Goal: Information Seeking & Learning: Learn about a topic

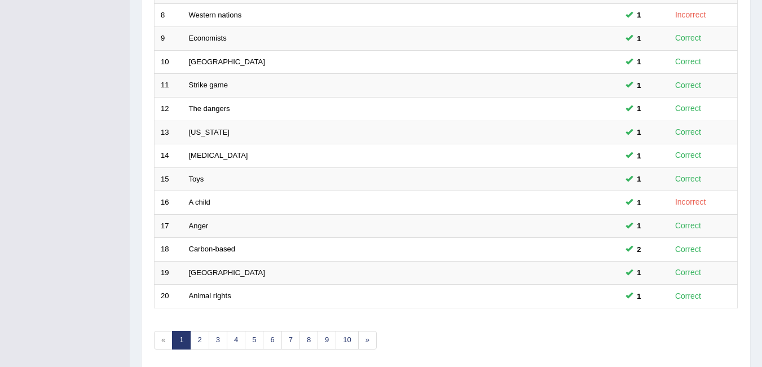
scroll to position [380, 0]
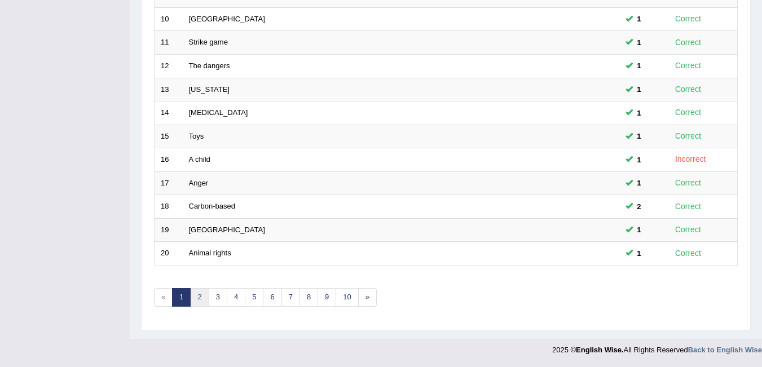
click at [200, 297] on link "2" at bounding box center [199, 297] width 19 height 19
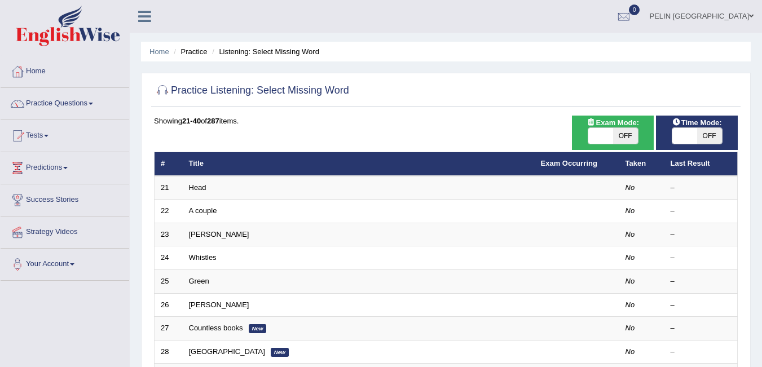
click at [616, 132] on span "OFF" at bounding box center [625, 136] width 25 height 16
checkbox input "true"
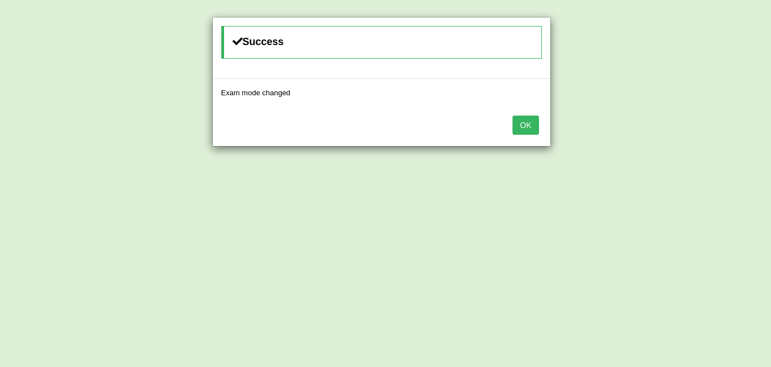
click at [529, 127] on button "OK" at bounding box center [525, 125] width 26 height 19
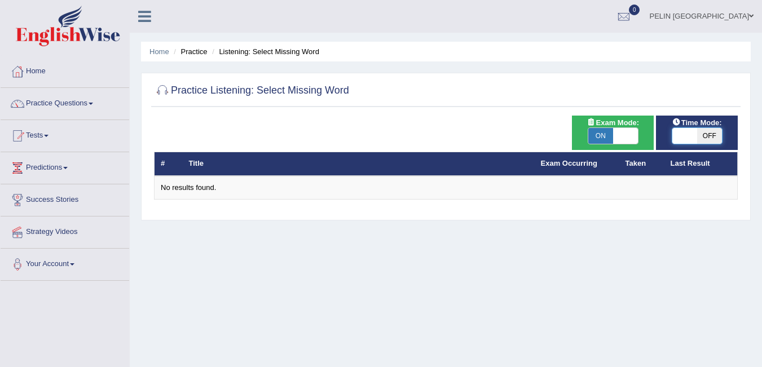
click at [693, 138] on span at bounding box center [685, 136] width 25 height 16
checkbox input "true"
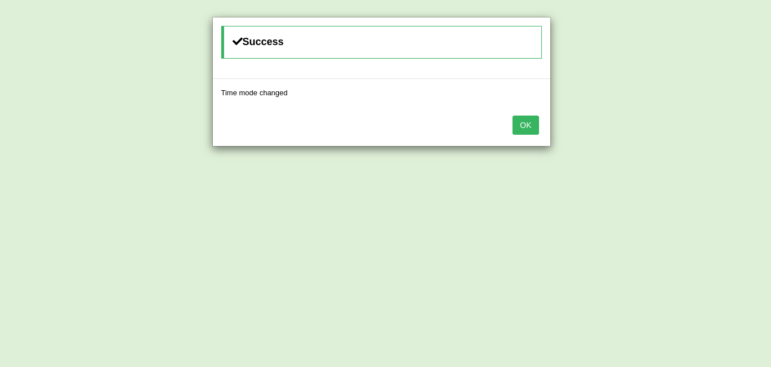
click at [532, 125] on button "OK" at bounding box center [525, 125] width 26 height 19
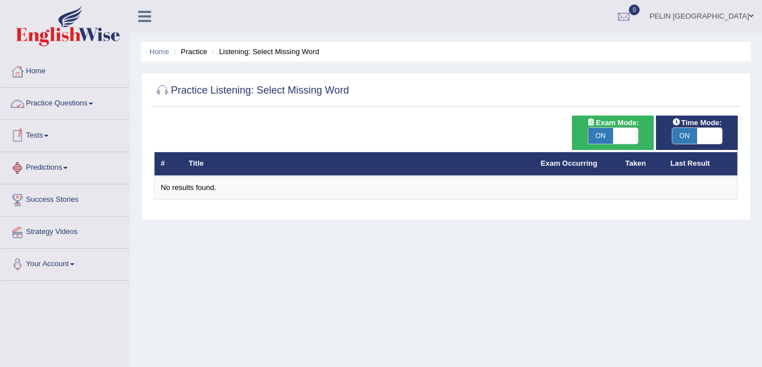
click at [77, 102] on link "Practice Questions" at bounding box center [65, 102] width 129 height 28
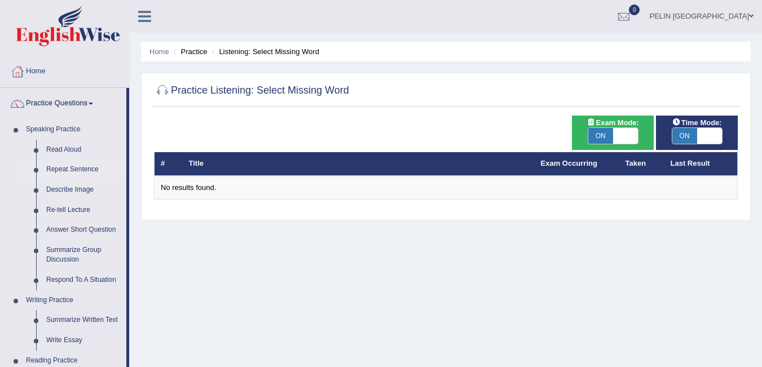
click at [85, 167] on link "Repeat Sentence" at bounding box center [83, 170] width 85 height 20
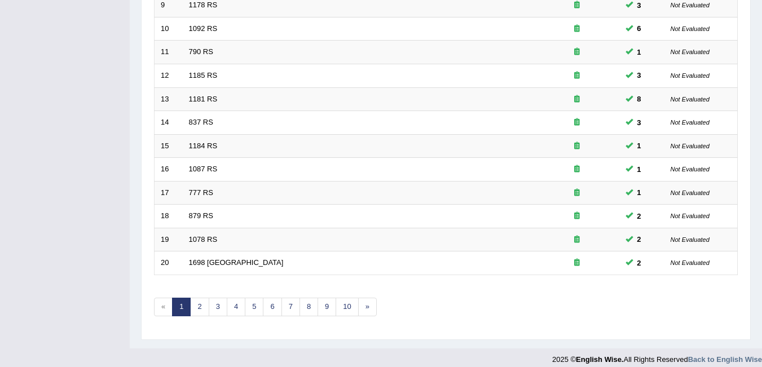
scroll to position [380, 0]
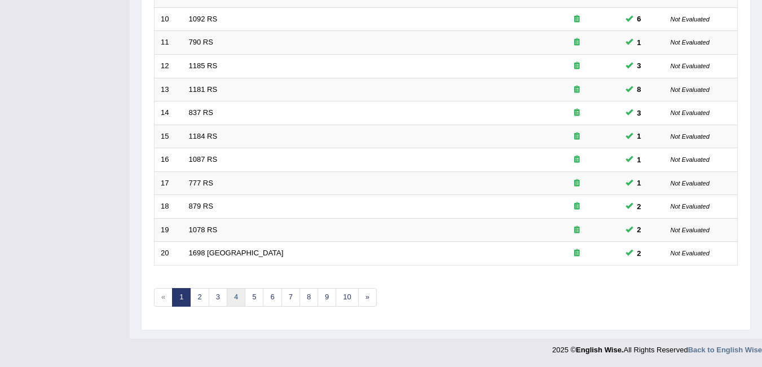
click at [244, 292] on link "4" at bounding box center [236, 297] width 19 height 19
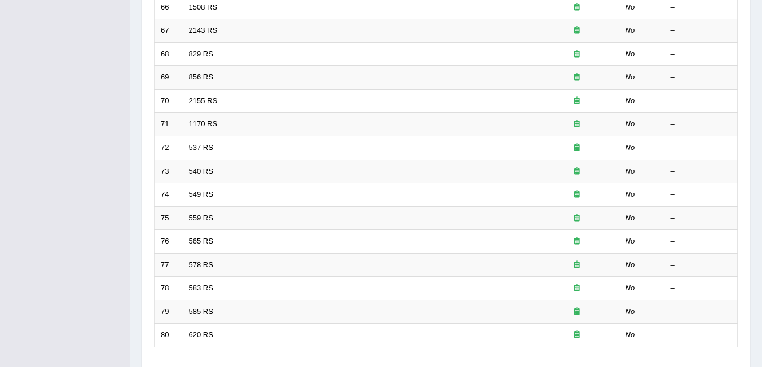
scroll to position [380, 0]
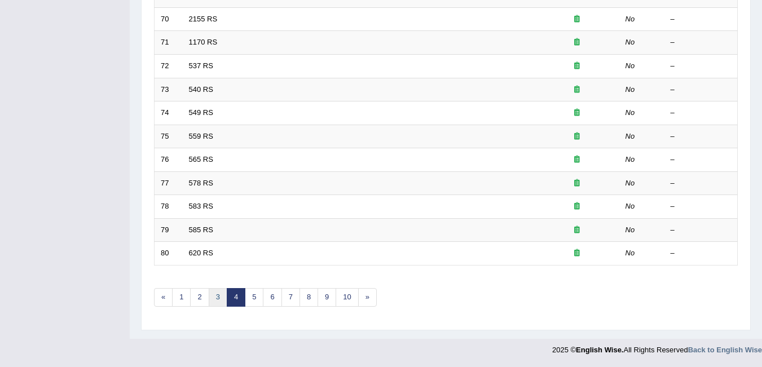
click at [216, 298] on link "3" at bounding box center [218, 297] width 19 height 19
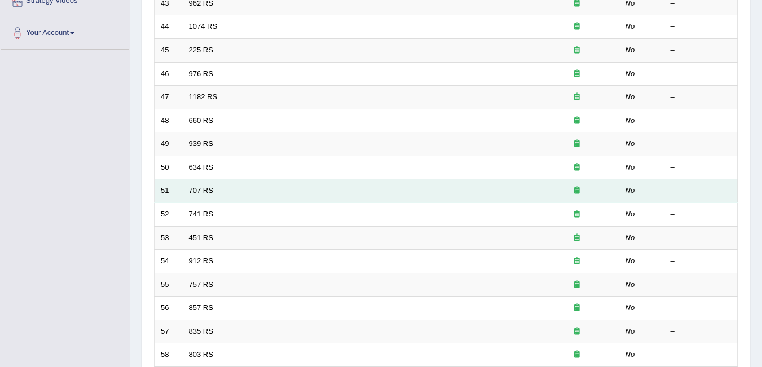
scroll to position [380, 0]
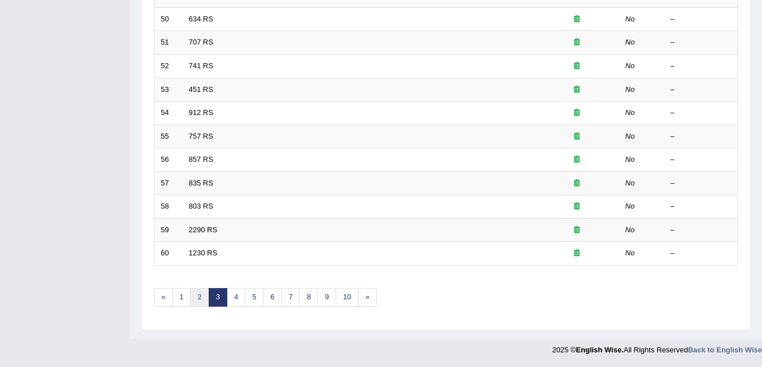
click at [202, 298] on link "2" at bounding box center [199, 297] width 19 height 19
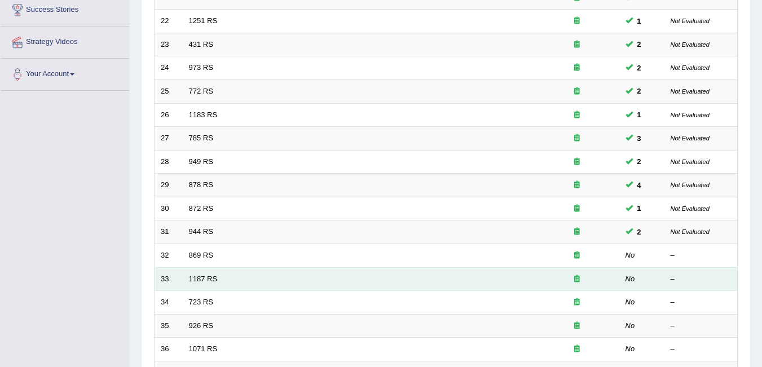
scroll to position [210, 0]
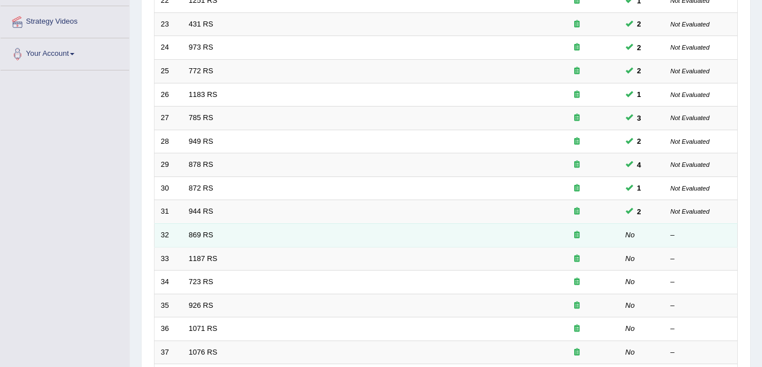
click at [210, 228] on td "869 RS" at bounding box center [359, 235] width 352 height 24
click at [205, 233] on link "869 RS" at bounding box center [201, 235] width 24 height 8
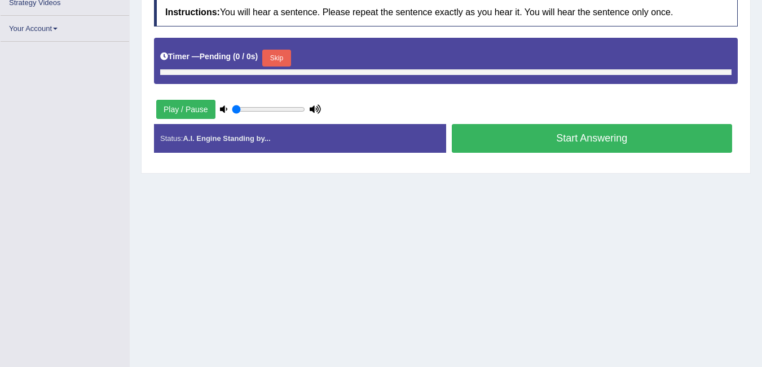
type input "0.8"
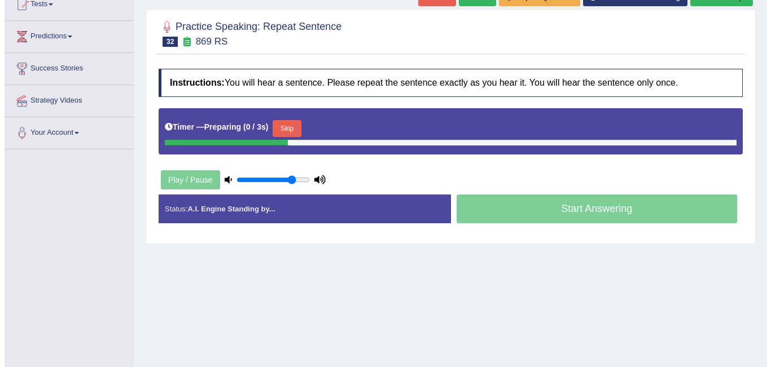
scroll to position [84, 0]
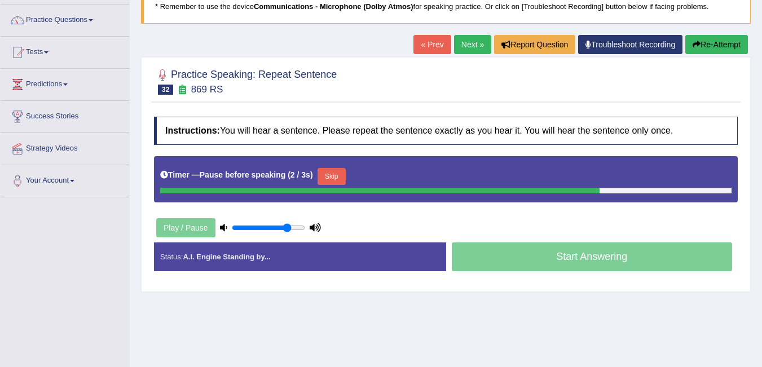
click at [336, 182] on button "Skip" at bounding box center [332, 176] width 28 height 17
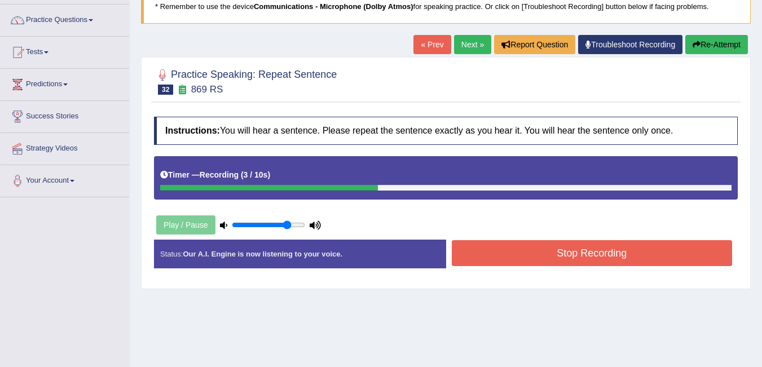
click at [579, 244] on button "Stop Recording" at bounding box center [592, 253] width 281 height 26
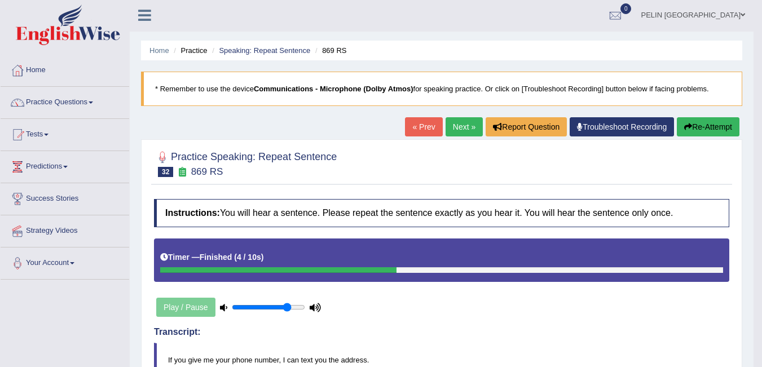
scroll to position [0, 0]
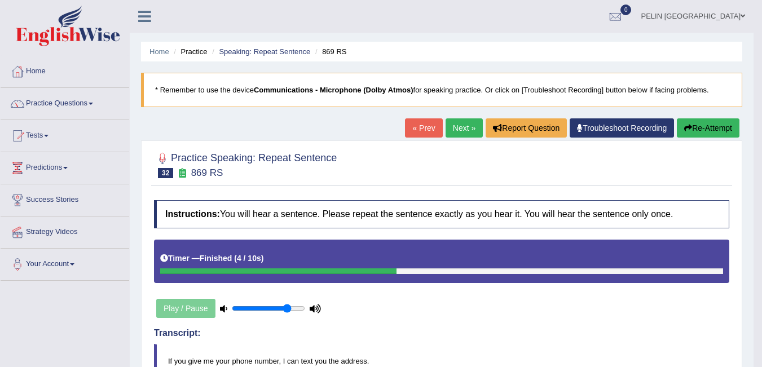
click at [467, 131] on link "Next »" at bounding box center [464, 127] width 37 height 19
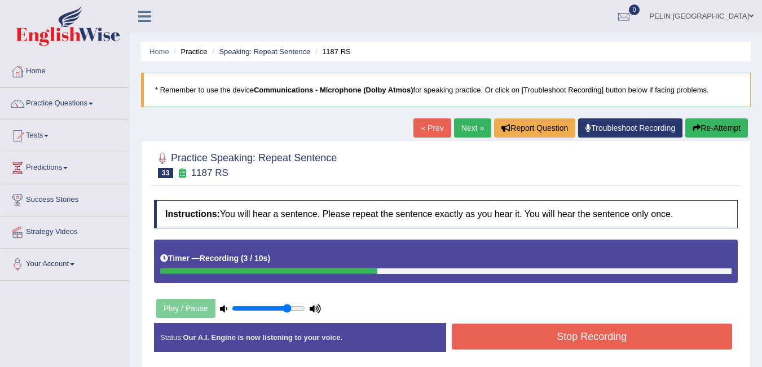
click at [604, 337] on button "Stop Recording" at bounding box center [592, 337] width 281 height 26
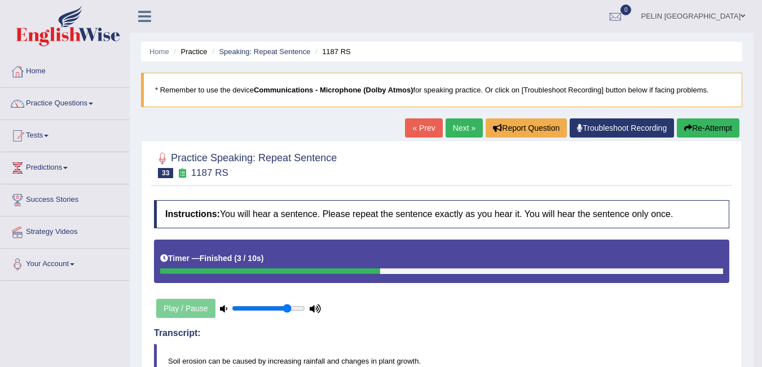
click at [449, 128] on link "Next »" at bounding box center [464, 127] width 37 height 19
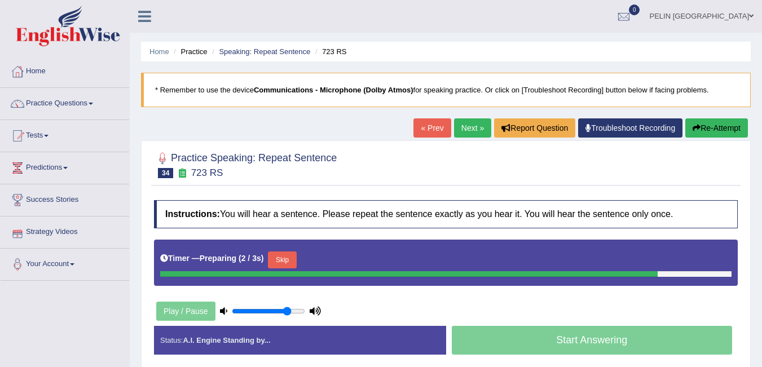
click at [294, 262] on button "Skip" at bounding box center [282, 260] width 28 height 17
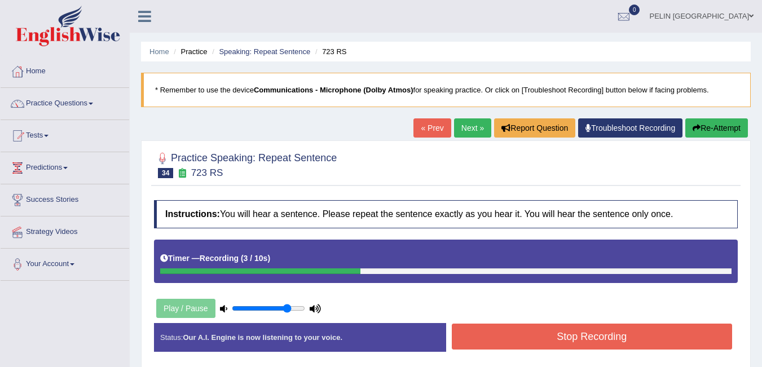
click at [643, 333] on button "Stop Recording" at bounding box center [592, 337] width 281 height 26
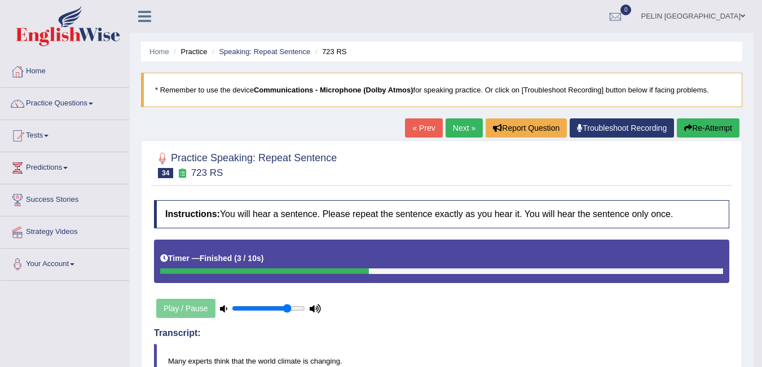
click at [689, 126] on icon "button" at bounding box center [688, 128] width 8 height 8
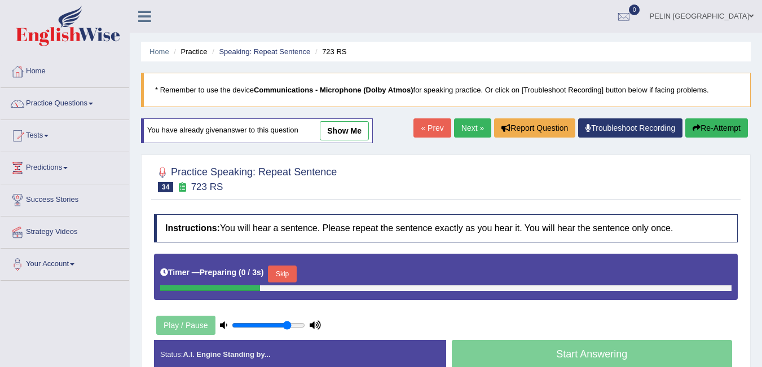
click at [288, 271] on button "Skip" at bounding box center [282, 274] width 28 height 17
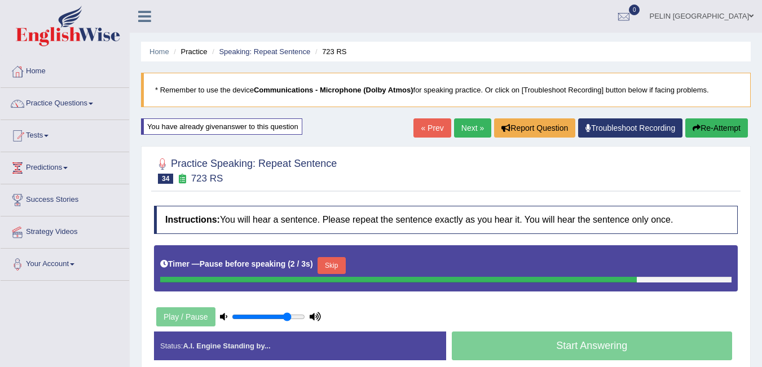
click at [346, 263] on button "Skip" at bounding box center [332, 265] width 28 height 17
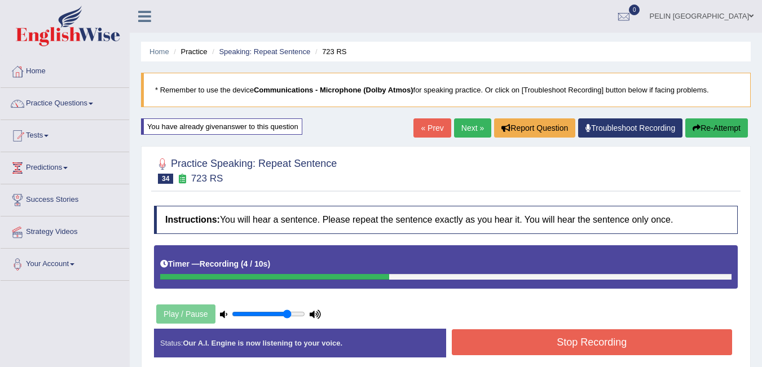
click at [573, 346] on button "Stop Recording" at bounding box center [592, 342] width 281 height 26
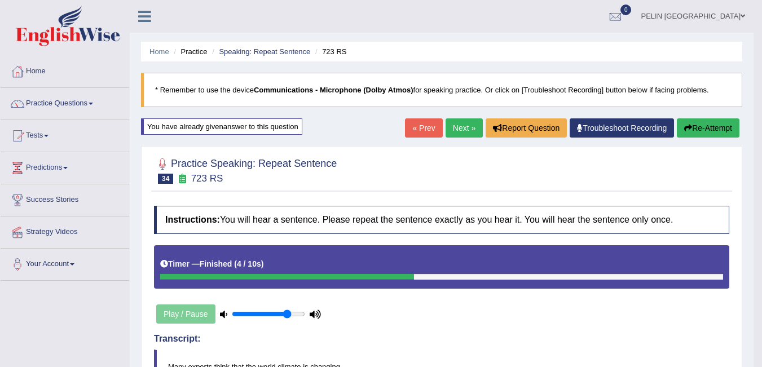
click at [465, 129] on link "Next »" at bounding box center [464, 127] width 37 height 19
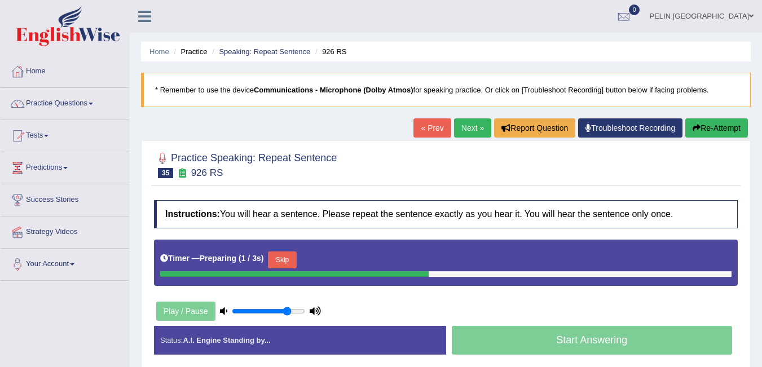
click at [431, 120] on link "« Prev" at bounding box center [432, 127] width 37 height 19
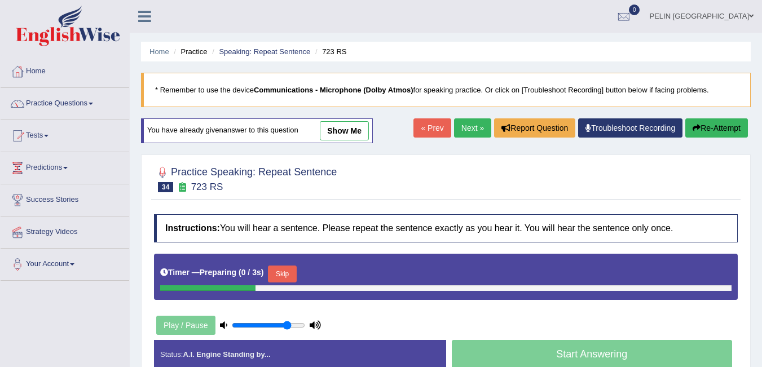
click at [462, 126] on link "Next »" at bounding box center [472, 127] width 37 height 19
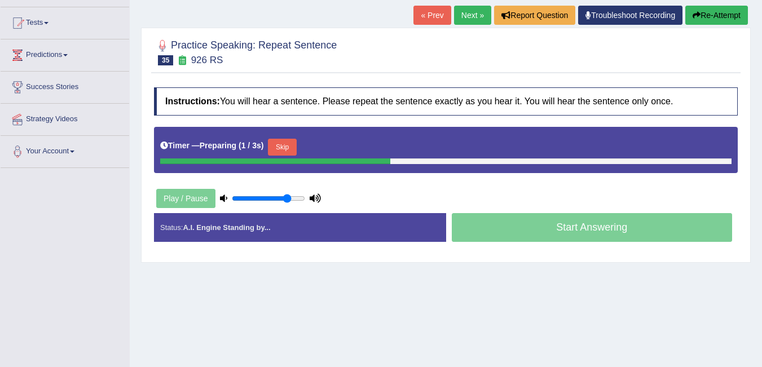
click at [296, 145] on button "Skip" at bounding box center [282, 147] width 28 height 17
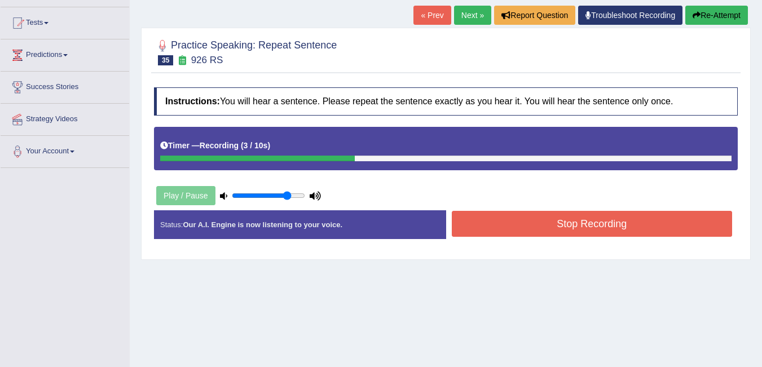
click at [599, 226] on button "Stop Recording" at bounding box center [592, 224] width 281 height 26
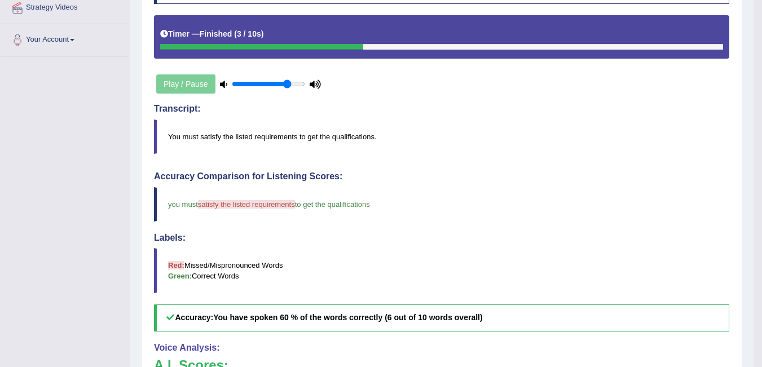
scroll to position [56, 0]
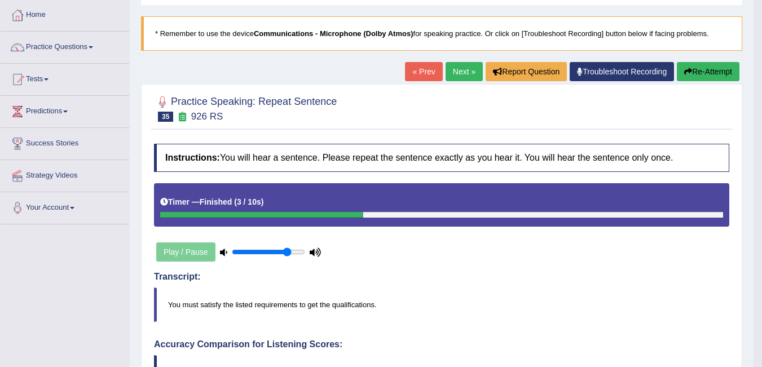
click at [464, 71] on link "Next »" at bounding box center [464, 71] width 37 height 19
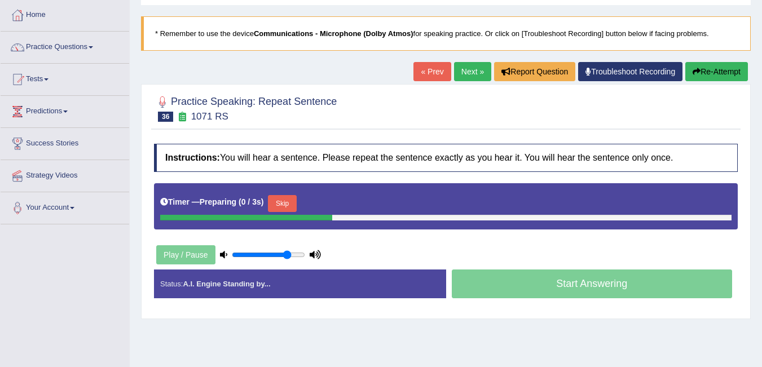
click at [280, 197] on button "Skip" at bounding box center [282, 203] width 28 height 17
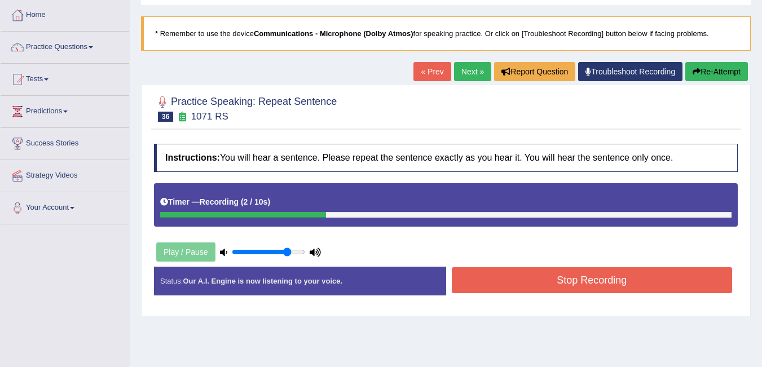
click at [622, 267] on button "Stop Recording" at bounding box center [592, 280] width 281 height 26
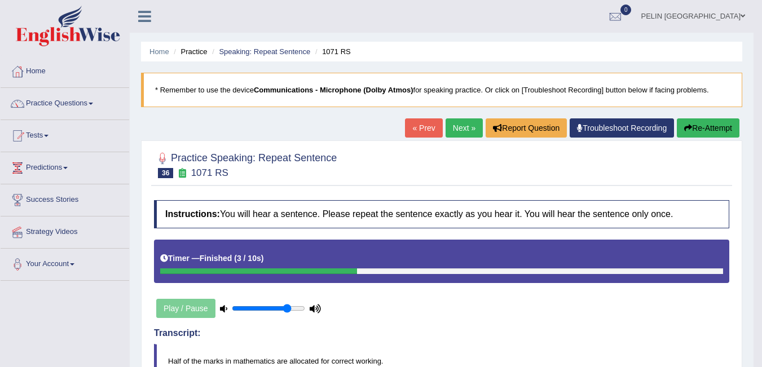
click at [707, 126] on button "Re-Attempt" at bounding box center [708, 127] width 63 height 19
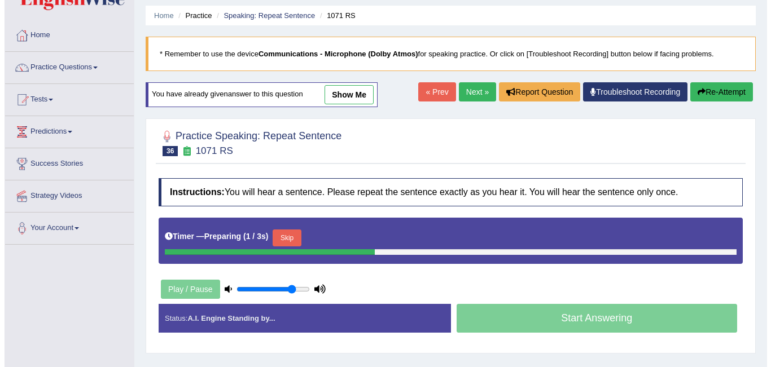
scroll to position [56, 0]
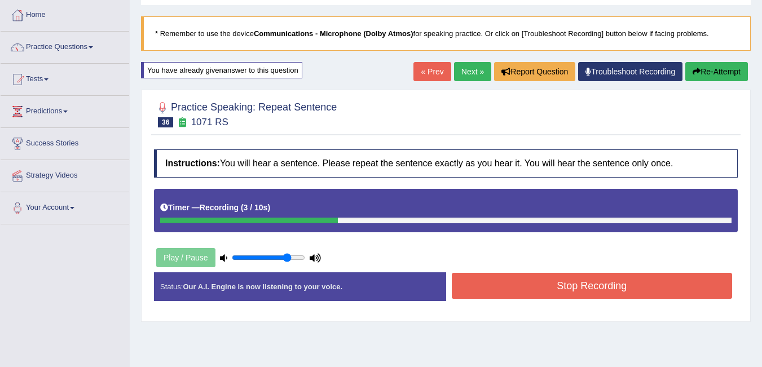
drag, startPoint x: 654, startPoint y: 291, endPoint x: 638, endPoint y: 257, distance: 37.8
click at [655, 291] on button "Stop Recording" at bounding box center [592, 286] width 281 height 26
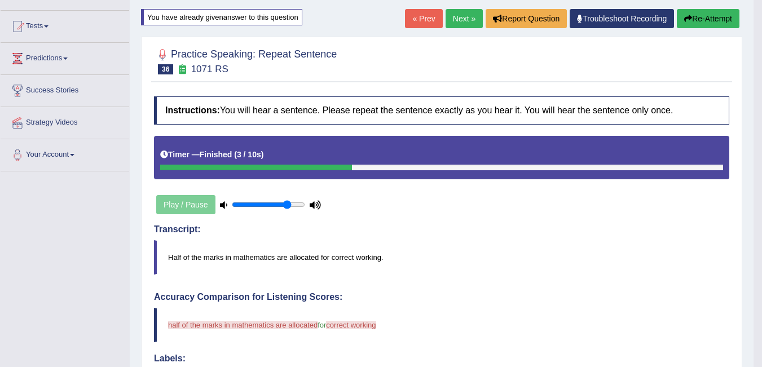
scroll to position [0, 0]
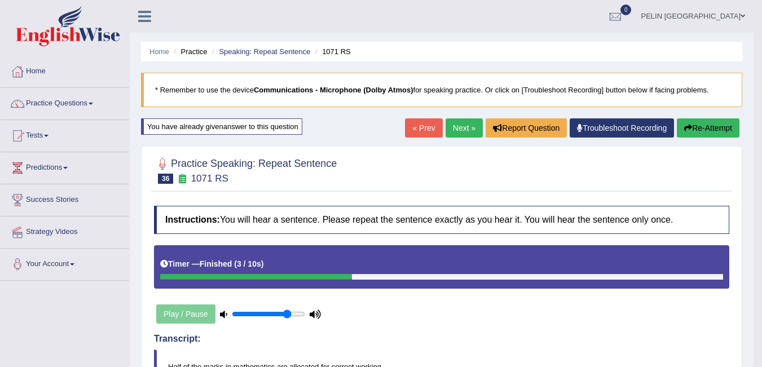
click at [698, 126] on button "Re-Attempt" at bounding box center [708, 127] width 63 height 19
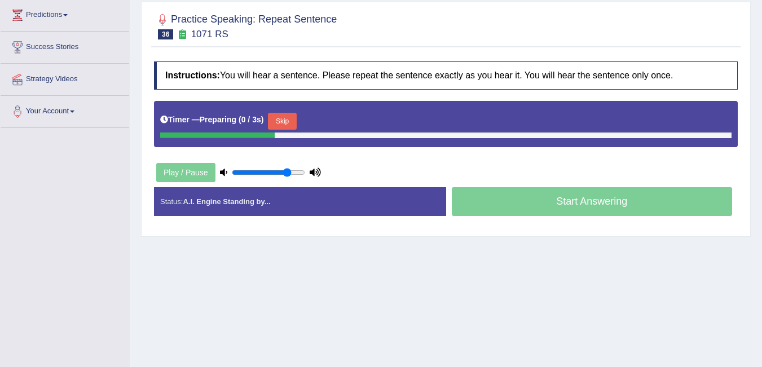
scroll to position [169, 0]
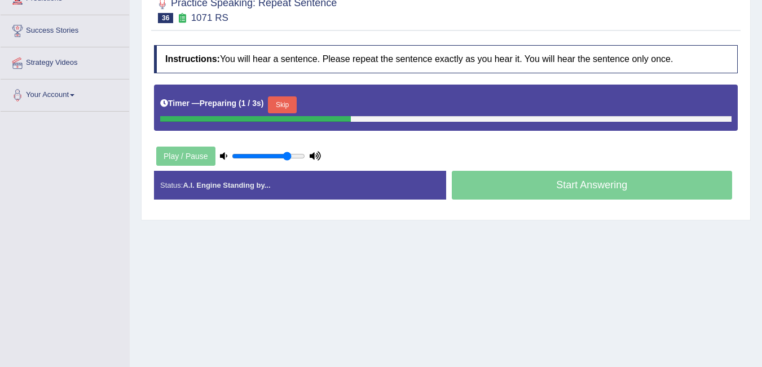
click at [289, 109] on button "Skip" at bounding box center [282, 104] width 28 height 17
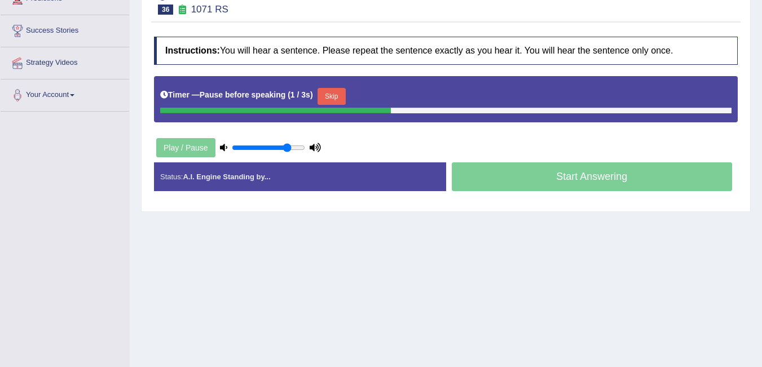
click at [340, 90] on button "Skip" at bounding box center [332, 96] width 28 height 17
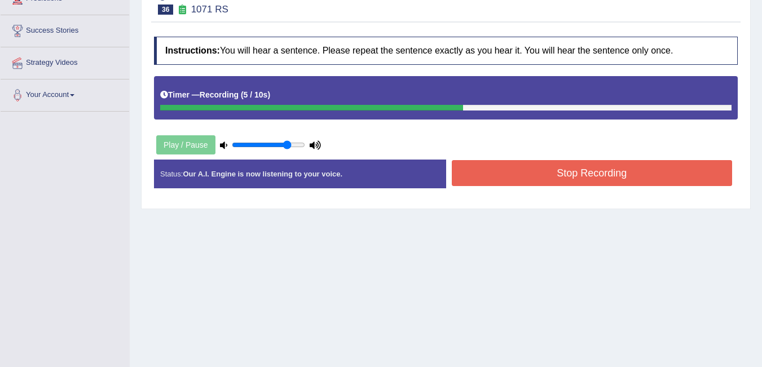
click at [516, 166] on button "Stop Recording" at bounding box center [592, 173] width 281 height 26
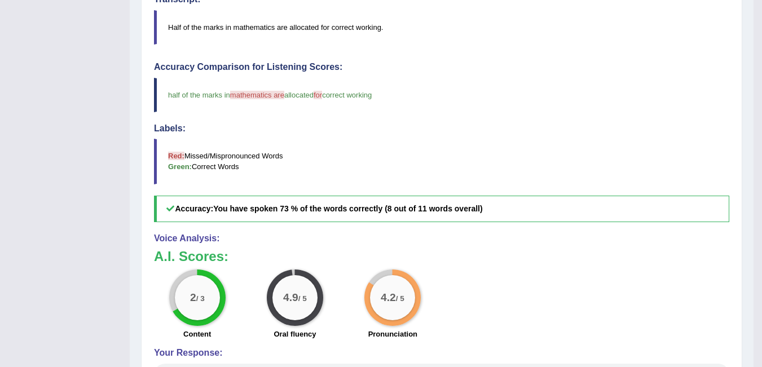
scroll to position [335, 0]
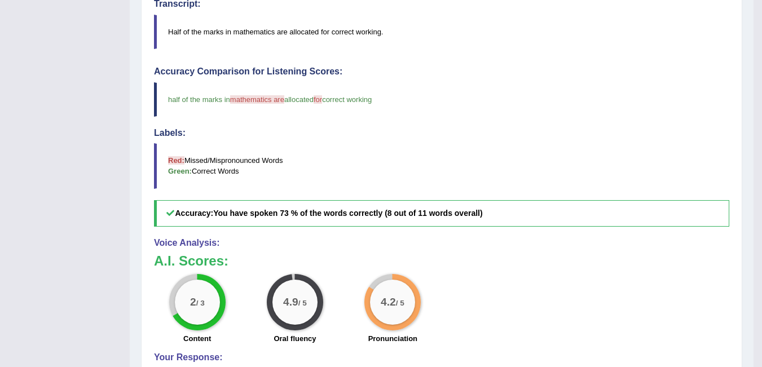
click at [261, 96] on span "mathematics are" at bounding box center [257, 99] width 54 height 8
click at [262, 27] on blockquote "Half of the marks in mathematics are allocated for correct working." at bounding box center [441, 32] width 575 height 34
click at [261, 31] on blockquote "Half of the marks in mathematics are allocated for correct working." at bounding box center [441, 32] width 575 height 34
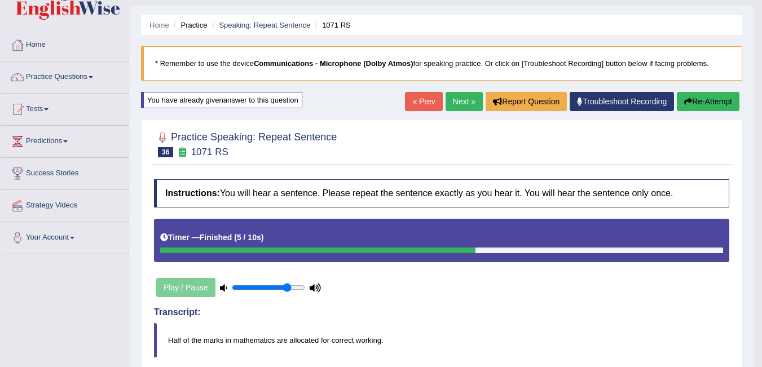
scroll to position [0, 0]
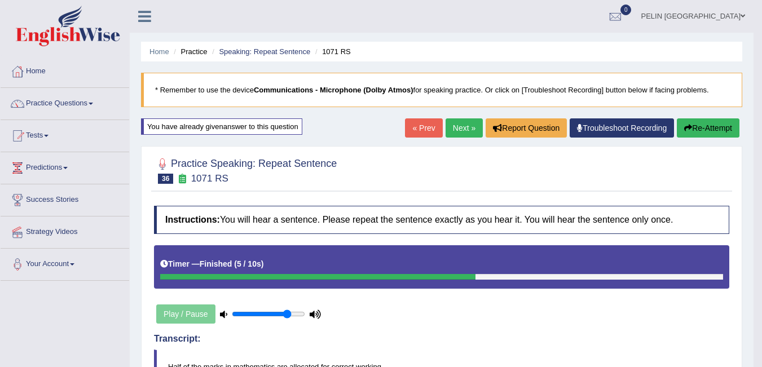
click at [451, 126] on link "Next »" at bounding box center [464, 127] width 37 height 19
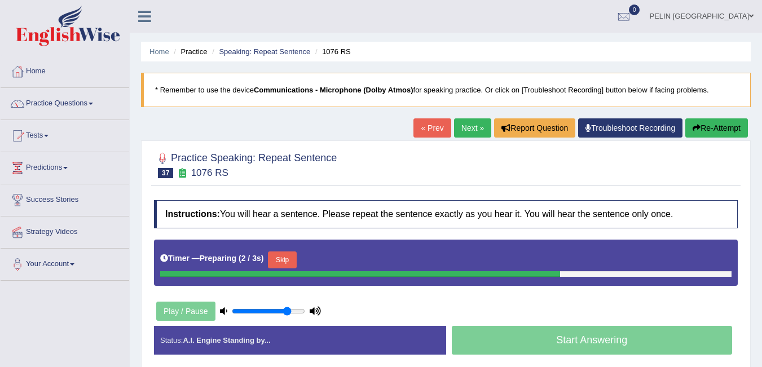
click at [295, 257] on button "Skip" at bounding box center [282, 260] width 28 height 17
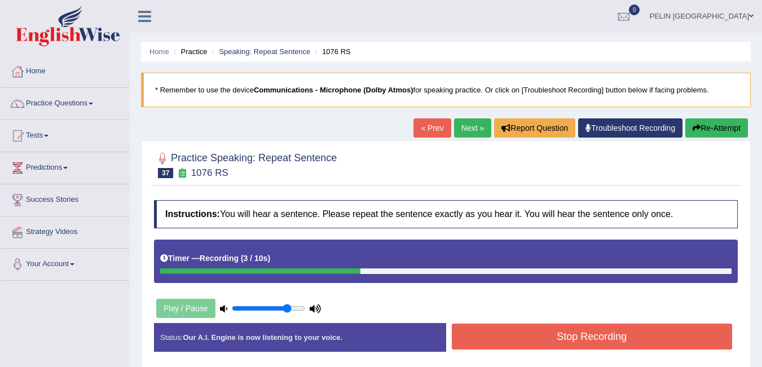
click at [609, 333] on button "Stop Recording" at bounding box center [592, 337] width 281 height 26
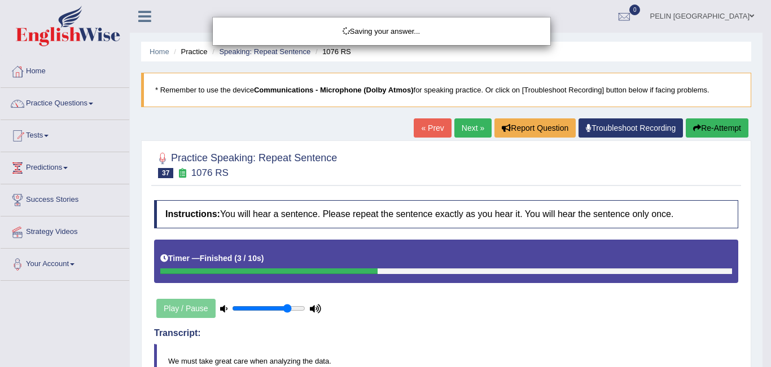
click at [530, 309] on div "Saving your answer..." at bounding box center [385, 183] width 771 height 367
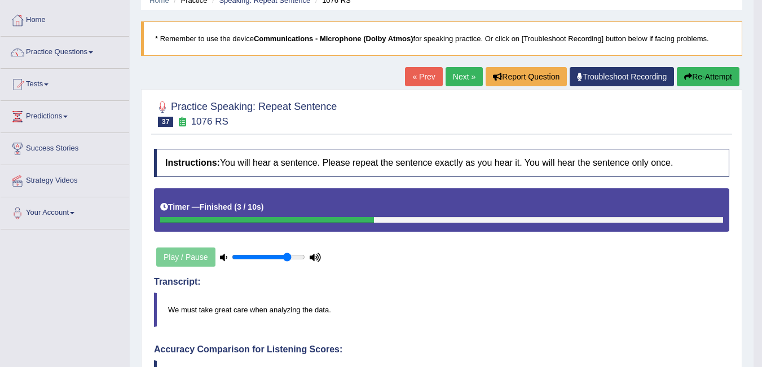
scroll to position [47, 0]
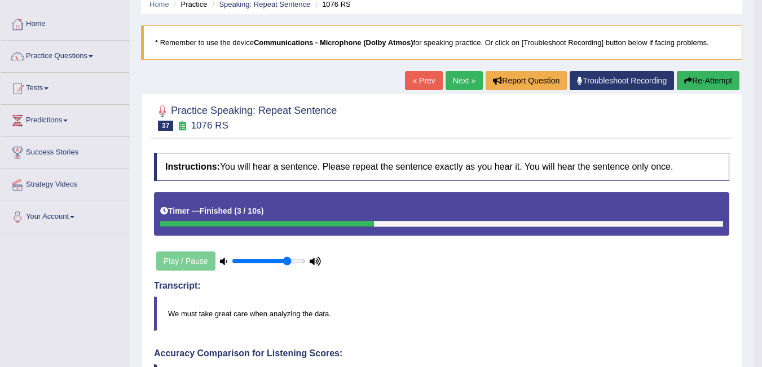
click at [717, 77] on button "Re-Attempt" at bounding box center [708, 80] width 63 height 19
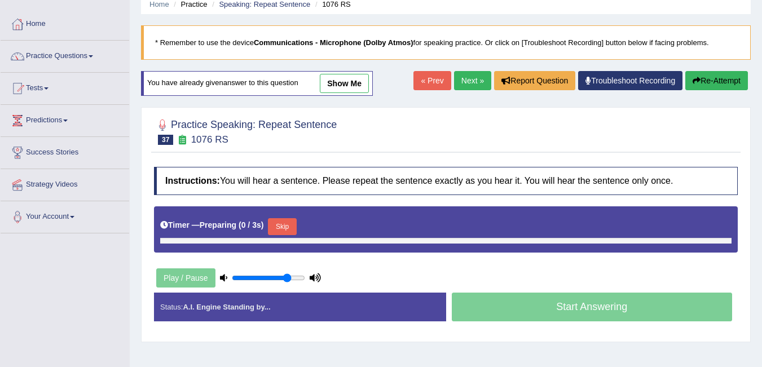
scroll to position [47, 0]
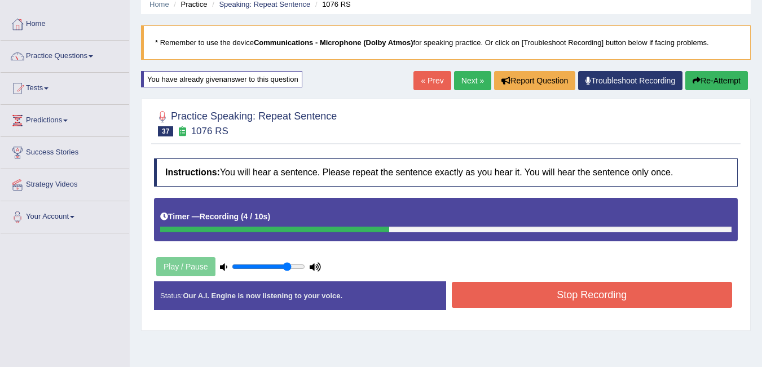
click at [601, 292] on button "Stop Recording" at bounding box center [592, 295] width 281 height 26
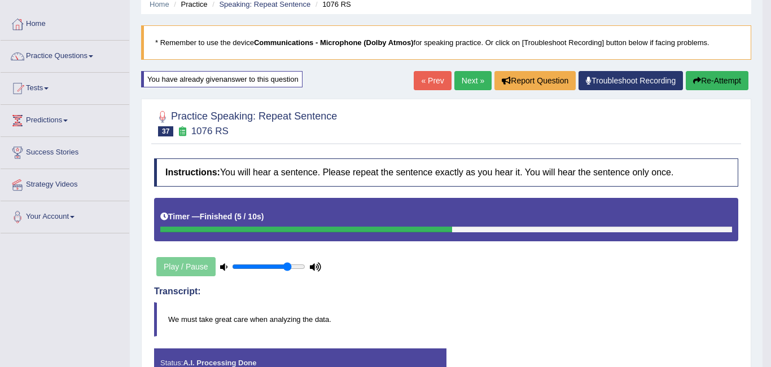
click at [498, 261] on body "Toggle navigation Home Practice Questions Speaking Practice Read Aloud Repeat S…" at bounding box center [385, 136] width 771 height 367
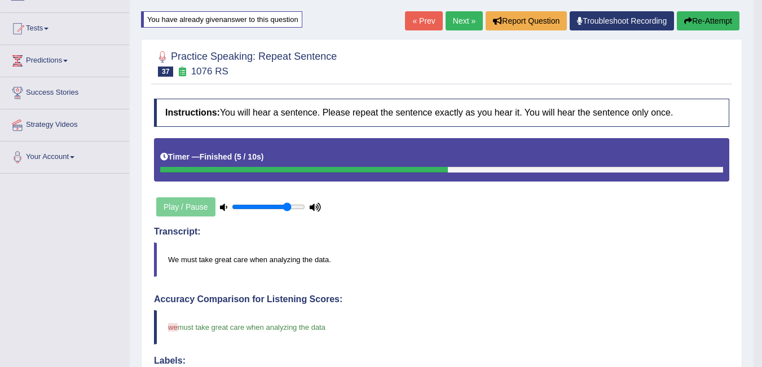
scroll to position [0, 0]
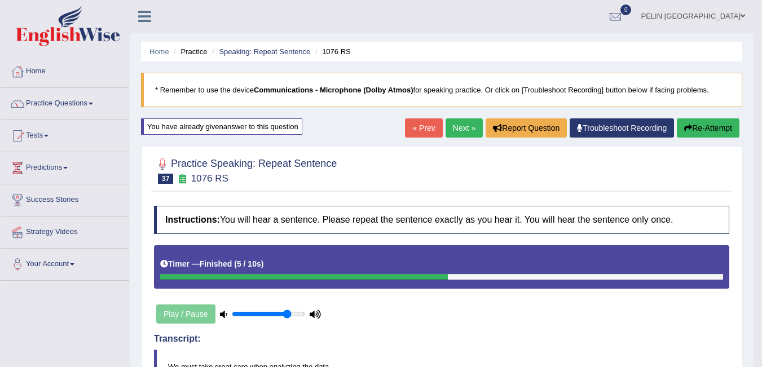
click at [467, 122] on link "Next »" at bounding box center [464, 127] width 37 height 19
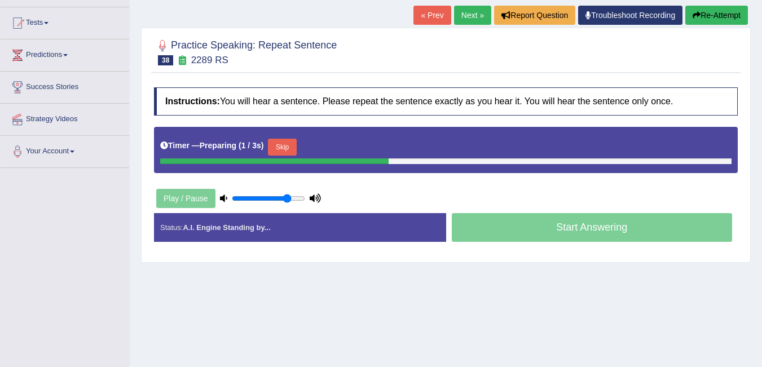
click at [292, 149] on button "Skip" at bounding box center [282, 147] width 28 height 17
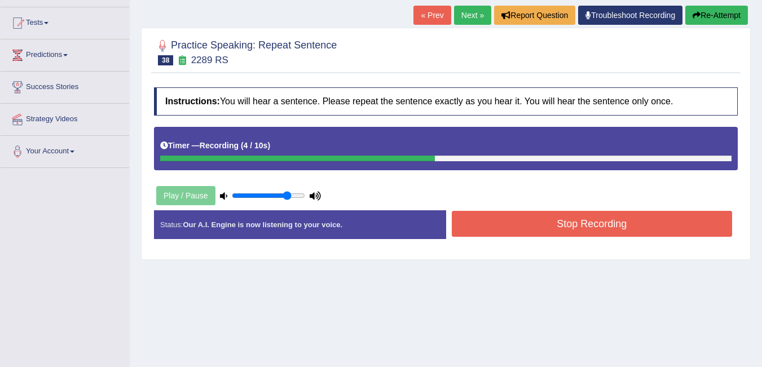
click at [717, 14] on button "Re-Attempt" at bounding box center [716, 15] width 63 height 19
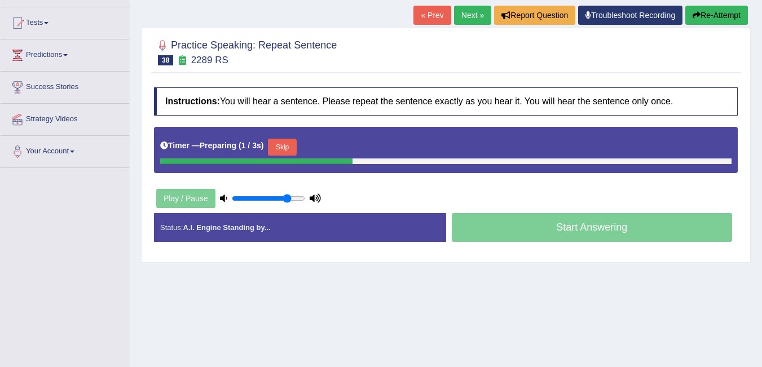
click at [292, 146] on button "Skip" at bounding box center [282, 147] width 28 height 17
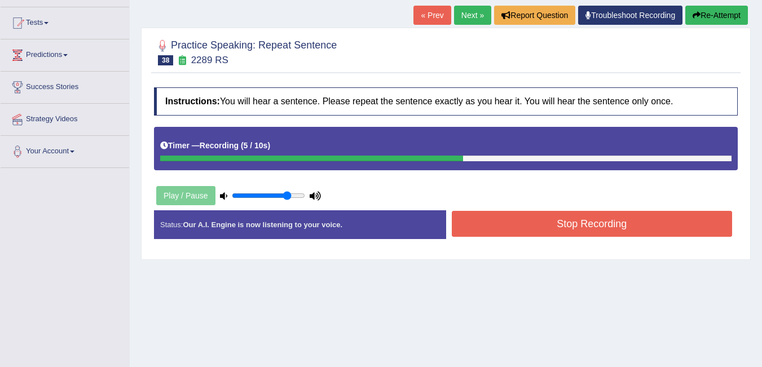
click at [603, 226] on button "Stop Recording" at bounding box center [592, 224] width 281 height 26
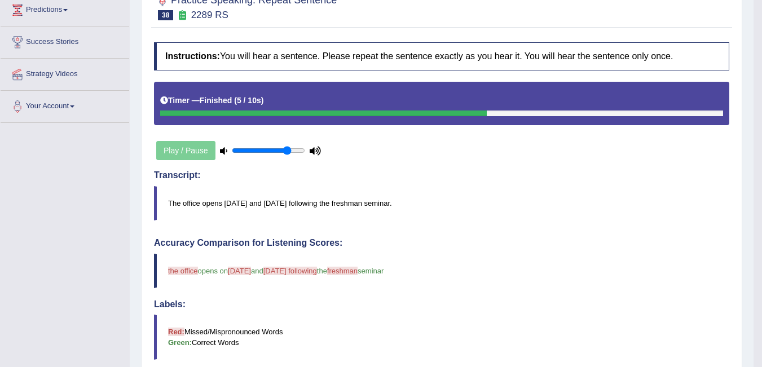
scroll to position [113, 0]
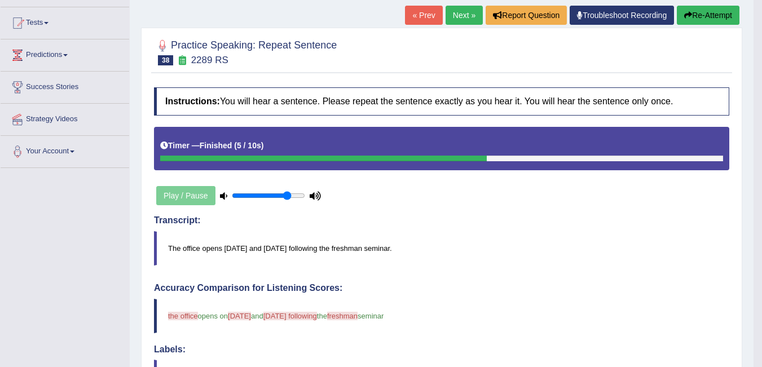
click at [708, 15] on button "Re-Attempt" at bounding box center [708, 15] width 63 height 19
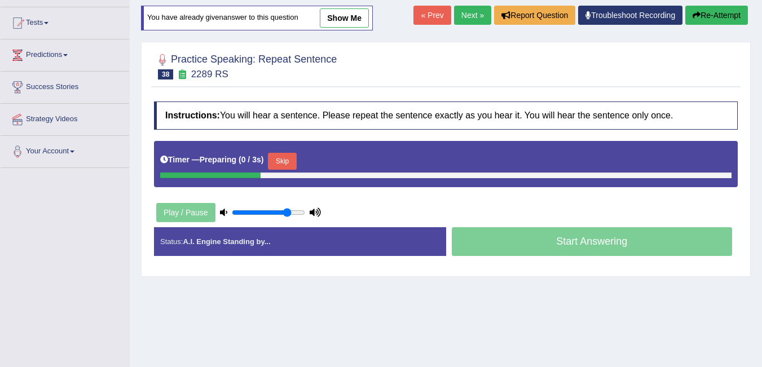
click at [290, 154] on button "Skip" at bounding box center [282, 161] width 28 height 17
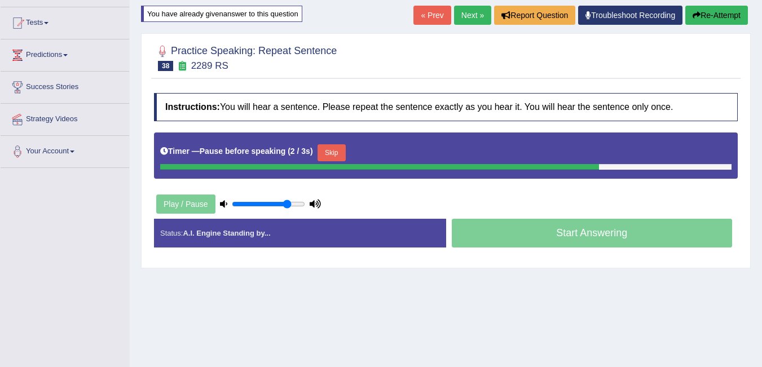
click at [341, 150] on button "Skip" at bounding box center [332, 152] width 28 height 17
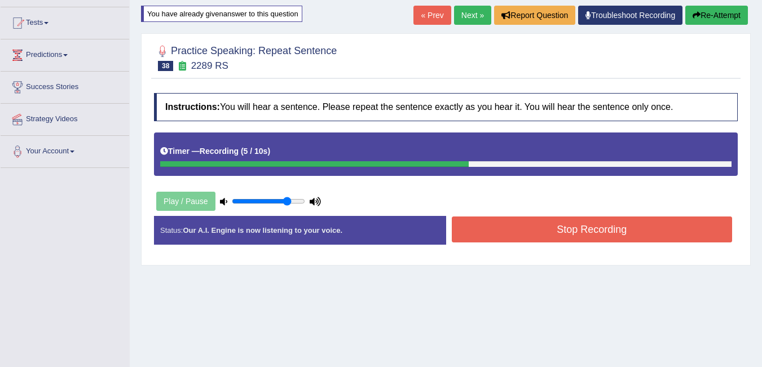
click at [593, 227] on button "Stop Recording" at bounding box center [592, 230] width 281 height 26
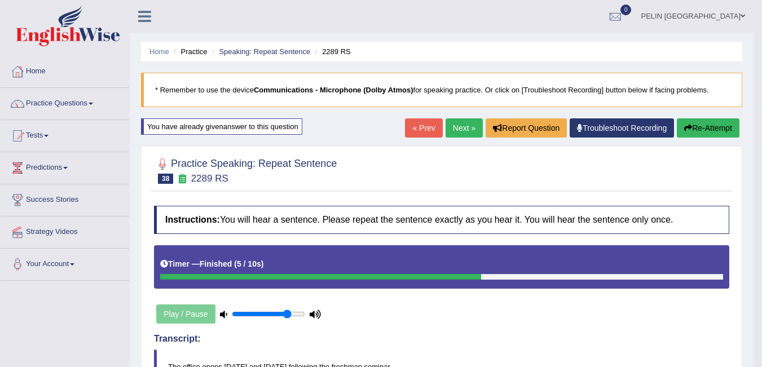
click at [732, 119] on button "Re-Attempt" at bounding box center [708, 127] width 63 height 19
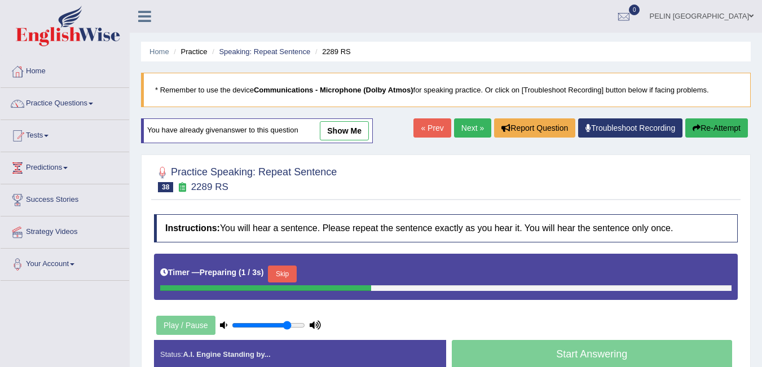
click at [296, 275] on button "Skip" at bounding box center [282, 274] width 28 height 17
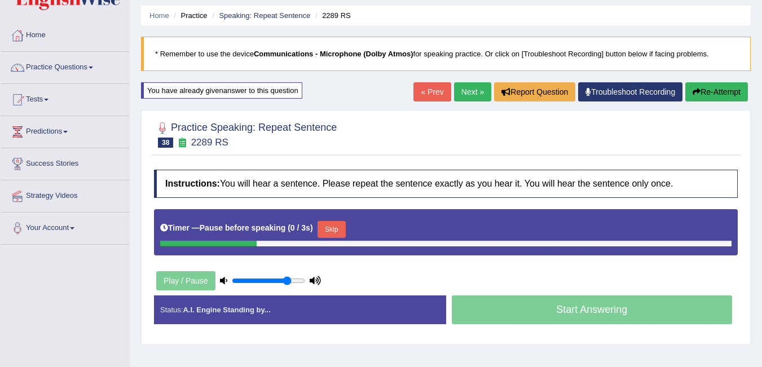
scroll to position [56, 0]
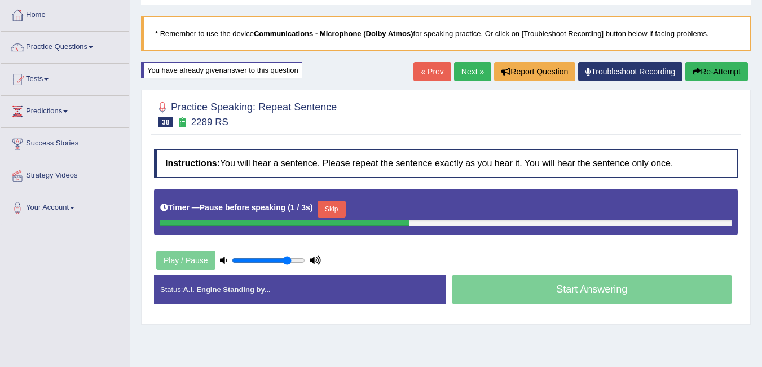
click at [336, 207] on button "Skip" at bounding box center [332, 209] width 28 height 17
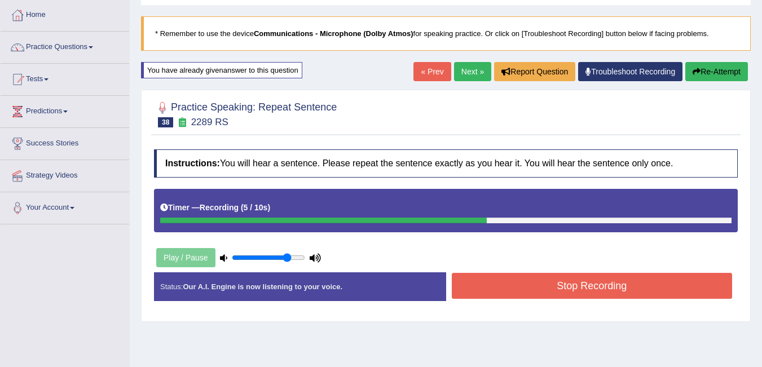
click at [585, 283] on button "Stop Recording" at bounding box center [592, 286] width 281 height 26
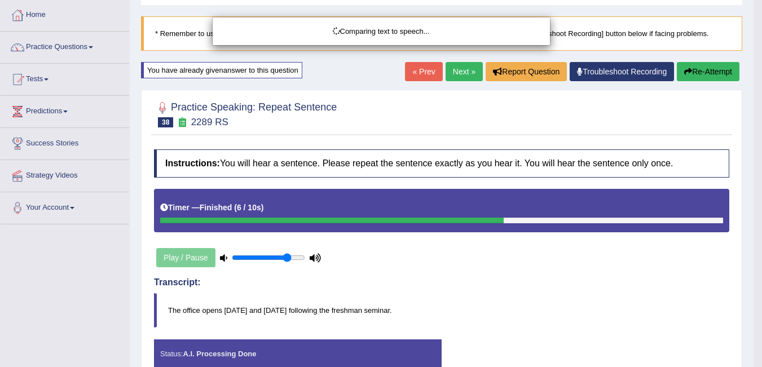
click at [584, 270] on div "Comparing text to speech..." at bounding box center [381, 183] width 762 height 367
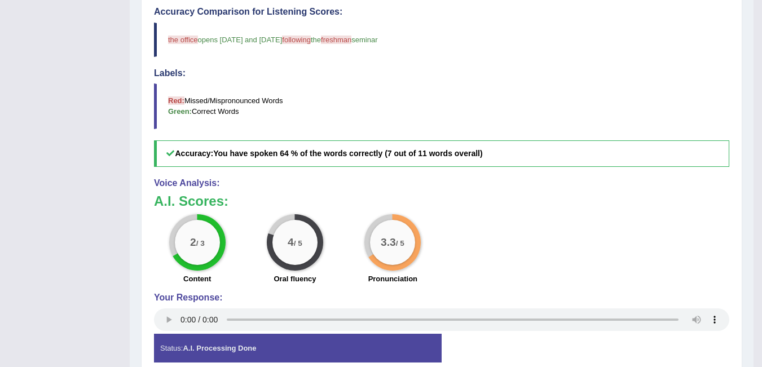
scroll to position [113, 0]
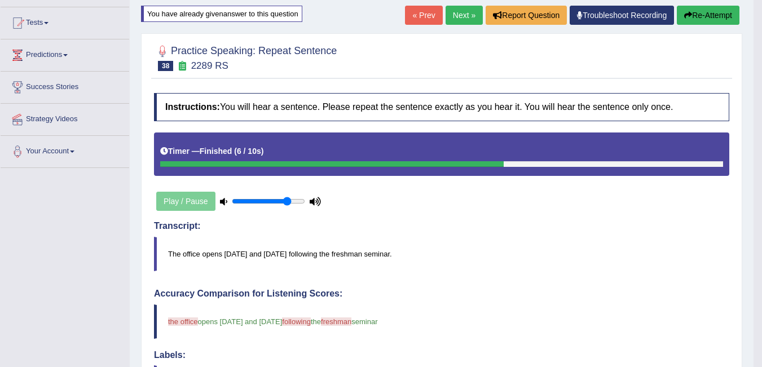
click at [327, 253] on blockquote "The office opens [DATE] and [DATE] following the freshman seminar." at bounding box center [441, 254] width 575 height 34
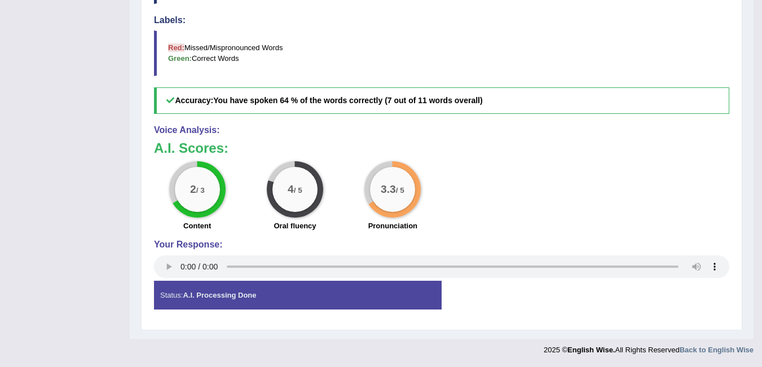
scroll to position [53, 0]
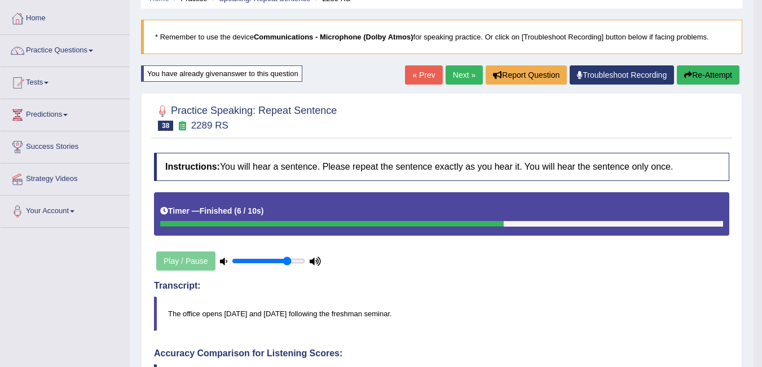
click at [717, 85] on button "Re-Attempt" at bounding box center [708, 74] width 63 height 19
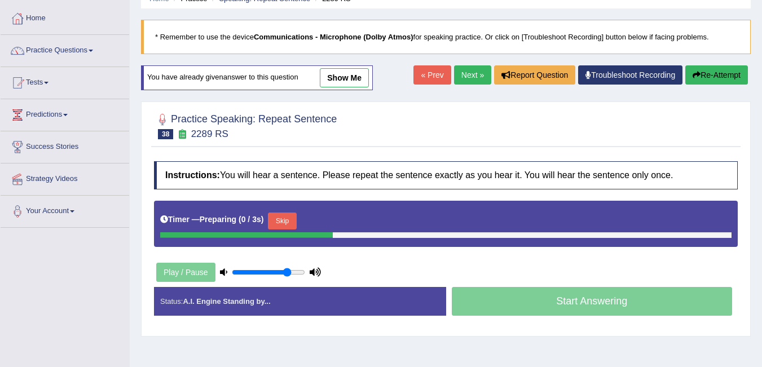
click at [279, 218] on button "Skip" at bounding box center [282, 221] width 28 height 17
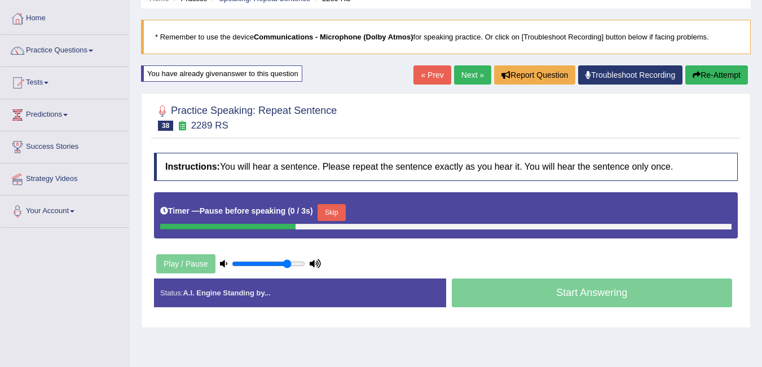
click at [332, 208] on button "Skip" at bounding box center [332, 212] width 28 height 17
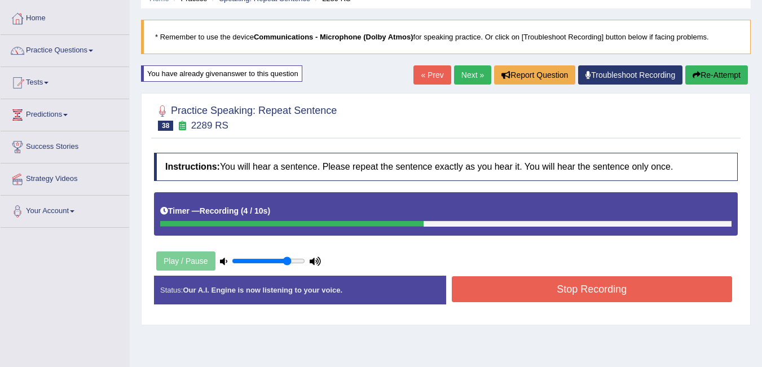
click at [570, 285] on button "Stop Recording" at bounding box center [592, 289] width 281 height 26
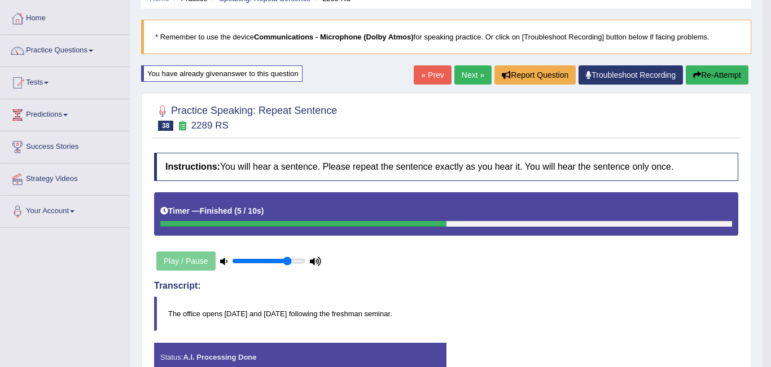
click at [555, 275] on body "Toggle navigation Home Practice Questions Speaking Practice Read Aloud Repeat S…" at bounding box center [385, 130] width 771 height 367
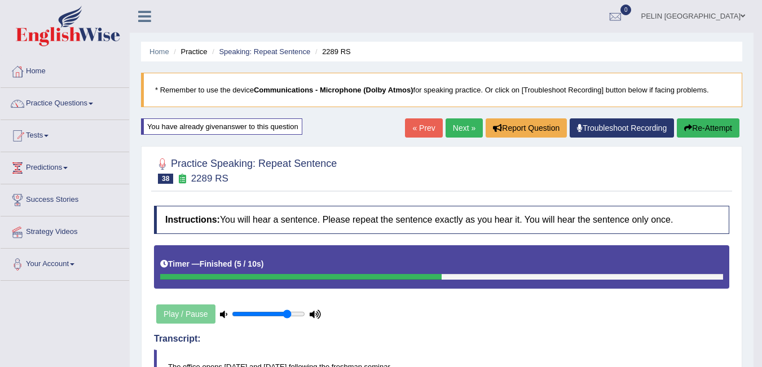
click at [464, 126] on link "Next »" at bounding box center [464, 127] width 37 height 19
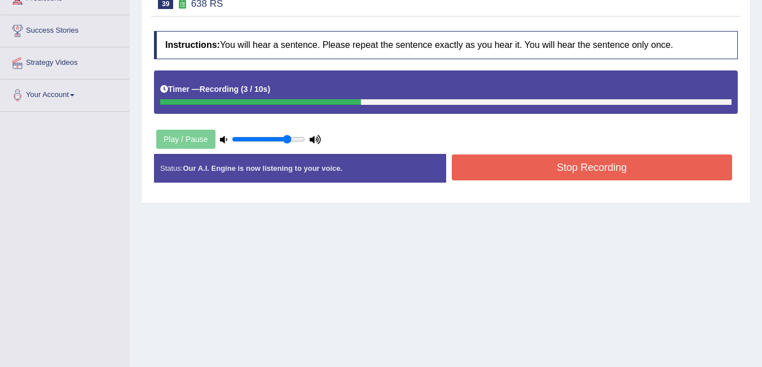
click at [594, 174] on button "Stop Recording" at bounding box center [592, 168] width 281 height 26
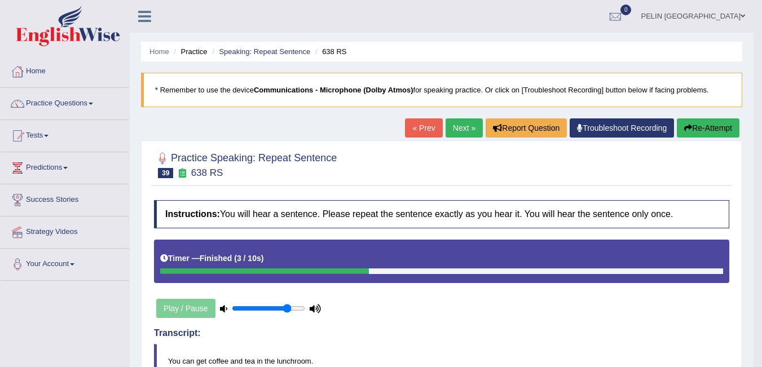
click at [704, 124] on button "Re-Attempt" at bounding box center [708, 127] width 63 height 19
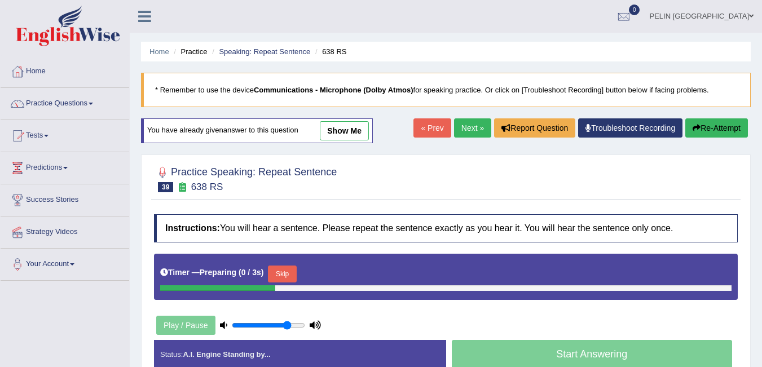
click at [296, 278] on button "Skip" at bounding box center [282, 274] width 28 height 17
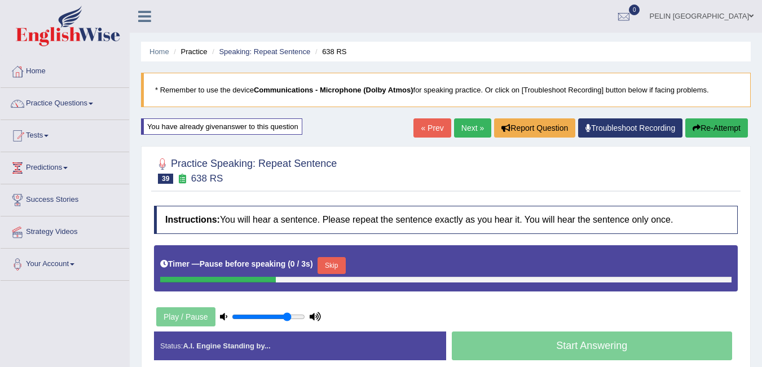
click at [336, 268] on button "Skip" at bounding box center [332, 265] width 28 height 17
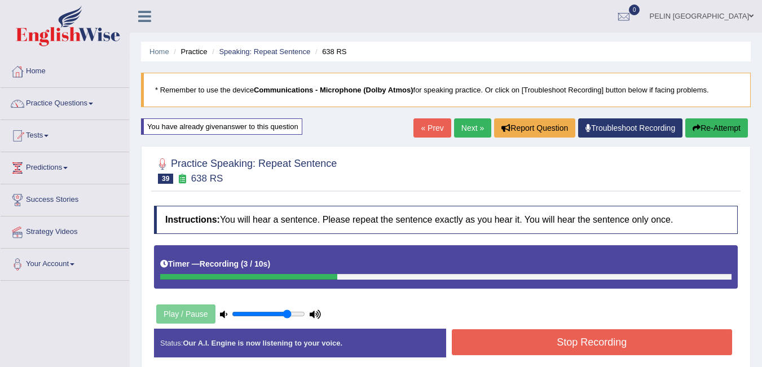
click at [507, 335] on button "Stop Recording" at bounding box center [592, 342] width 281 height 26
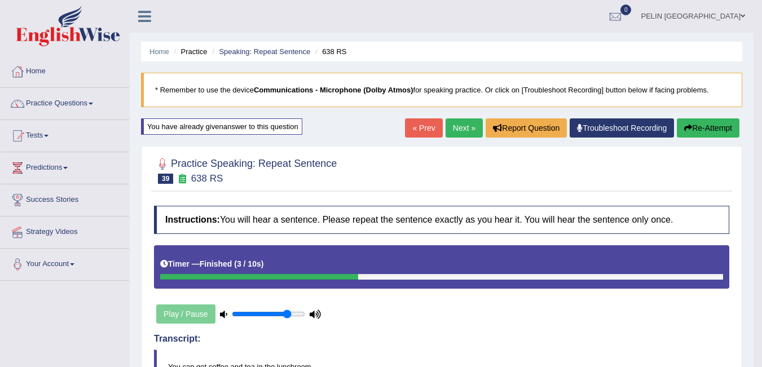
click at [455, 127] on link "Next »" at bounding box center [464, 127] width 37 height 19
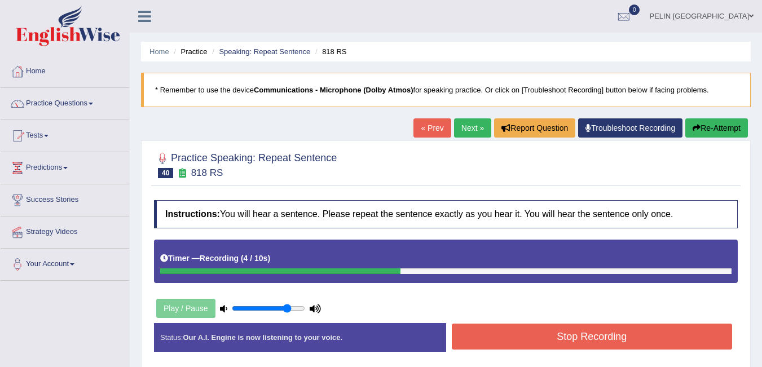
click at [631, 338] on button "Stop Recording" at bounding box center [592, 337] width 281 height 26
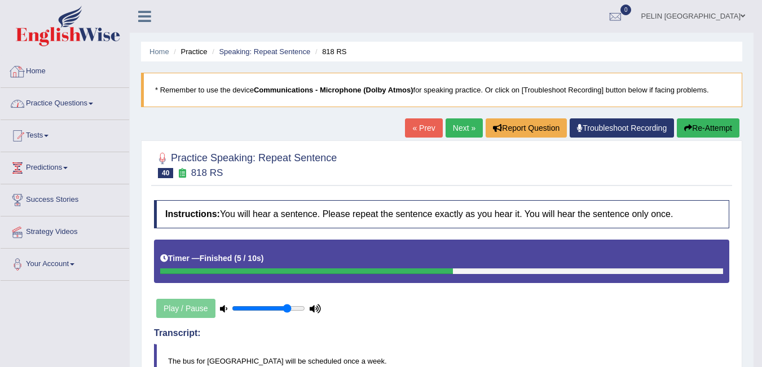
click at [71, 104] on link "Practice Questions" at bounding box center [65, 102] width 129 height 28
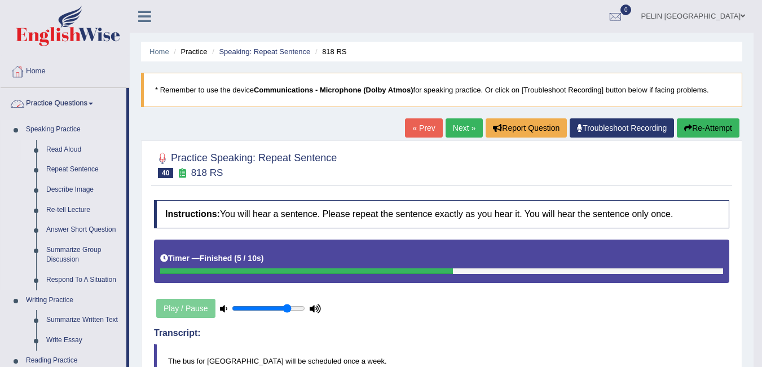
click at [49, 140] on link "Read Aloud" at bounding box center [83, 150] width 85 height 20
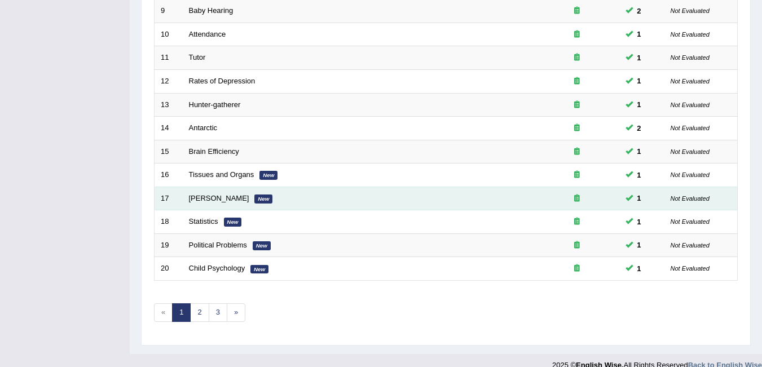
scroll to position [380, 0]
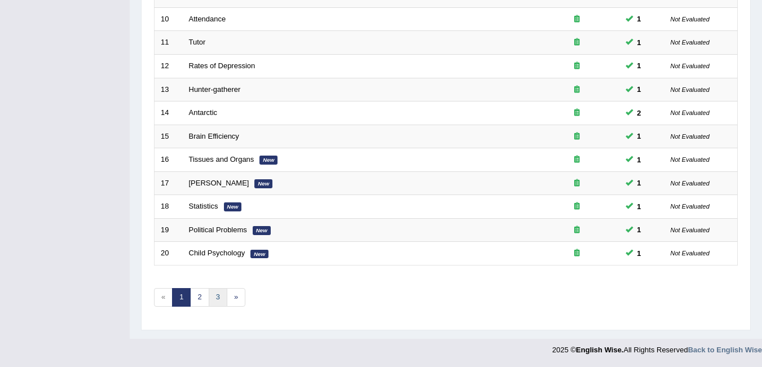
click at [222, 298] on link "3" at bounding box center [218, 297] width 19 height 19
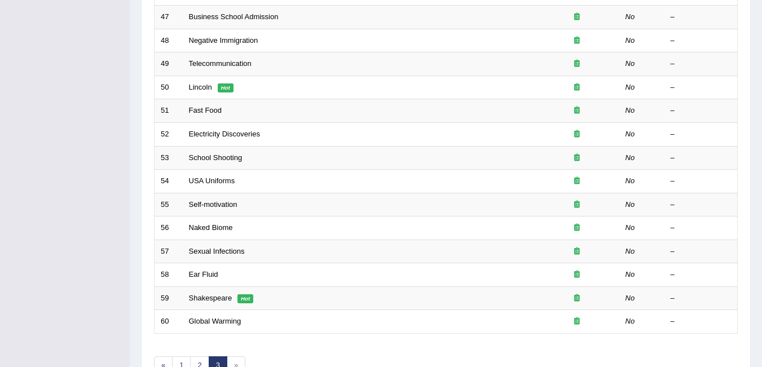
scroll to position [380, 0]
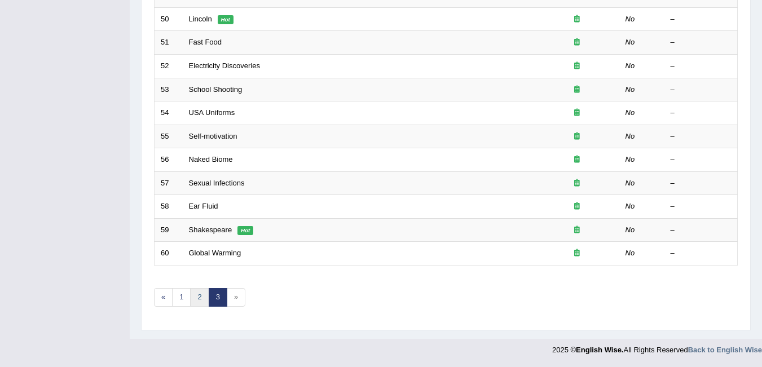
click at [204, 302] on link "2" at bounding box center [199, 297] width 19 height 19
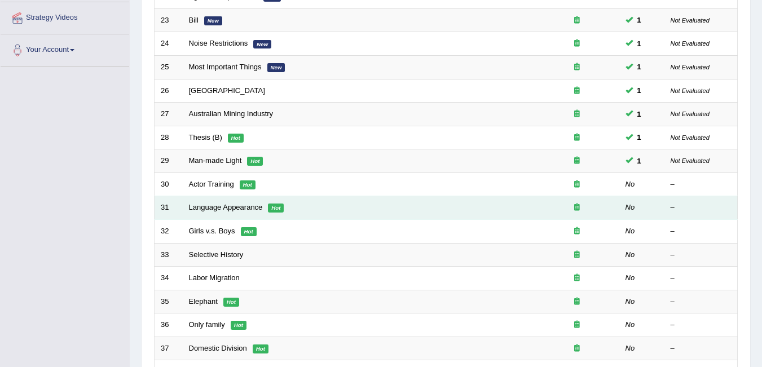
scroll to position [210, 0]
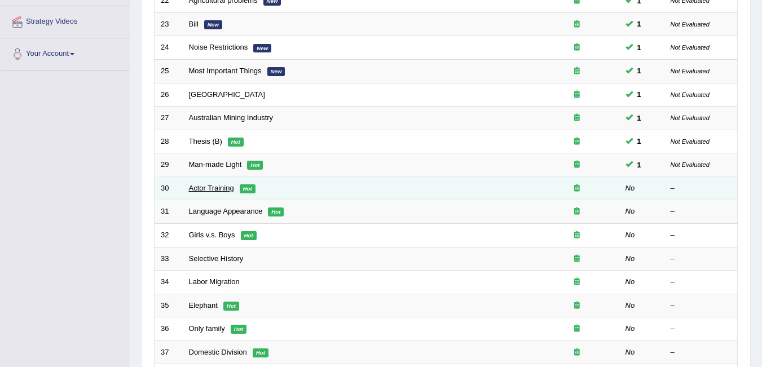
click at [225, 190] on link "Actor Training" at bounding box center [211, 188] width 45 height 8
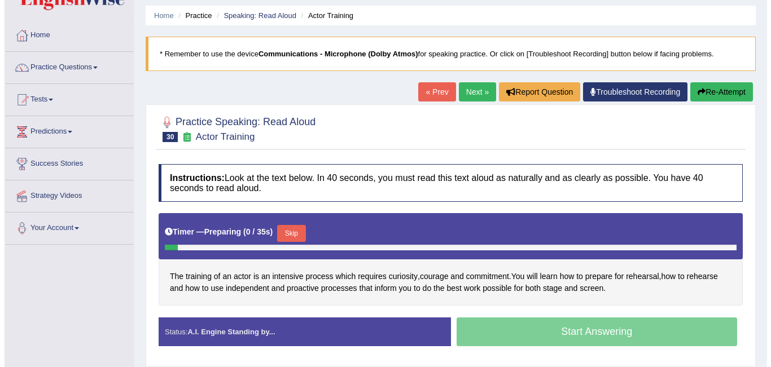
scroll to position [56, 0]
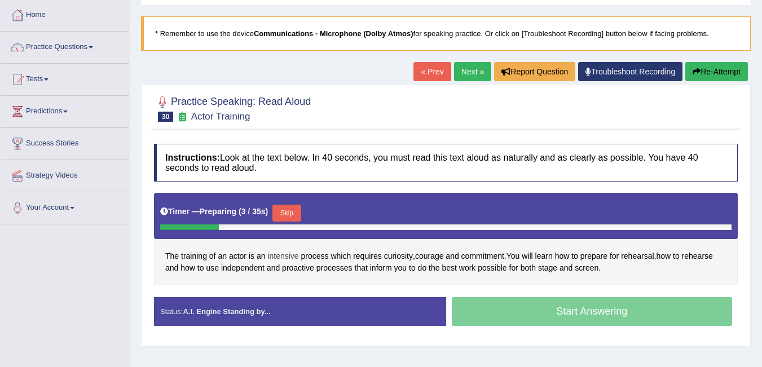
click at [292, 258] on span "intensive" at bounding box center [282, 257] width 31 height 12
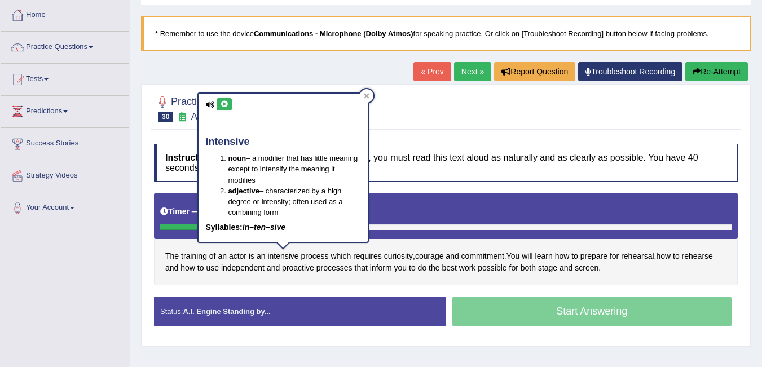
click at [218, 106] on button at bounding box center [224, 104] width 15 height 12
click at [224, 103] on icon at bounding box center [224, 104] width 8 height 7
click at [223, 106] on icon at bounding box center [224, 104] width 8 height 7
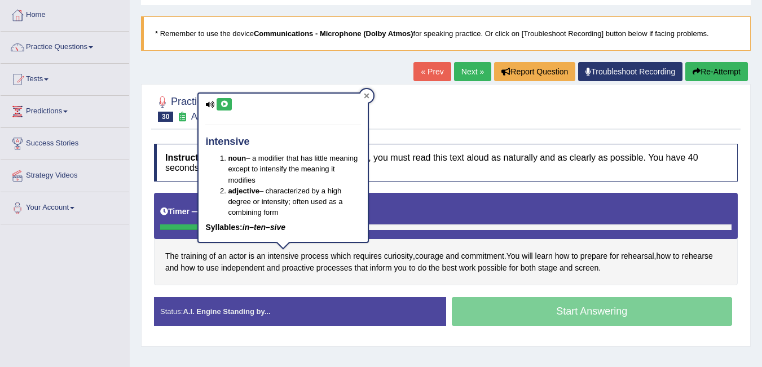
click at [366, 95] on icon at bounding box center [367, 96] width 6 height 6
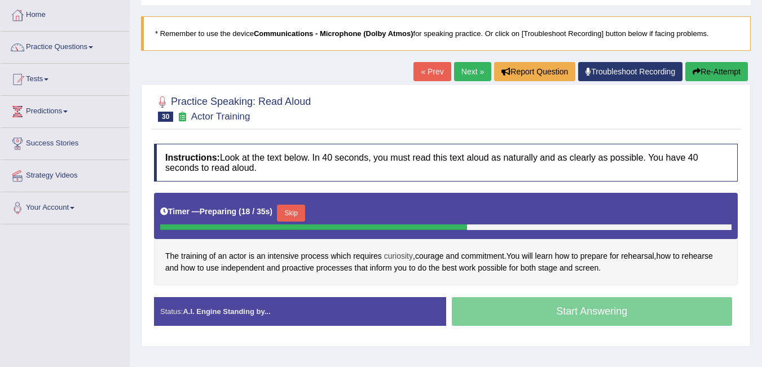
click at [402, 260] on span "curiosity" at bounding box center [398, 257] width 29 height 12
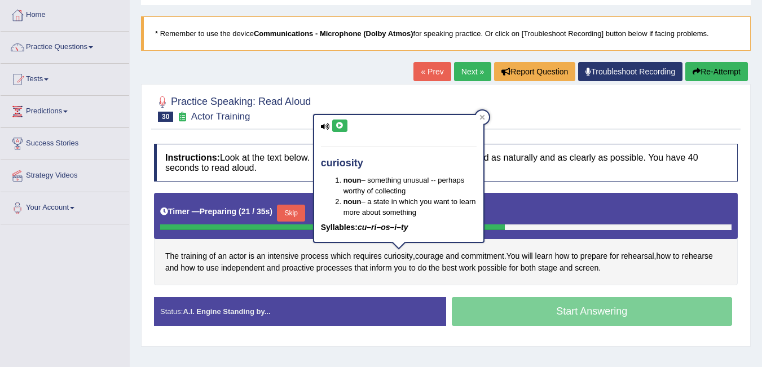
click at [342, 125] on icon at bounding box center [340, 125] width 8 height 7
click at [346, 124] on button at bounding box center [339, 126] width 15 height 12
click at [480, 115] on icon at bounding box center [483, 118] width 6 height 6
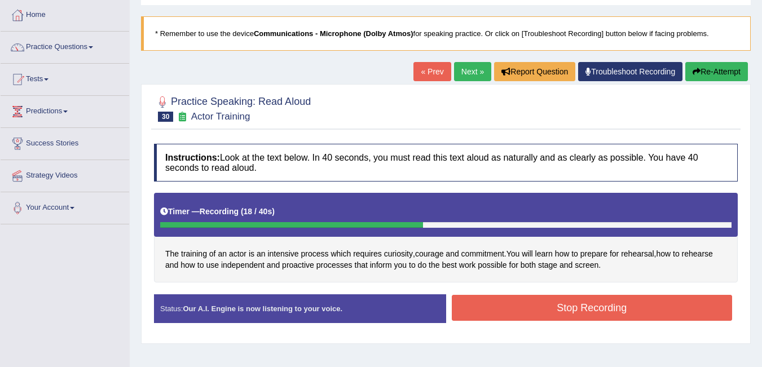
click at [565, 307] on button "Stop Recording" at bounding box center [592, 308] width 281 height 26
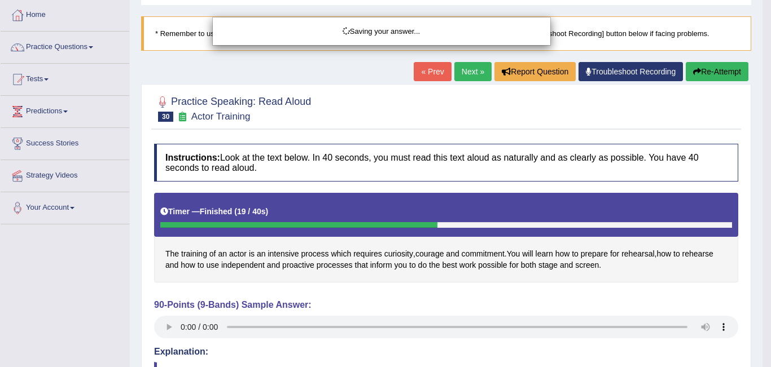
click at [358, 285] on div "Saving your answer..." at bounding box center [385, 183] width 771 height 367
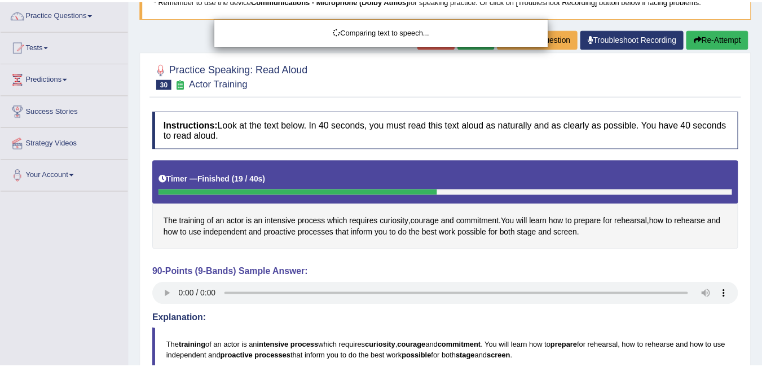
scroll to position [225, 0]
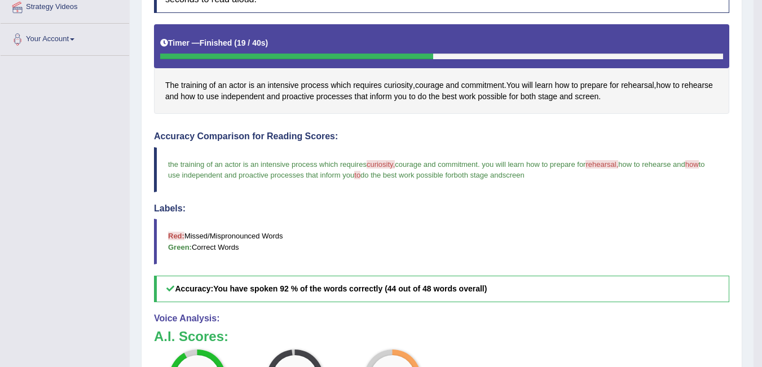
click at [389, 245] on blockquote "Red: Missed/Mispronounced Words Green: Correct Words" at bounding box center [441, 241] width 575 height 45
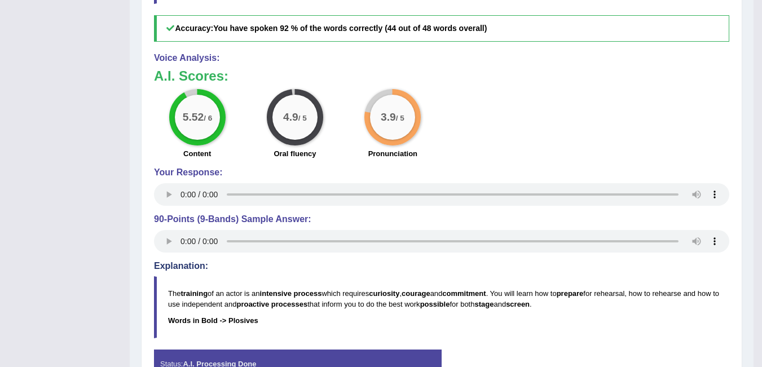
scroll to position [555, 0]
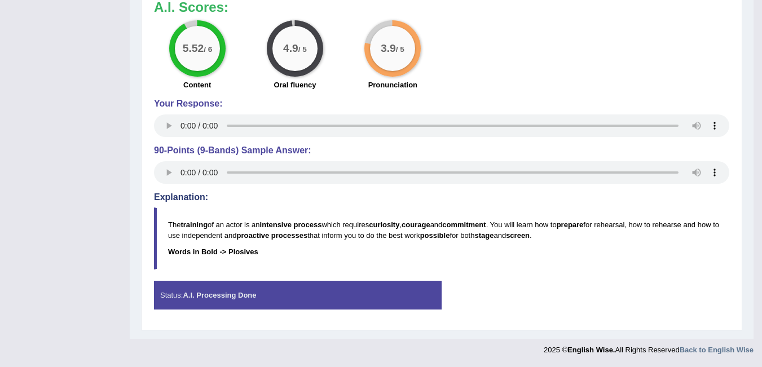
click at [569, 225] on p "The training of an actor is an intensive process which requires curiosity , cou…" at bounding box center [448, 229] width 561 height 21
click at [200, 223] on b "training" at bounding box center [194, 225] width 27 height 8
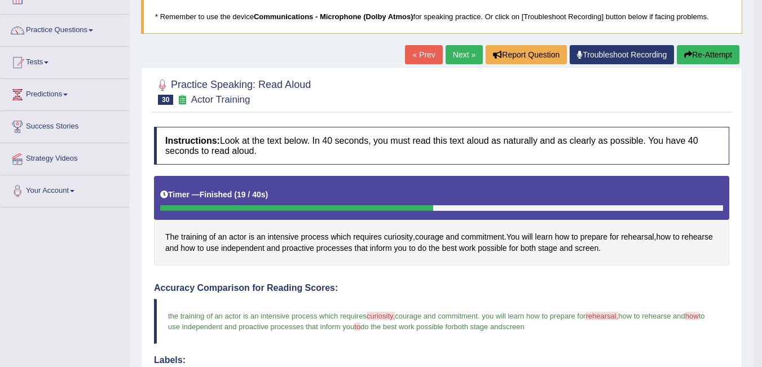
scroll to position [47, 0]
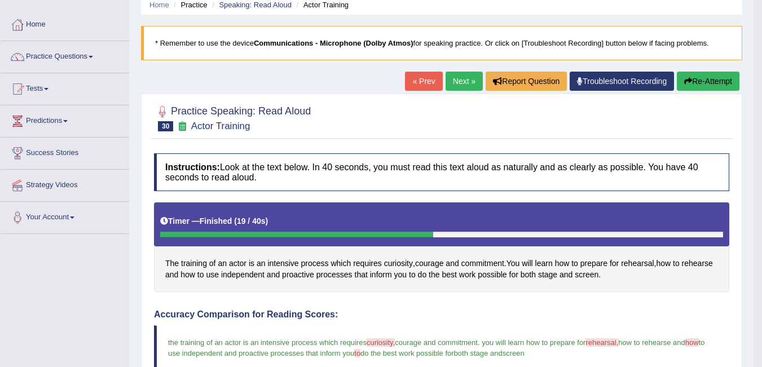
click at [708, 82] on button "Re-Attempt" at bounding box center [708, 81] width 63 height 19
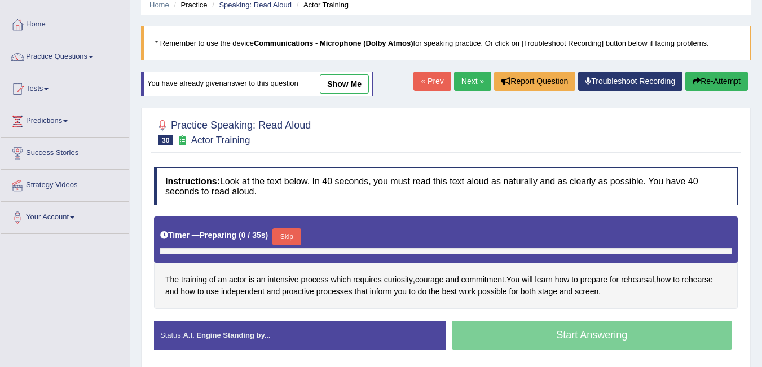
scroll to position [47, 0]
click at [295, 235] on button "Skip" at bounding box center [287, 236] width 28 height 17
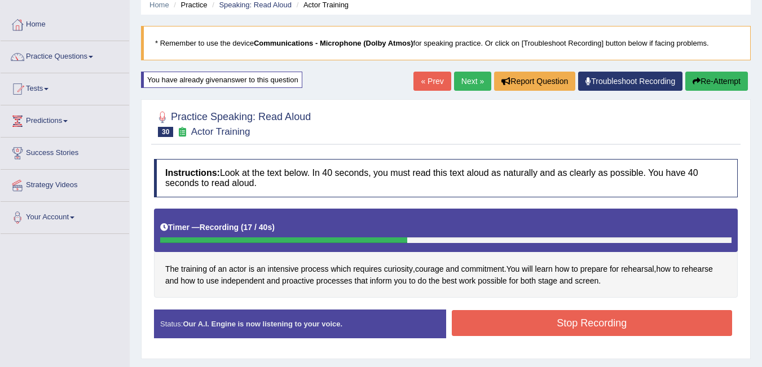
click at [565, 324] on button "Stop Recording" at bounding box center [592, 323] width 281 height 26
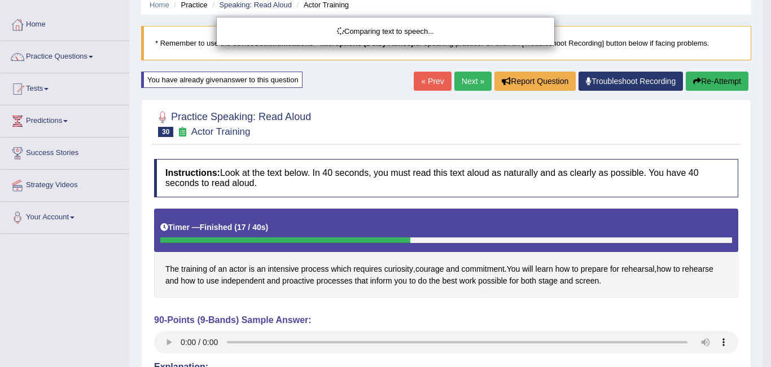
click at [147, 243] on div "Comparing text to speech..." at bounding box center [385, 183] width 771 height 367
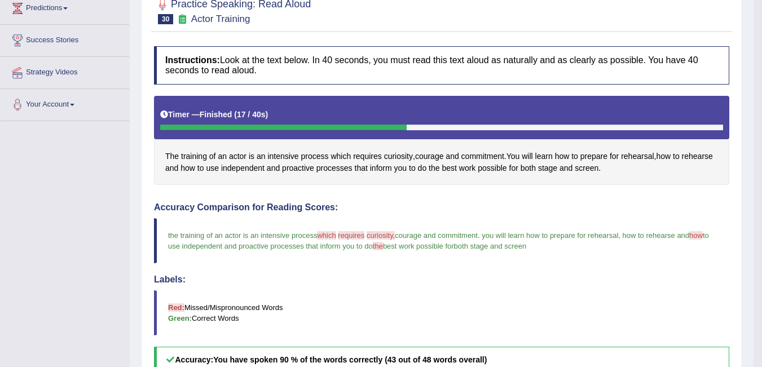
scroll to position [103, 0]
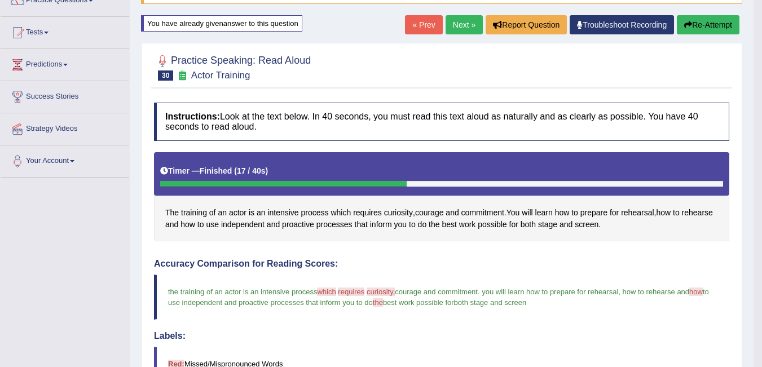
click at [723, 22] on button "Re-Attempt" at bounding box center [708, 24] width 63 height 19
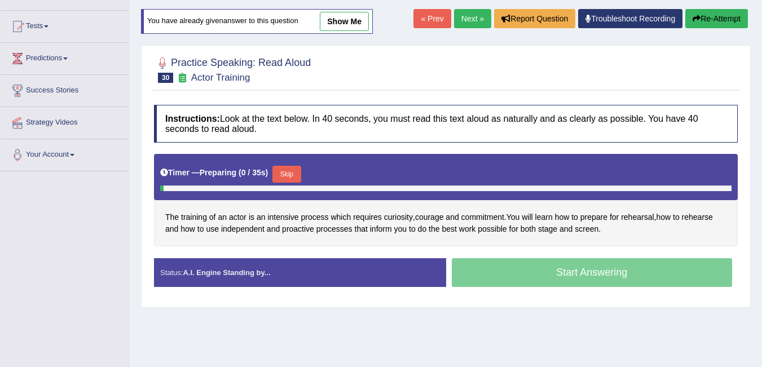
drag, startPoint x: 0, startPoint y: 0, endPoint x: 285, endPoint y: 170, distance: 332.5
click at [285, 170] on div "Timer — Preparing ( 0 / 35s ) Skip" at bounding box center [446, 174] width 572 height 23
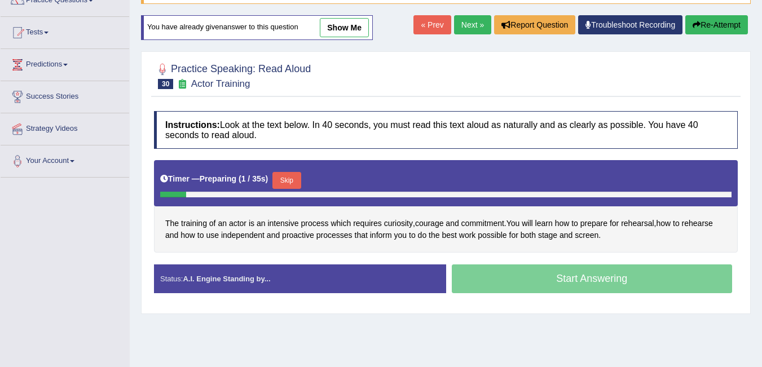
click at [297, 181] on button "Skip" at bounding box center [287, 180] width 28 height 17
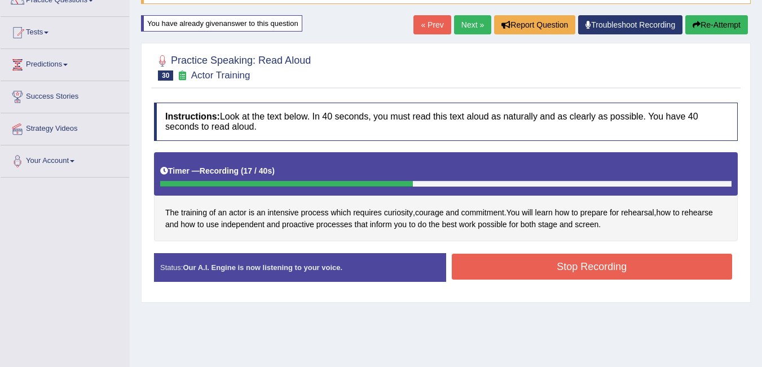
click at [555, 272] on button "Stop Recording" at bounding box center [592, 267] width 281 height 26
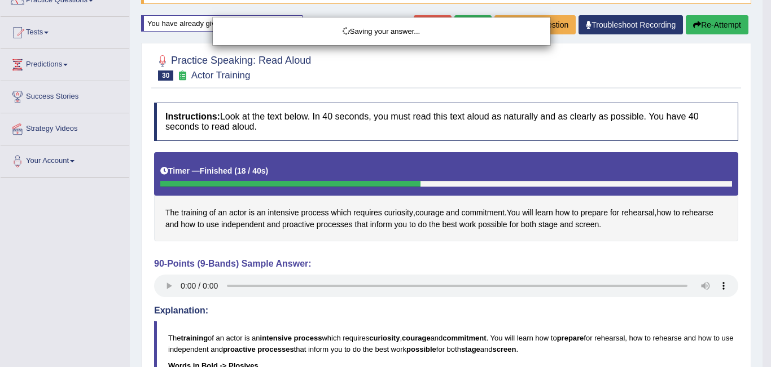
click at [407, 262] on div "Saving your answer..." at bounding box center [385, 183] width 771 height 367
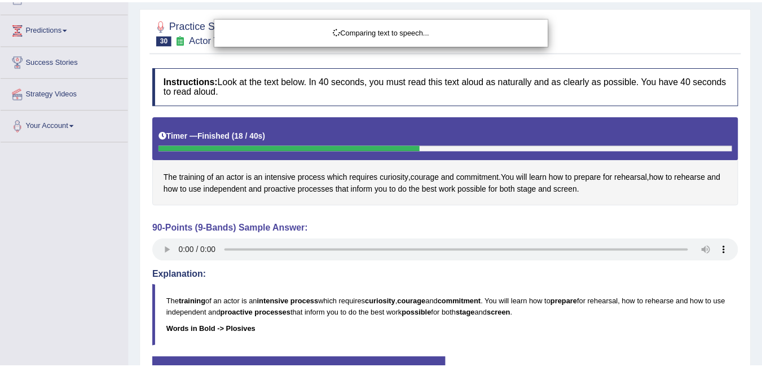
scroll to position [160, 0]
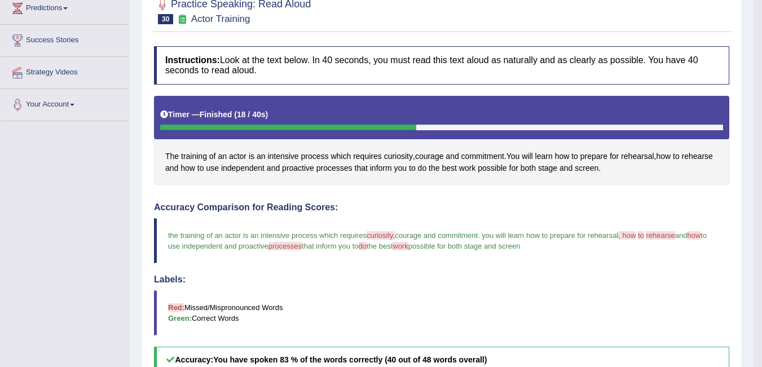
click at [399, 275] on h4 "Labels:" at bounding box center [441, 280] width 575 height 10
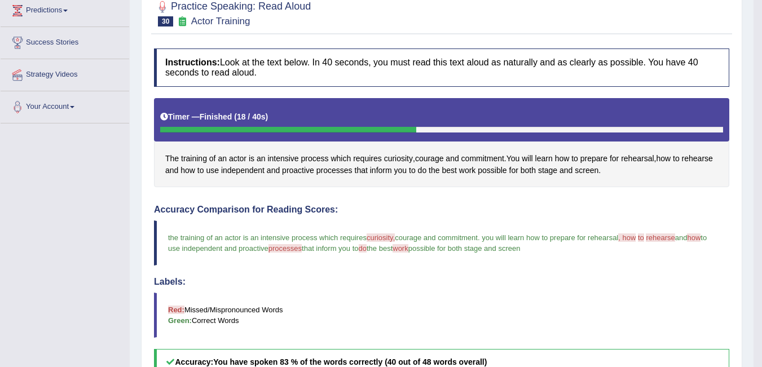
scroll to position [103, 0]
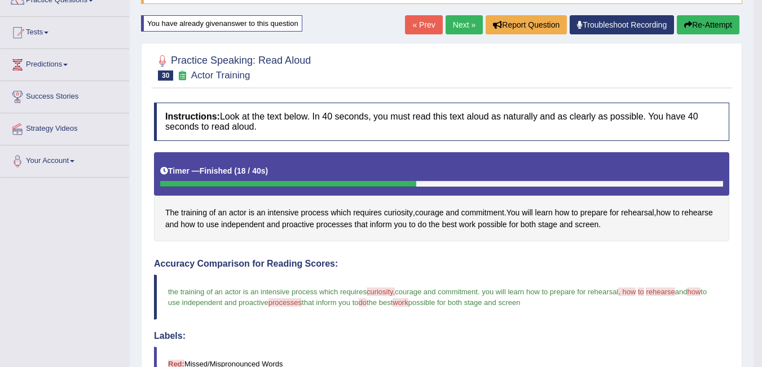
click at [710, 24] on button "Re-Attempt" at bounding box center [708, 24] width 63 height 19
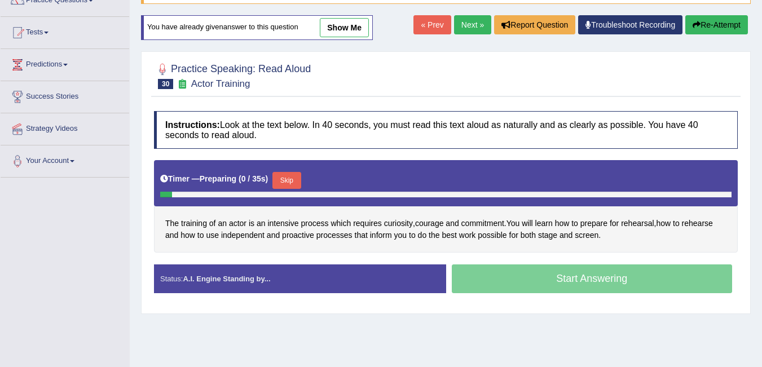
click at [296, 186] on button "Skip" at bounding box center [287, 180] width 28 height 17
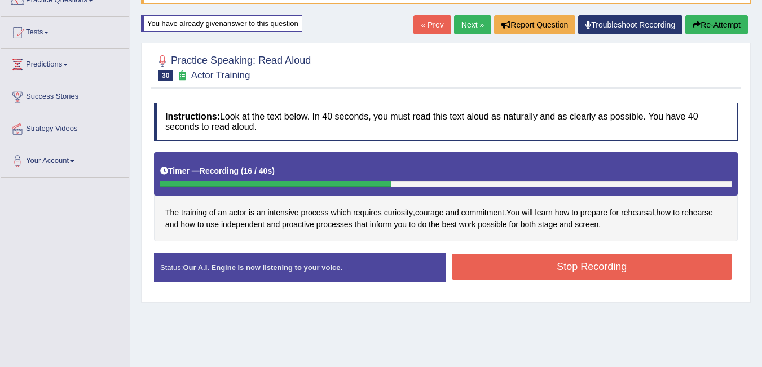
click at [564, 266] on button "Stop Recording" at bounding box center [592, 267] width 281 height 26
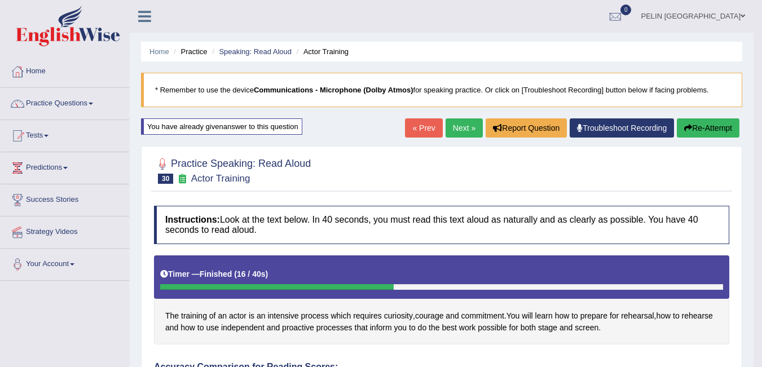
click at [455, 129] on link "Next »" at bounding box center [464, 127] width 37 height 19
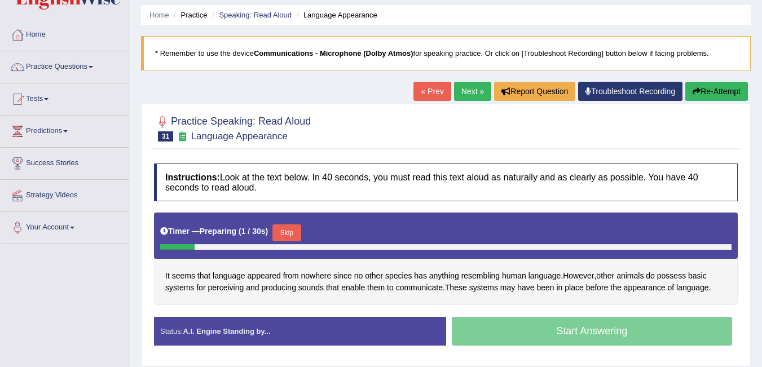
scroll to position [56, 0]
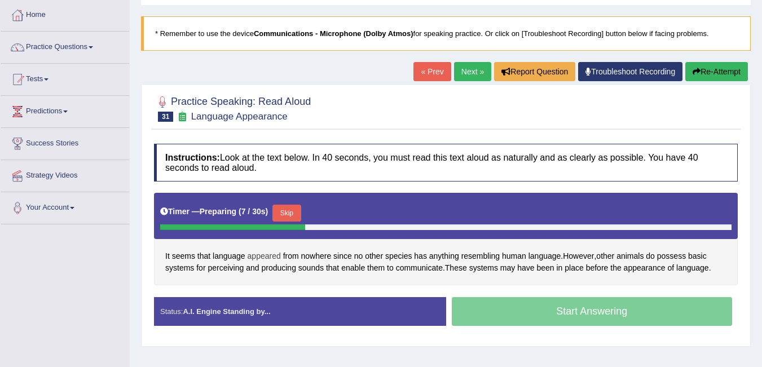
click at [274, 255] on span "appeared" at bounding box center [264, 257] width 33 height 12
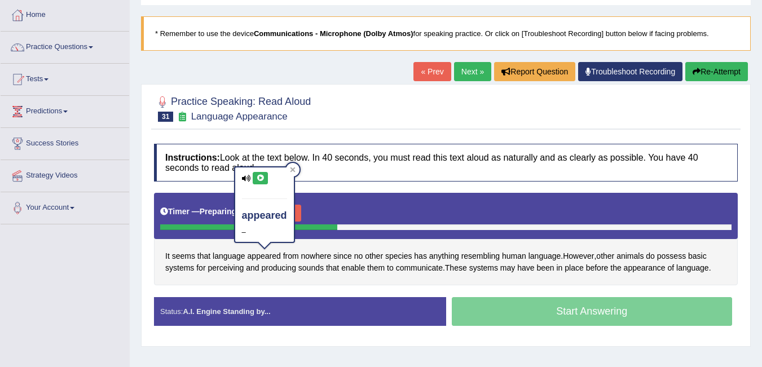
click at [261, 175] on icon at bounding box center [260, 178] width 8 height 7
drag, startPoint x: 292, startPoint y: 166, endPoint x: 297, endPoint y: 171, distance: 7.2
click at [293, 166] on div at bounding box center [293, 170] width 14 height 14
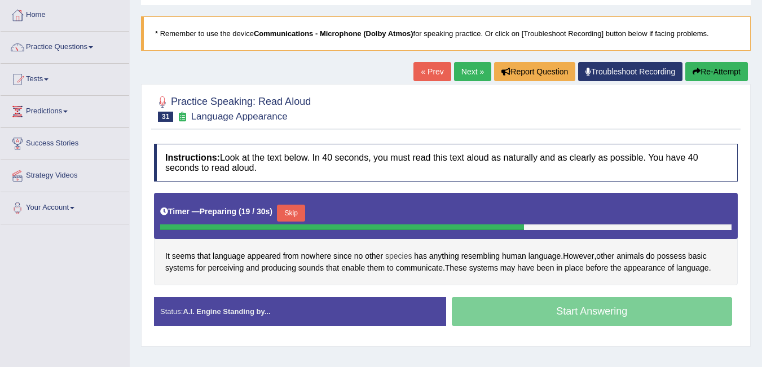
click at [408, 257] on span "species" at bounding box center [398, 257] width 27 height 12
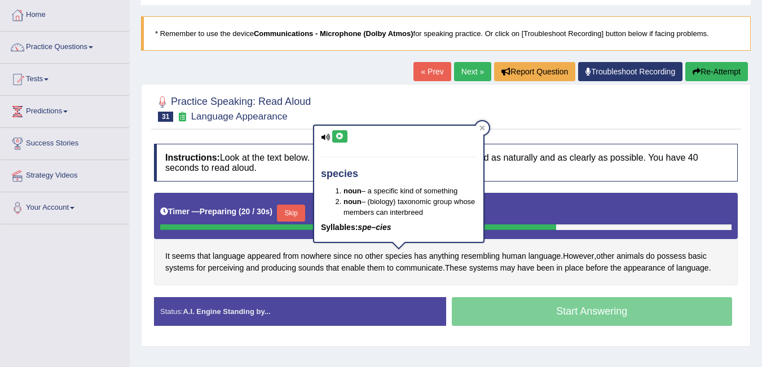
click at [342, 137] on icon at bounding box center [340, 136] width 8 height 7
click at [480, 125] on icon at bounding box center [483, 128] width 6 height 6
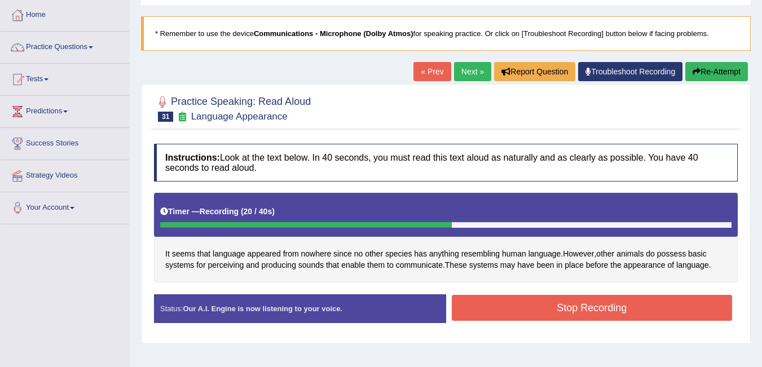
click at [565, 310] on button "Stop Recording" at bounding box center [592, 308] width 281 height 26
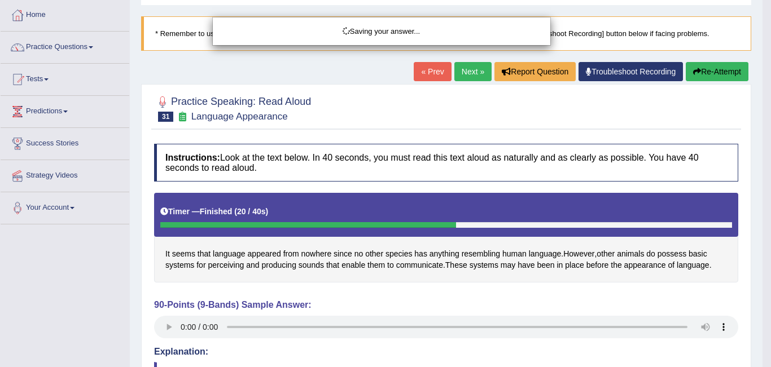
click at [410, 286] on div "Saving your answer..." at bounding box center [385, 183] width 771 height 367
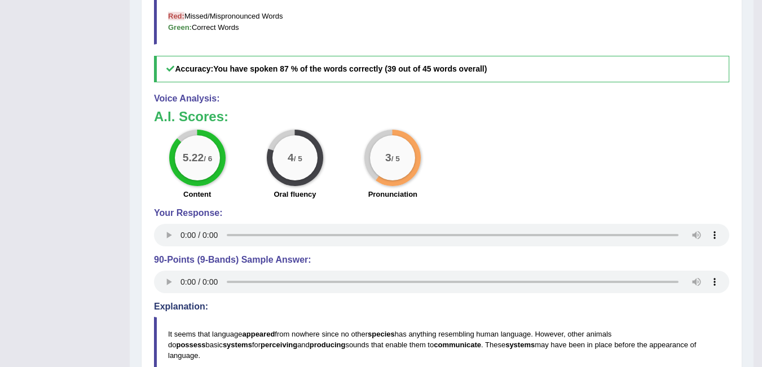
scroll to position [451, 0]
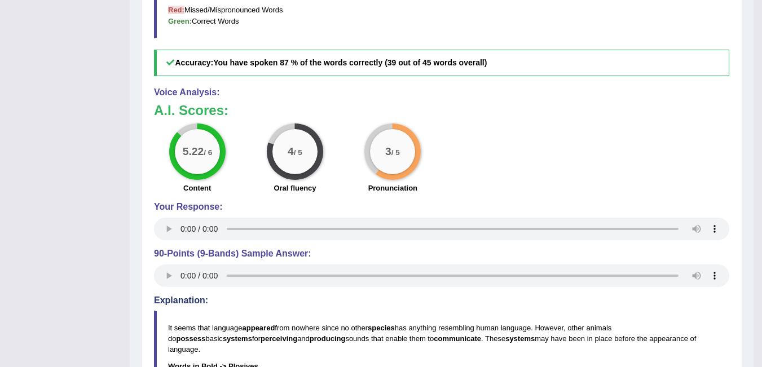
click at [284, 244] on div "Instructions: Look at the text below. In 40 seconds, you must read this text al…" at bounding box center [441, 90] width 581 height 695
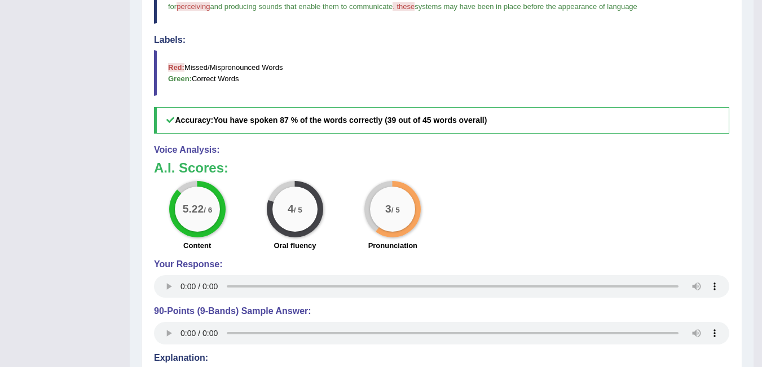
scroll to position [395, 0]
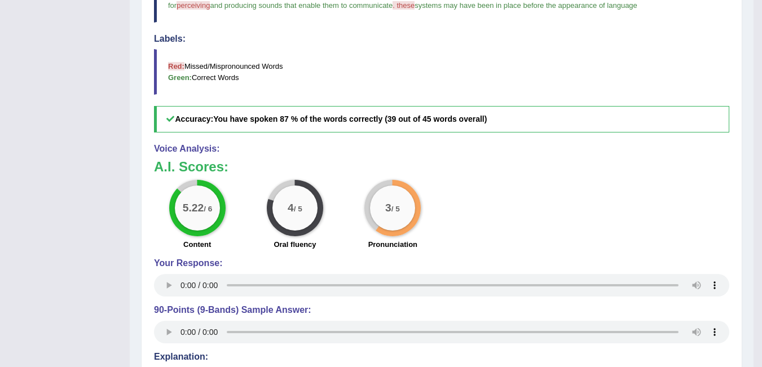
drag, startPoint x: 394, startPoint y: 206, endPoint x: 392, endPoint y: 216, distance: 9.9
click at [392, 216] on div "3 / 5" at bounding box center [392, 208] width 45 height 45
drag, startPoint x: 393, startPoint y: 205, endPoint x: 393, endPoint y: 227, distance: 22.0
click at [393, 227] on div "3 / 5" at bounding box center [392, 208] width 45 height 45
drag, startPoint x: 288, startPoint y: 206, endPoint x: 300, endPoint y: 203, distance: 12.3
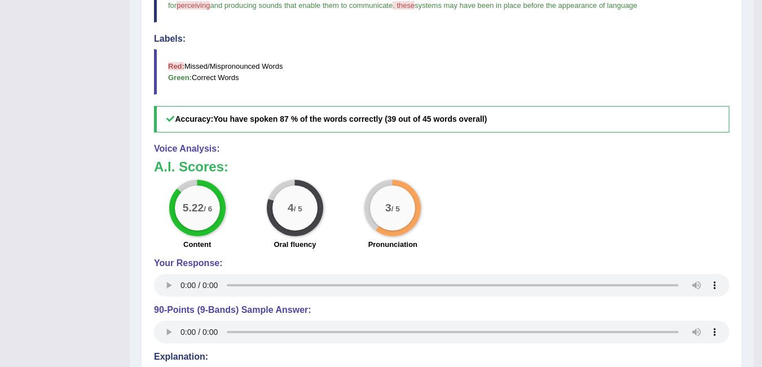
click at [300, 203] on div "4 / 5" at bounding box center [295, 208] width 45 height 45
drag, startPoint x: 288, startPoint y: 212, endPoint x: 310, endPoint y: 200, distance: 24.5
click at [299, 212] on div "4 / 5" at bounding box center [295, 208] width 45 height 45
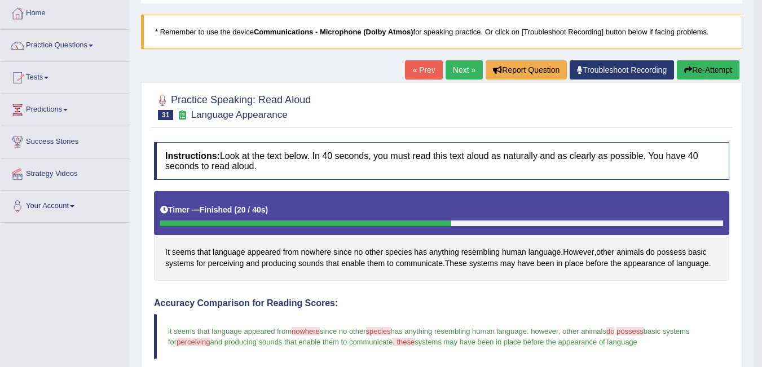
scroll to position [0, 0]
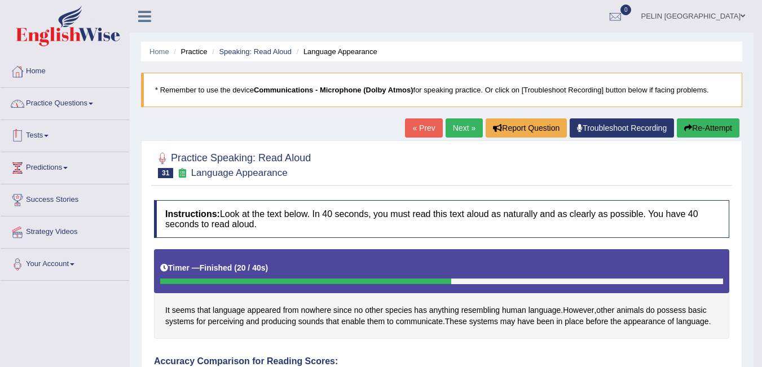
click at [87, 101] on link "Practice Questions" at bounding box center [65, 102] width 129 height 28
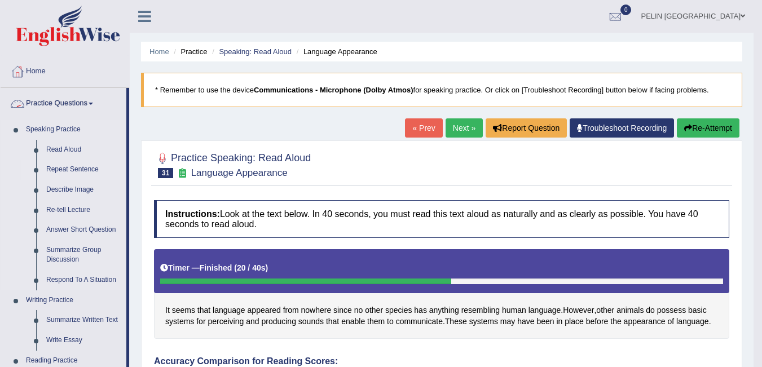
click at [64, 168] on link "Repeat Sentence" at bounding box center [83, 170] width 85 height 20
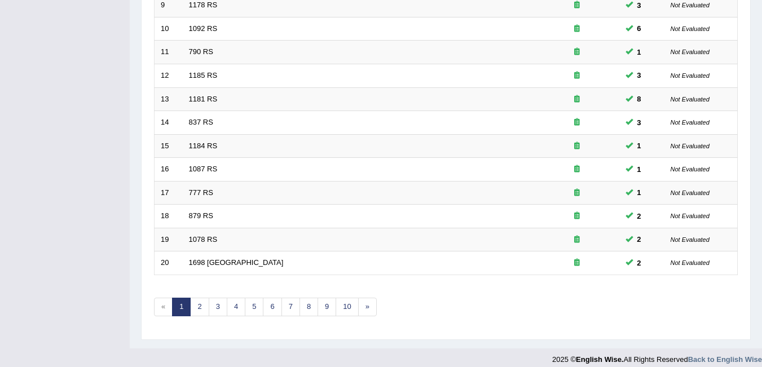
scroll to position [380, 0]
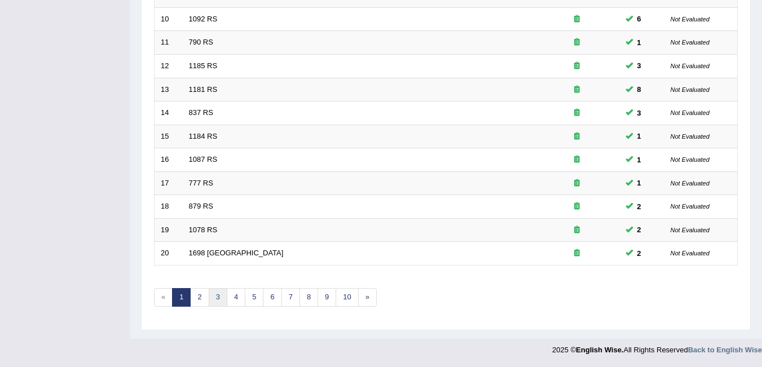
click at [222, 291] on link "3" at bounding box center [218, 297] width 19 height 19
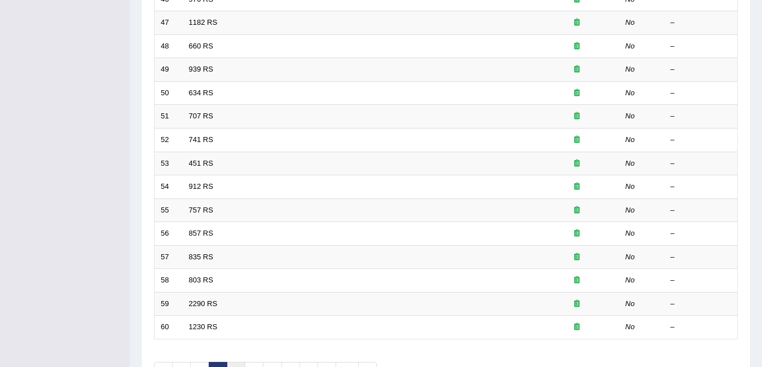
scroll to position [380, 0]
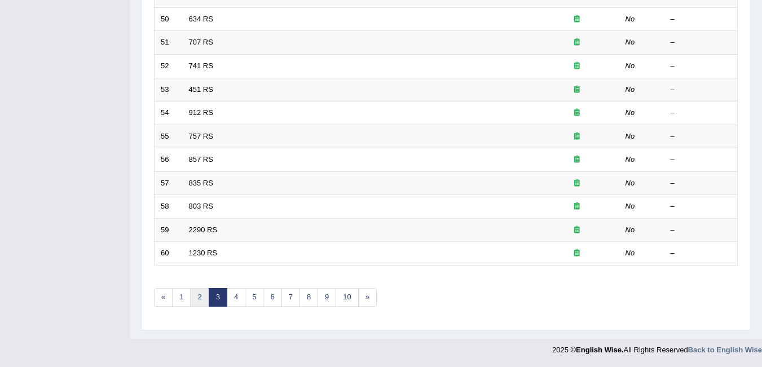
click at [202, 301] on link "2" at bounding box center [199, 297] width 19 height 19
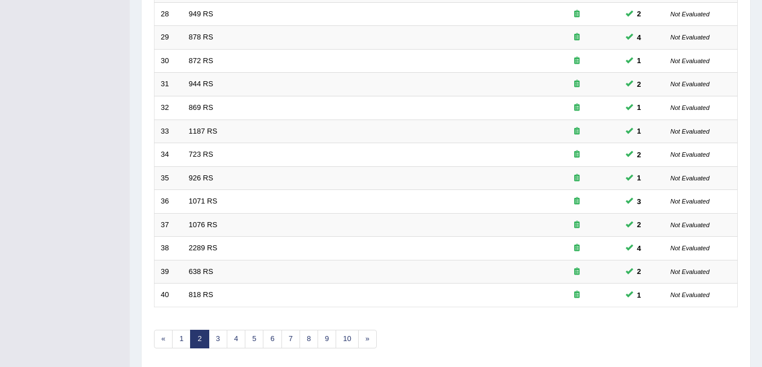
scroll to position [339, 0]
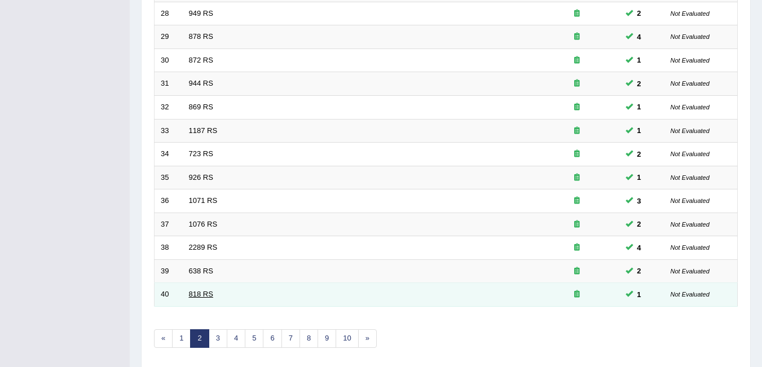
click at [200, 292] on link "818 RS" at bounding box center [201, 294] width 24 height 8
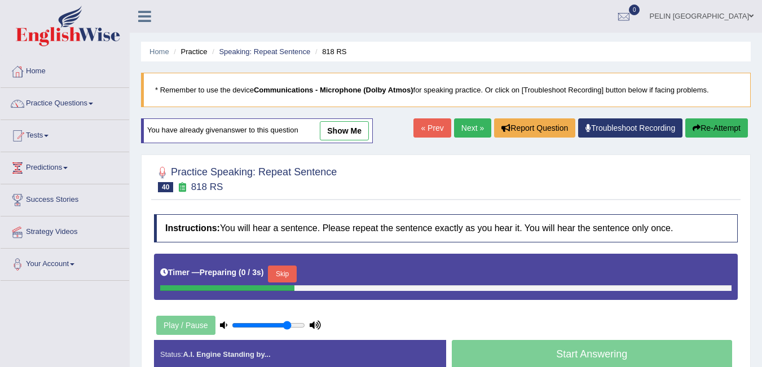
click at [344, 133] on link "show me" at bounding box center [344, 130] width 49 height 19
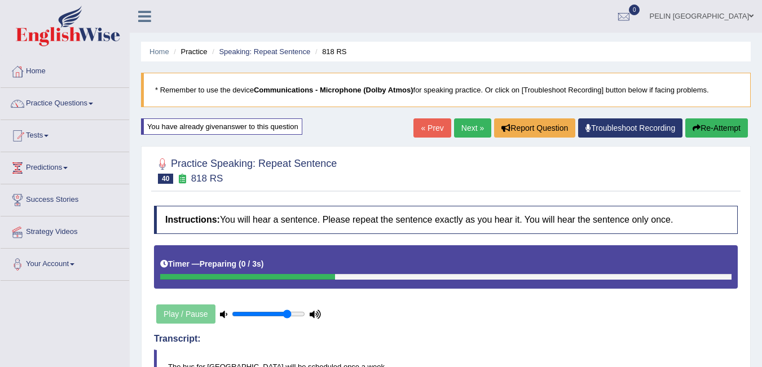
click at [434, 125] on link "« Prev" at bounding box center [432, 127] width 37 height 19
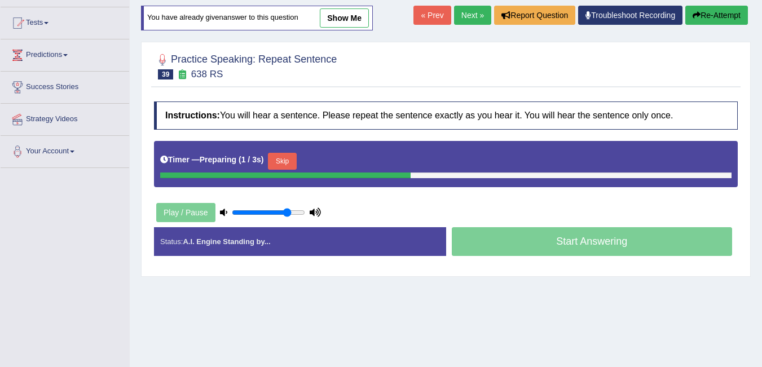
click at [354, 23] on link "show me" at bounding box center [344, 17] width 49 height 19
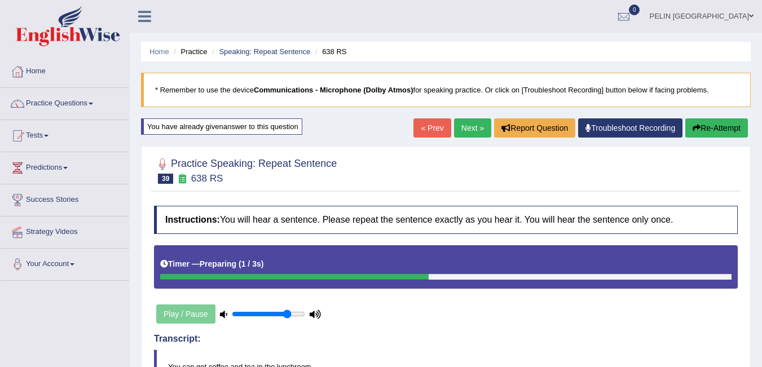
click at [712, 130] on button "Re-Attempt" at bounding box center [716, 127] width 63 height 19
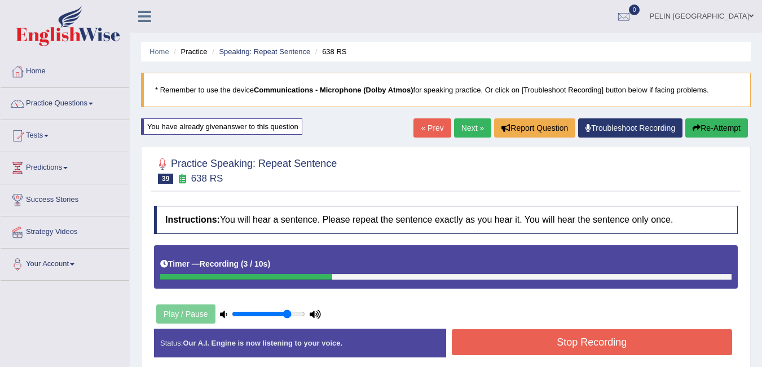
click at [637, 336] on button "Stop Recording" at bounding box center [592, 342] width 281 height 26
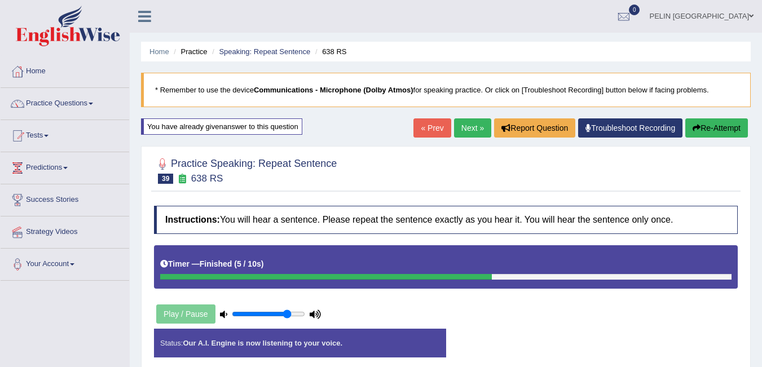
click at [700, 129] on button "Re-Attempt" at bounding box center [716, 127] width 63 height 19
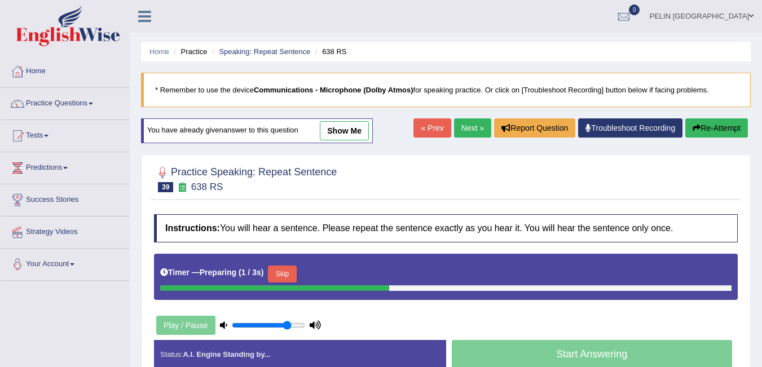
click at [292, 274] on button "Skip" at bounding box center [282, 274] width 28 height 17
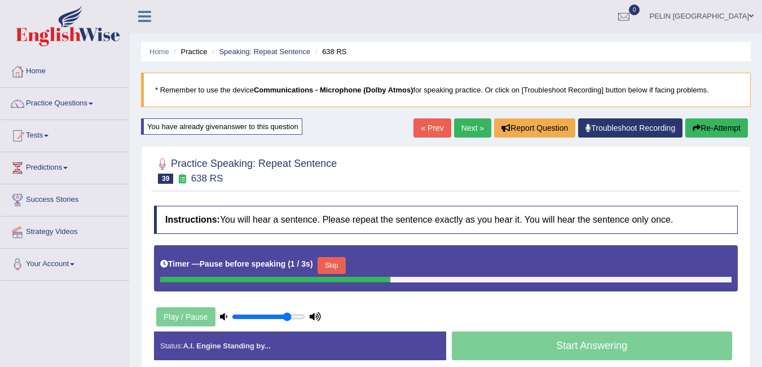
click at [345, 262] on button "Skip" at bounding box center [332, 265] width 28 height 17
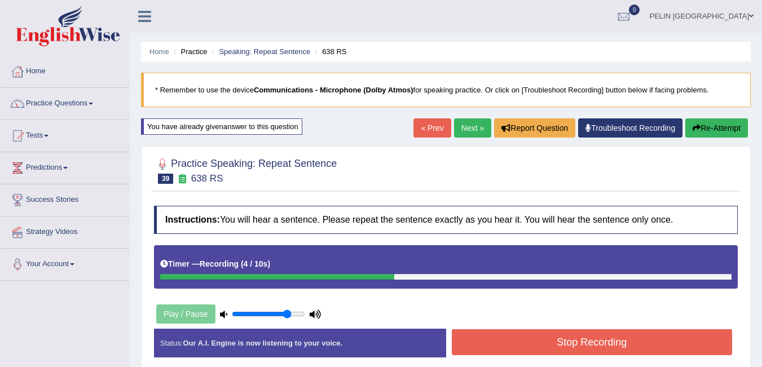
click at [581, 339] on button "Stop Recording" at bounding box center [592, 342] width 281 height 26
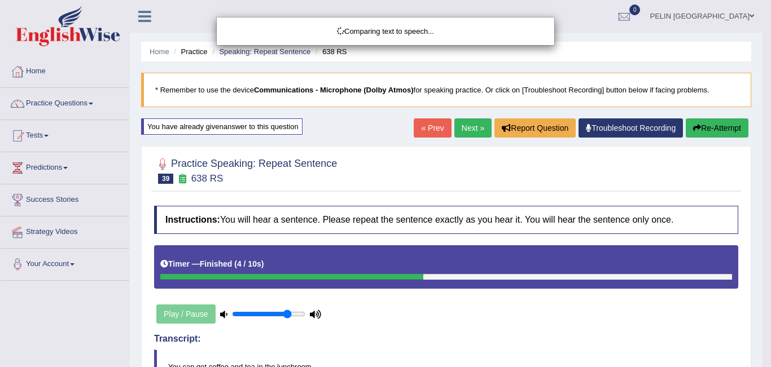
click at [585, 296] on body "Toggle navigation Home Practice Questions Speaking Practice Read Aloud Repeat S…" at bounding box center [385, 183] width 771 height 367
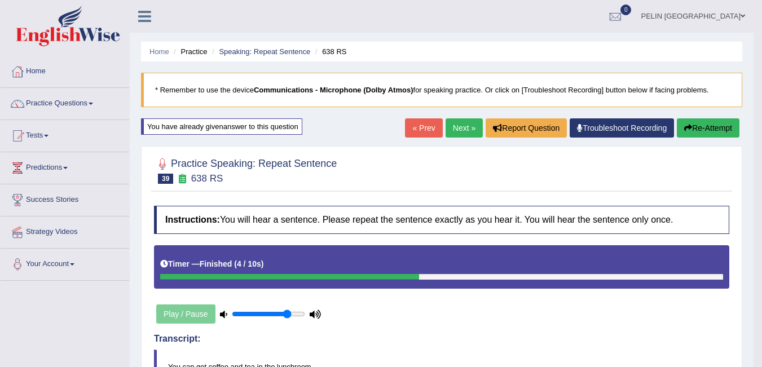
click at [708, 128] on button "Re-Attempt" at bounding box center [708, 127] width 63 height 19
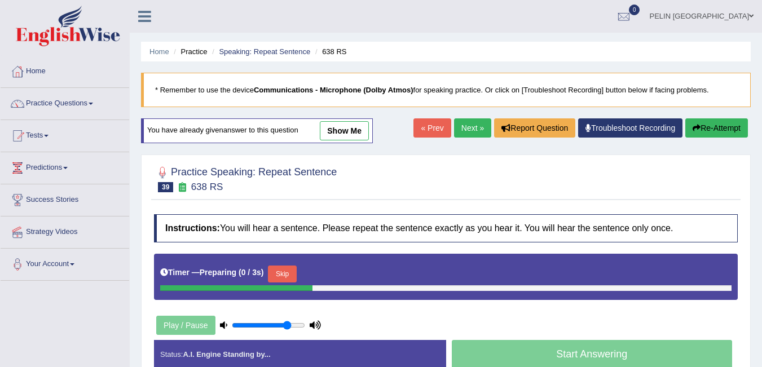
click at [282, 271] on button "Skip" at bounding box center [282, 274] width 28 height 17
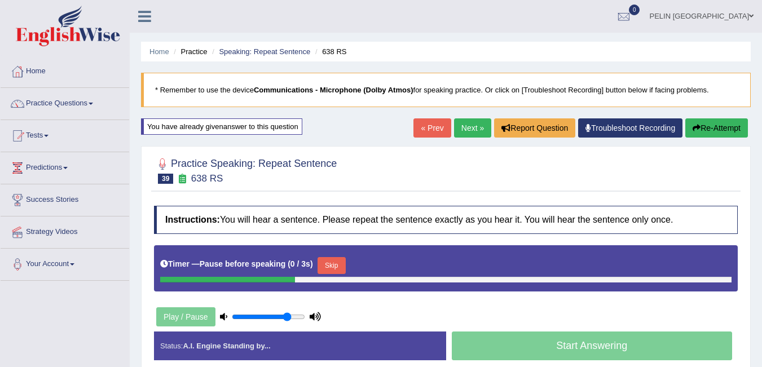
click at [336, 263] on button "Skip" at bounding box center [332, 265] width 28 height 17
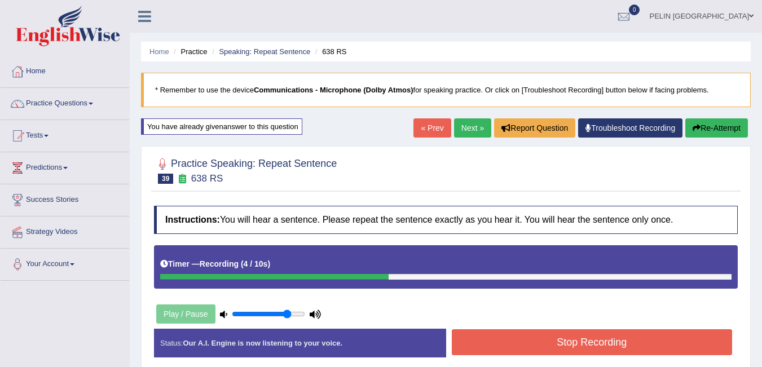
click at [561, 342] on button "Stop Recording" at bounding box center [592, 342] width 281 height 26
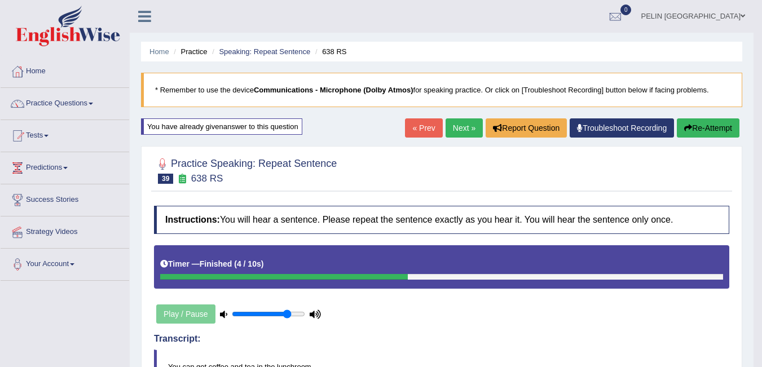
click at [722, 120] on button "Re-Attempt" at bounding box center [708, 127] width 63 height 19
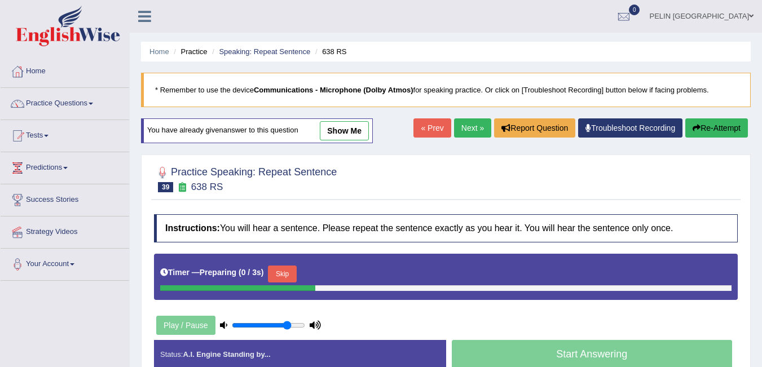
click at [291, 266] on button "Skip" at bounding box center [282, 274] width 28 height 17
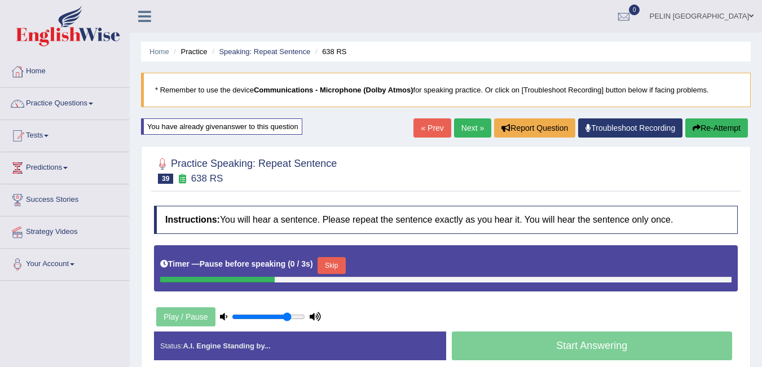
click at [330, 262] on button "Skip" at bounding box center [332, 265] width 28 height 17
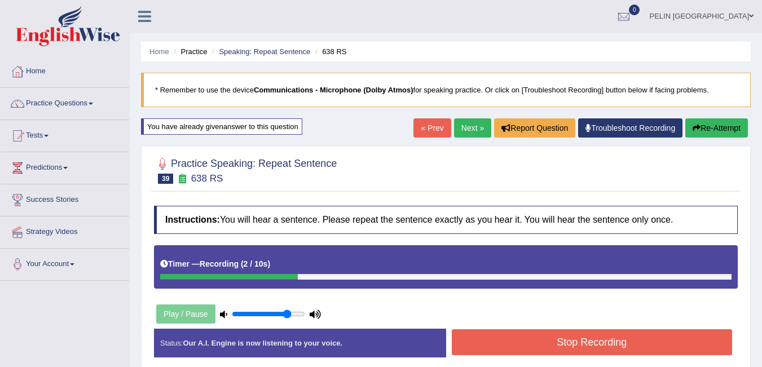
click at [548, 335] on button "Stop Recording" at bounding box center [592, 342] width 281 height 26
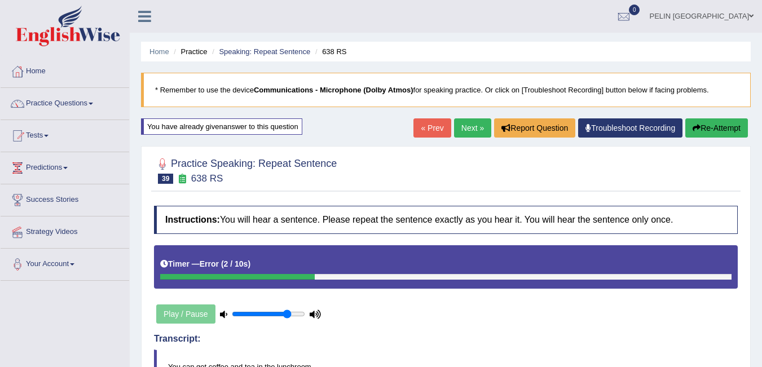
click at [713, 135] on button "Re-Attempt" at bounding box center [716, 127] width 63 height 19
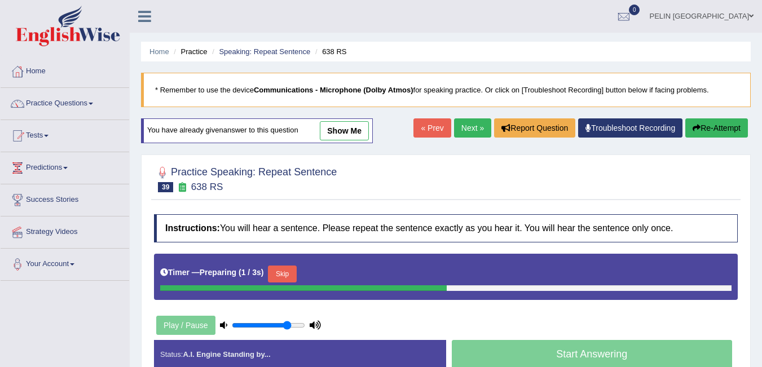
click at [296, 269] on button "Skip" at bounding box center [282, 274] width 28 height 17
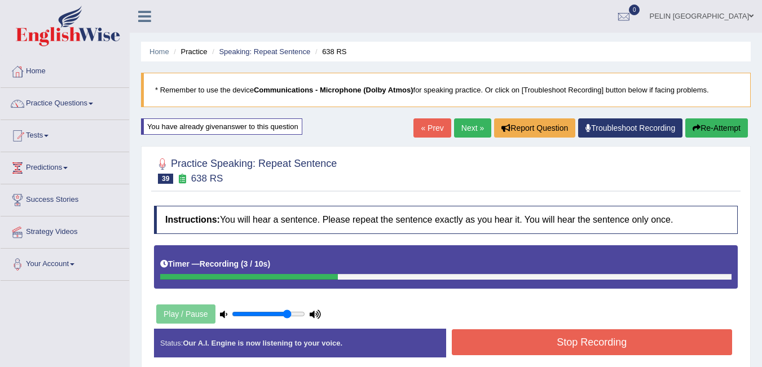
click at [574, 334] on button "Stop Recording" at bounding box center [592, 342] width 281 height 26
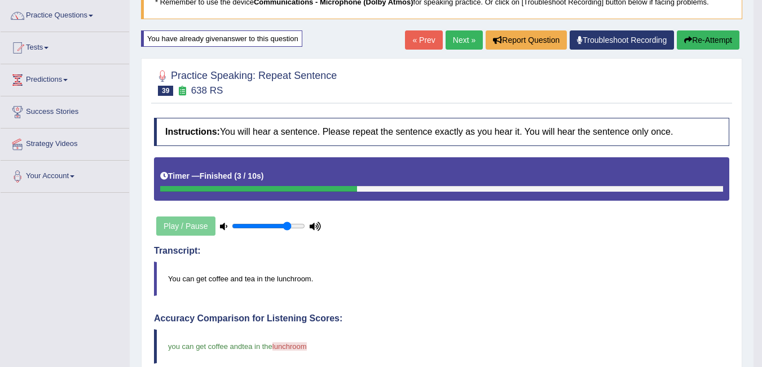
scroll to position [226, 0]
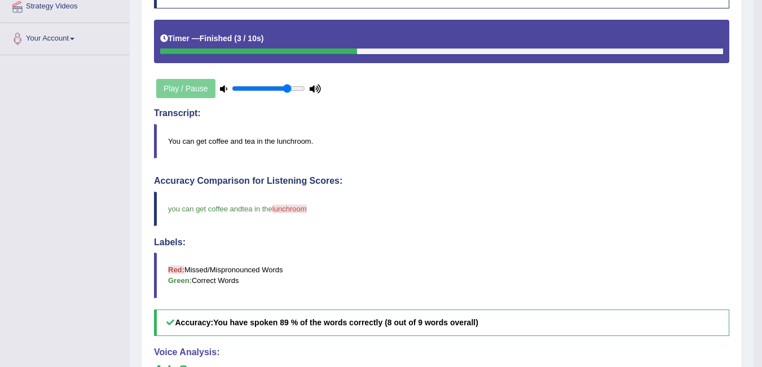
click at [295, 208] on span "lunchroom" at bounding box center [290, 209] width 34 height 8
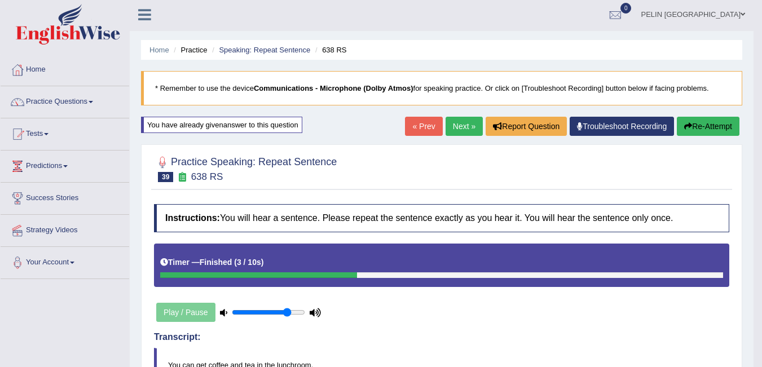
scroll to position [0, 0]
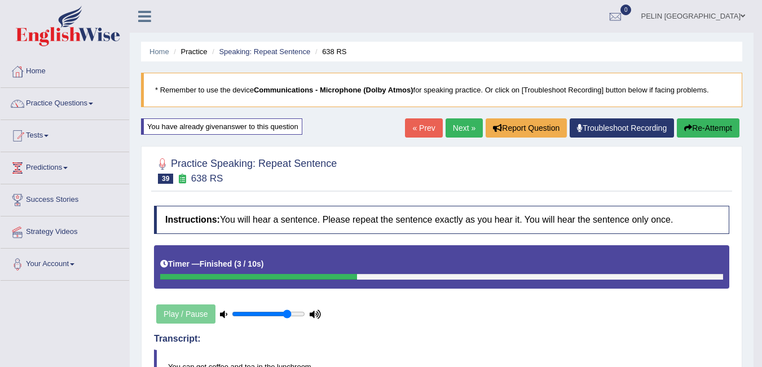
click at [700, 126] on button "Re-Attempt" at bounding box center [708, 127] width 63 height 19
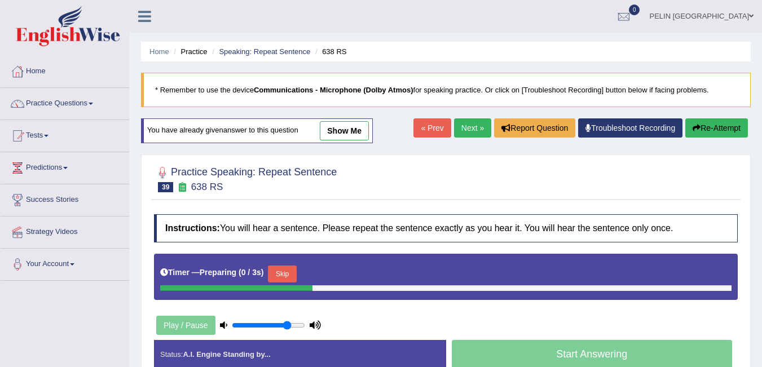
click at [296, 273] on button "Skip" at bounding box center [282, 274] width 28 height 17
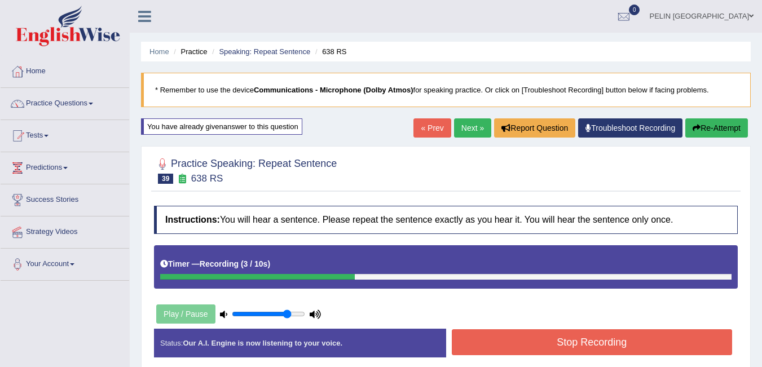
click at [623, 333] on button "Stop Recording" at bounding box center [592, 342] width 281 height 26
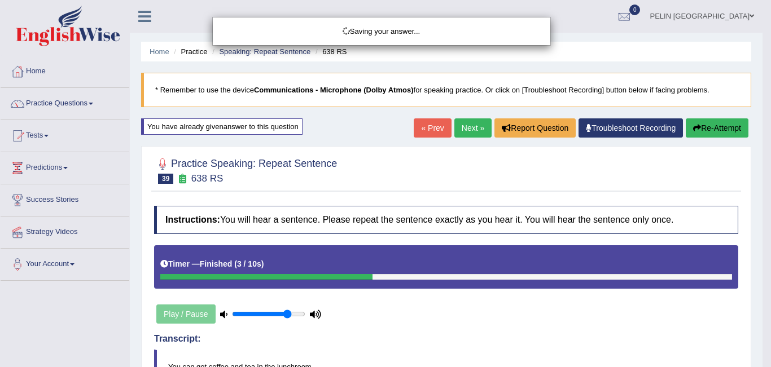
click at [608, 299] on div "Saving your answer..." at bounding box center [385, 183] width 771 height 367
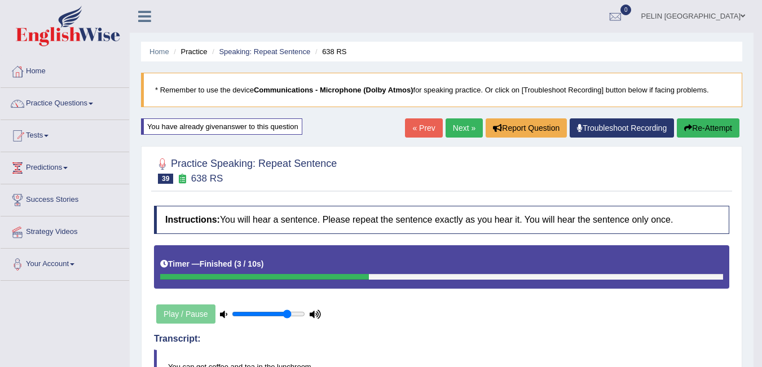
click at [691, 122] on button "Re-Attempt" at bounding box center [708, 127] width 63 height 19
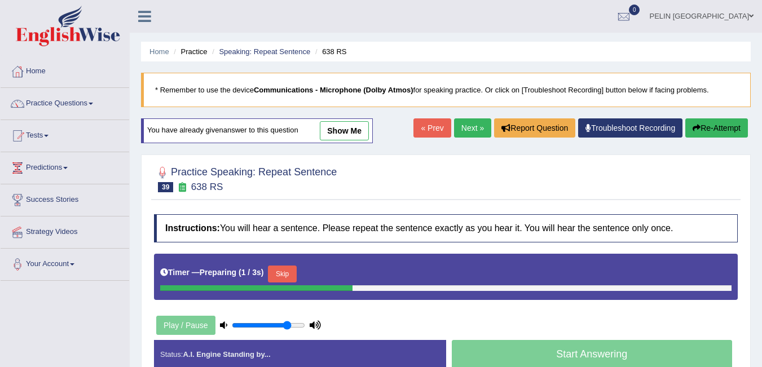
click at [292, 270] on button "Skip" at bounding box center [282, 274] width 28 height 17
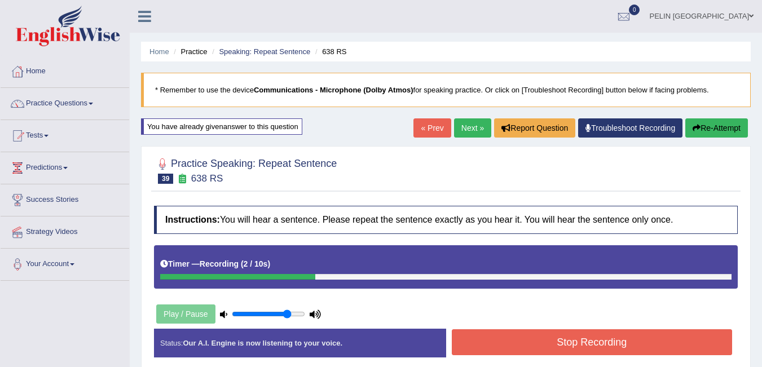
click at [501, 340] on button "Stop Recording" at bounding box center [592, 342] width 281 height 26
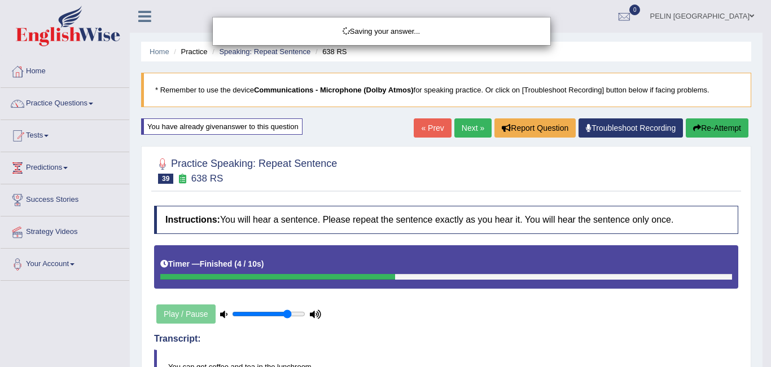
click at [440, 309] on div "Saving your answer..." at bounding box center [385, 183] width 771 height 367
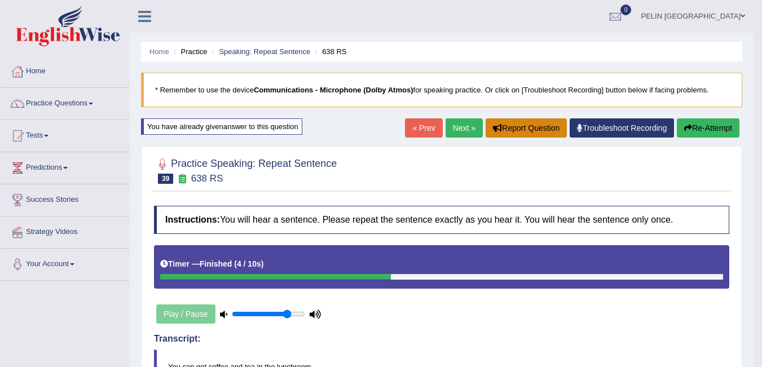
click at [522, 132] on button "Report Question" at bounding box center [526, 127] width 81 height 19
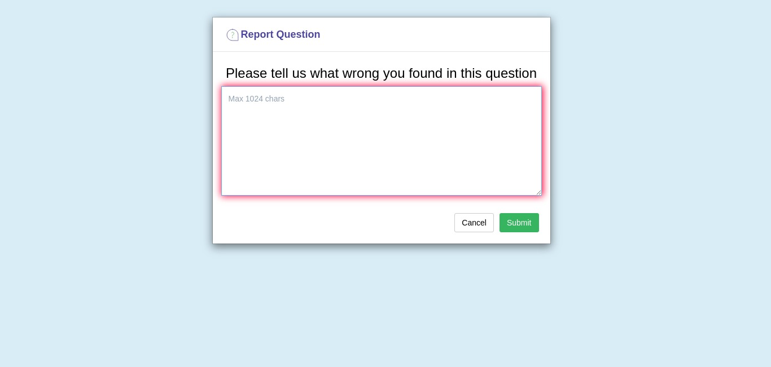
click at [451, 170] on textarea at bounding box center [381, 140] width 320 height 109
type textarea "l"
type textarea "s"
type textarea "dont accept lunchroom"
click at [527, 222] on button "Submit" at bounding box center [518, 222] width 39 height 19
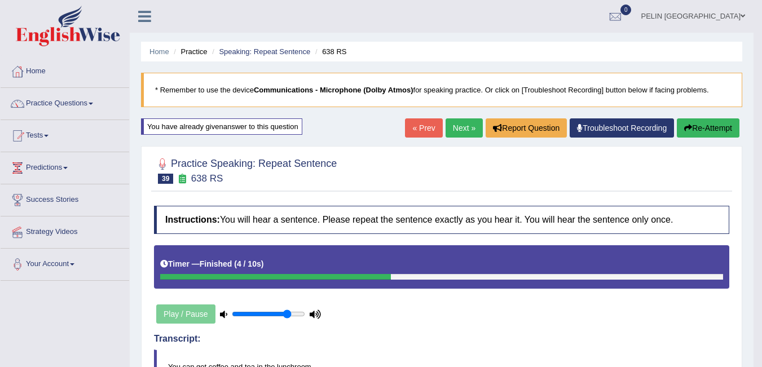
click at [558, 191] on div "Practice Speaking: Repeat Sentence 39 638 RS" at bounding box center [441, 171] width 581 height 39
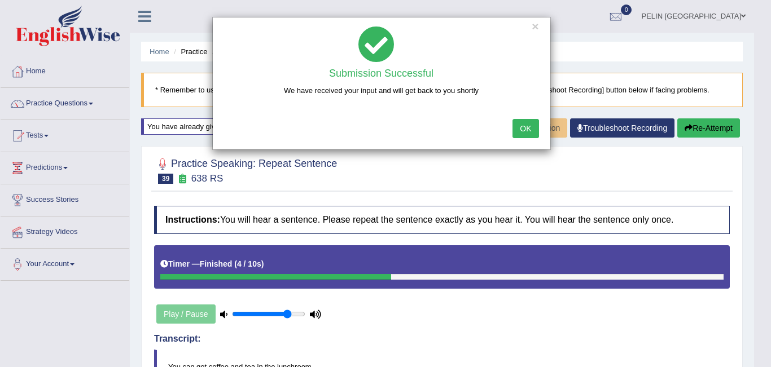
click at [537, 33] on div at bounding box center [381, 44] width 320 height 37
click at [538, 22] on button "×" at bounding box center [534, 26] width 7 height 12
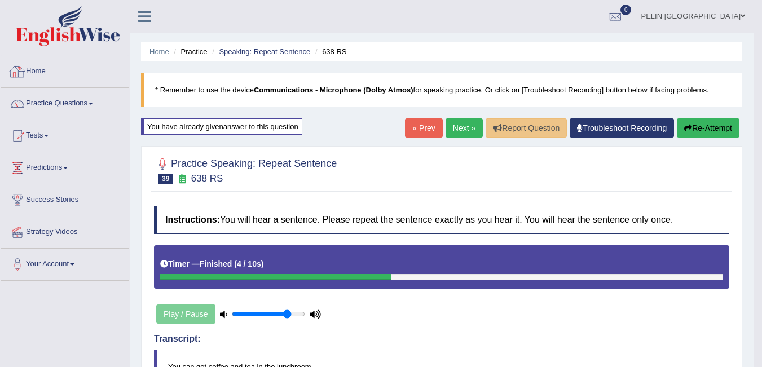
click at [41, 73] on link "Home" at bounding box center [65, 70] width 129 height 28
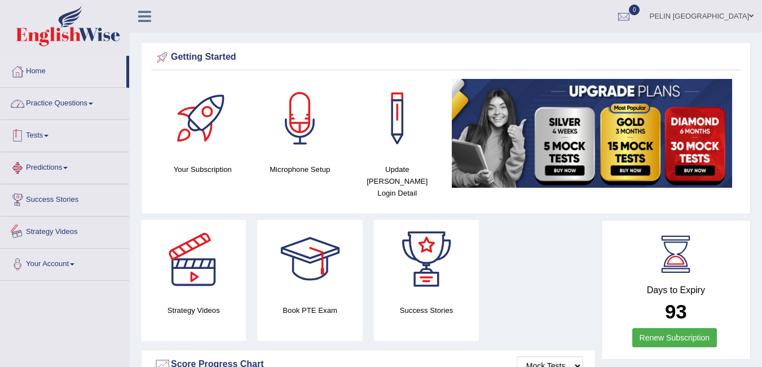
click at [80, 94] on link "Practice Questions" at bounding box center [65, 102] width 129 height 28
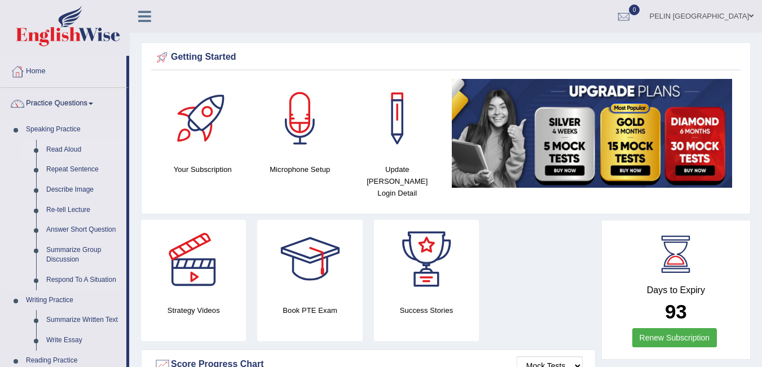
click at [81, 150] on link "Read Aloud" at bounding box center [83, 150] width 85 height 20
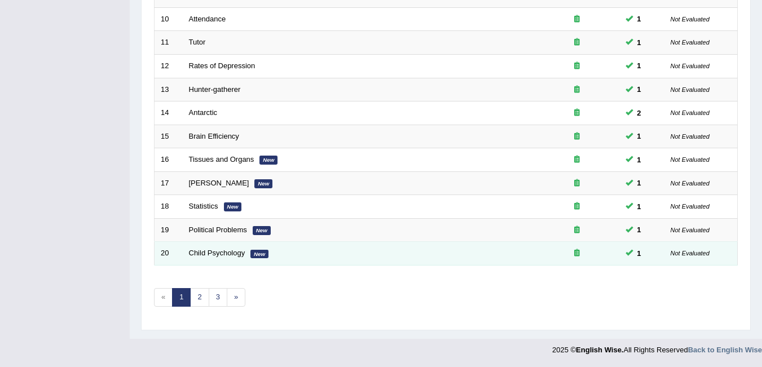
scroll to position [380, 0]
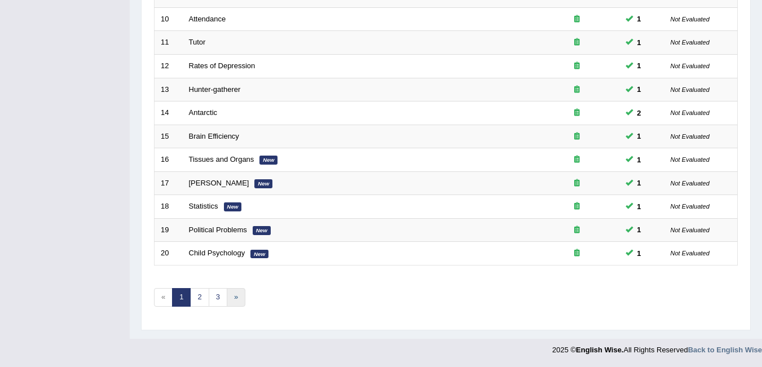
click at [227, 298] on link "»" at bounding box center [236, 297] width 19 height 19
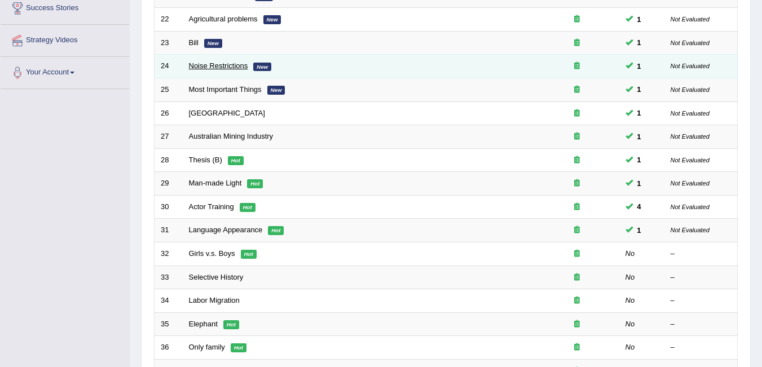
scroll to position [339, 0]
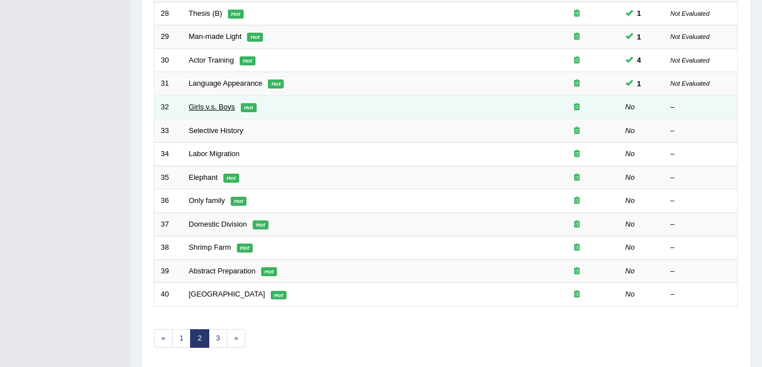
click at [222, 106] on link "Girls v.s. Boys" at bounding box center [212, 107] width 46 height 8
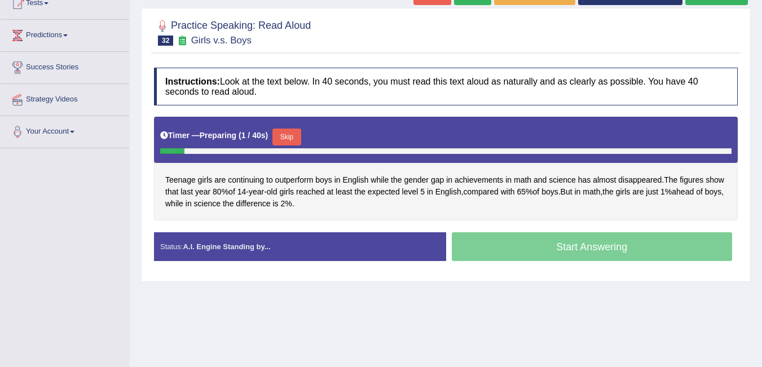
scroll to position [113, 0]
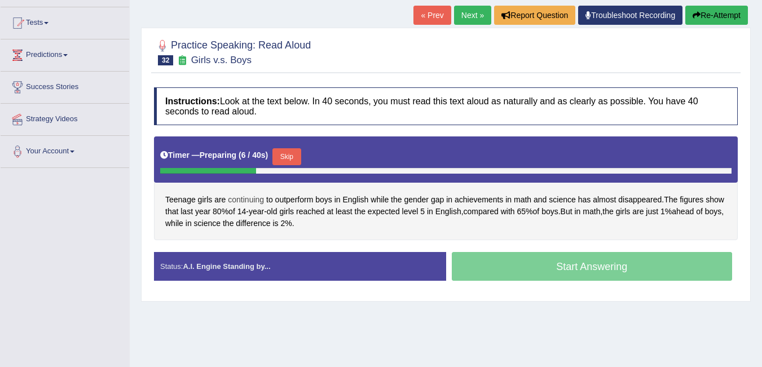
click at [254, 200] on span "continuing" at bounding box center [246, 200] width 36 height 12
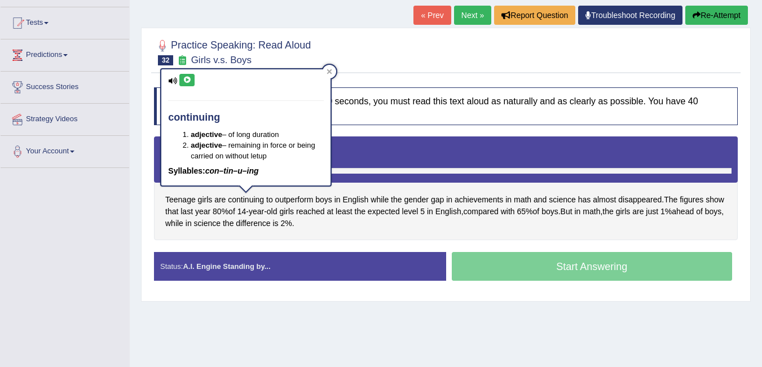
click at [201, 61] on body "Toggle navigation Home Practice Questions Speaking Practice Read Aloud Repeat S…" at bounding box center [381, 70] width 762 height 367
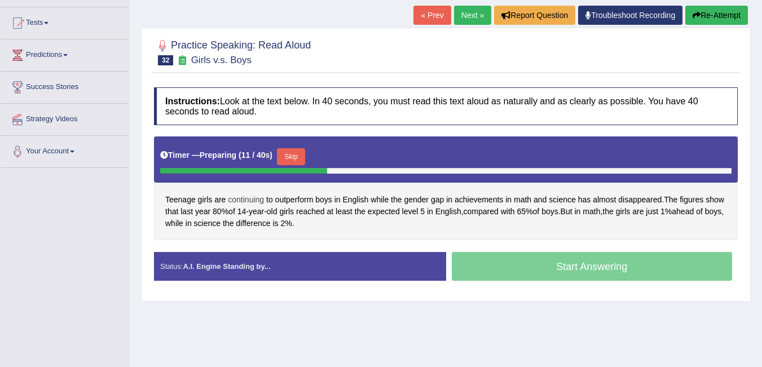
click at [251, 195] on span "continuing" at bounding box center [246, 200] width 36 height 12
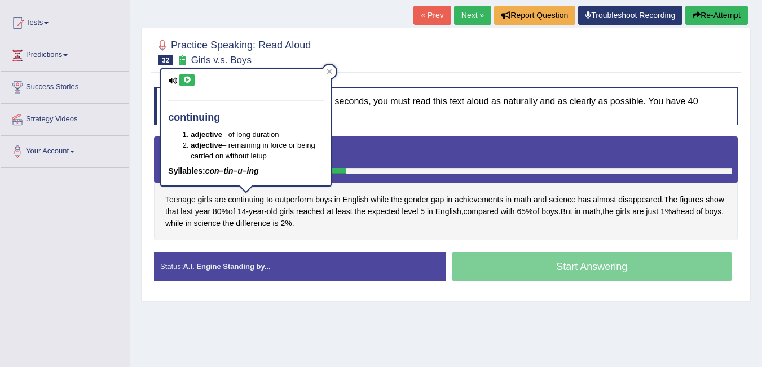
click at [191, 78] on icon at bounding box center [187, 80] width 8 height 7
click at [186, 77] on icon at bounding box center [187, 80] width 8 height 7
click at [183, 81] on icon at bounding box center [187, 80] width 8 height 7
click at [327, 74] on icon at bounding box center [330, 72] width 6 height 6
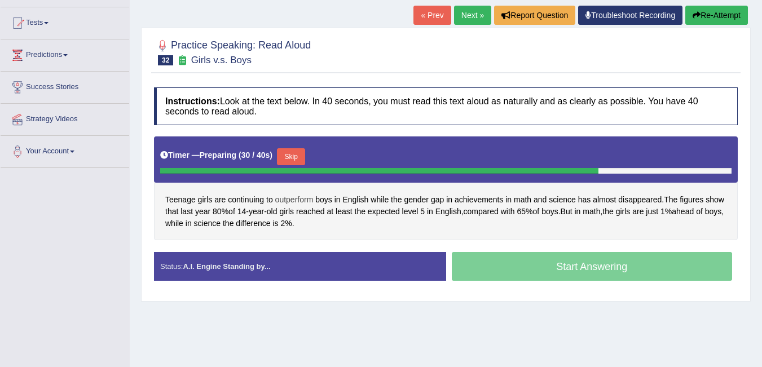
click at [300, 200] on span "outperform" at bounding box center [294, 200] width 38 height 12
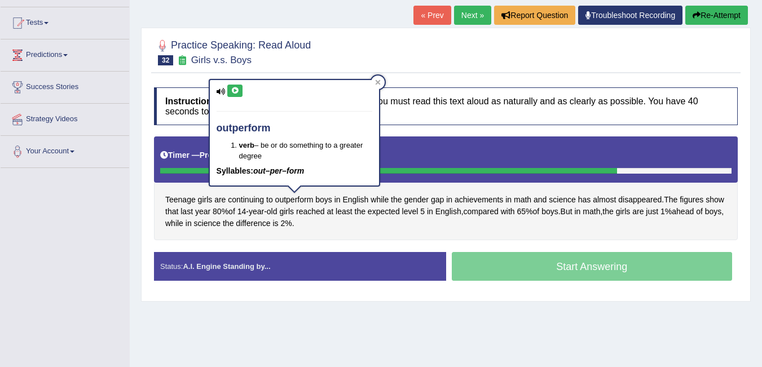
click at [238, 91] on icon at bounding box center [235, 90] width 8 height 7
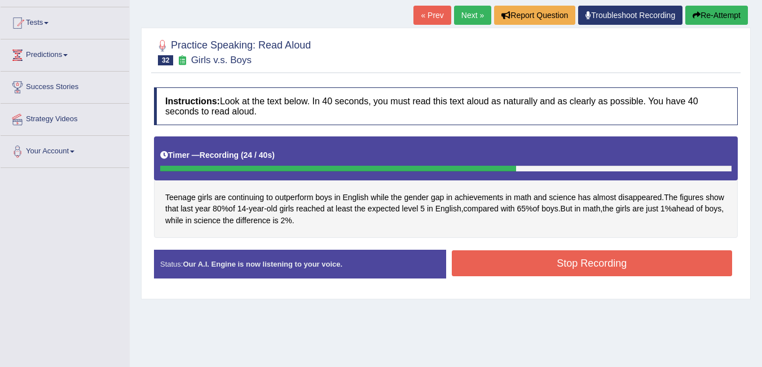
click at [561, 264] on button "Stop Recording" at bounding box center [592, 264] width 281 height 26
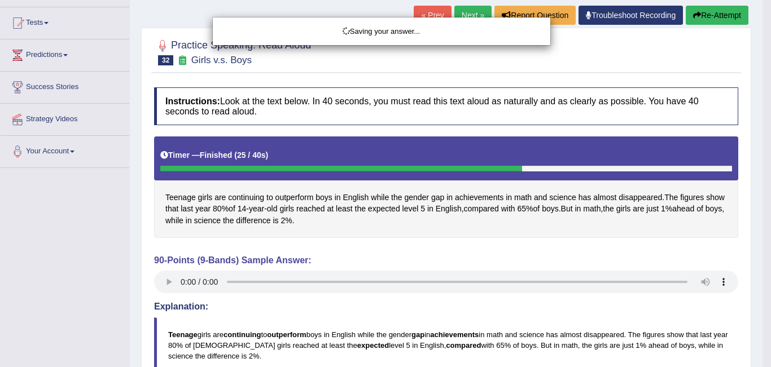
click at [423, 232] on div "Saving your answer..." at bounding box center [385, 183] width 771 height 367
click at [432, 243] on div "Comparing text to speech..." at bounding box center [385, 183] width 771 height 367
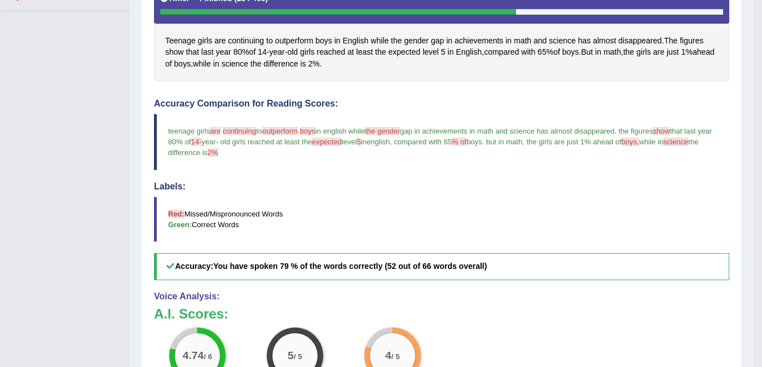
scroll to position [169, 0]
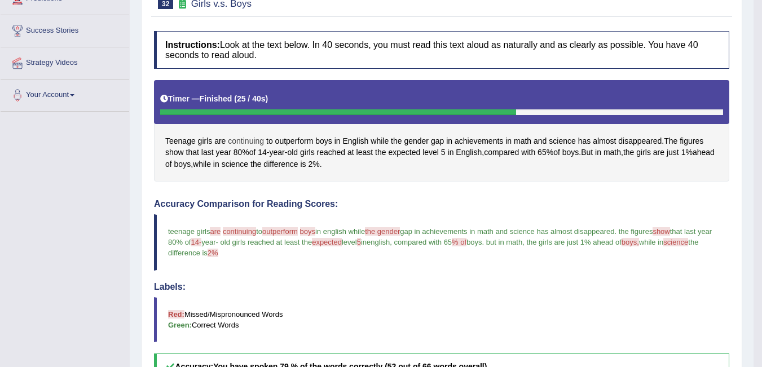
click at [245, 141] on span "continuing" at bounding box center [246, 141] width 36 height 12
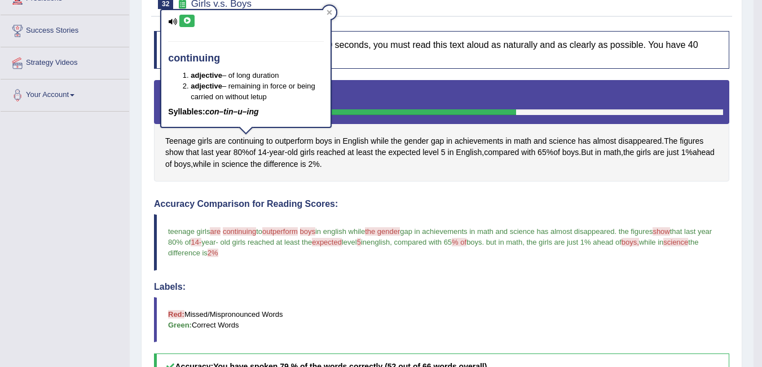
click at [192, 17] on button at bounding box center [186, 21] width 15 height 12
click at [187, 20] on icon at bounding box center [187, 20] width 8 height 7
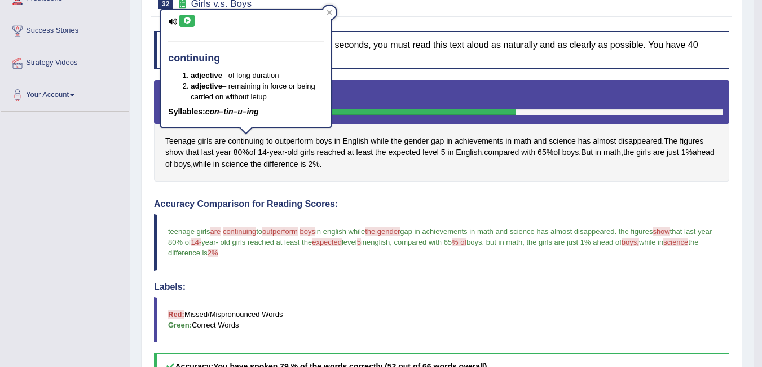
click at [187, 20] on icon at bounding box center [187, 20] width 8 height 7
drag, startPoint x: 187, startPoint y: 20, endPoint x: 203, endPoint y: -5, distance: 30.2
click at [203, 0] on html "Toggle navigation Home Practice Questions Speaking Practice Read Aloud Repeat S…" at bounding box center [381, 14] width 762 height 367
click at [329, 11] on icon at bounding box center [330, 13] width 6 height 6
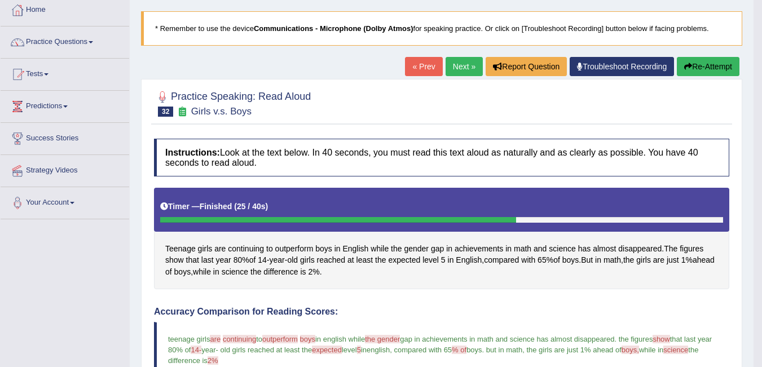
scroll to position [0, 0]
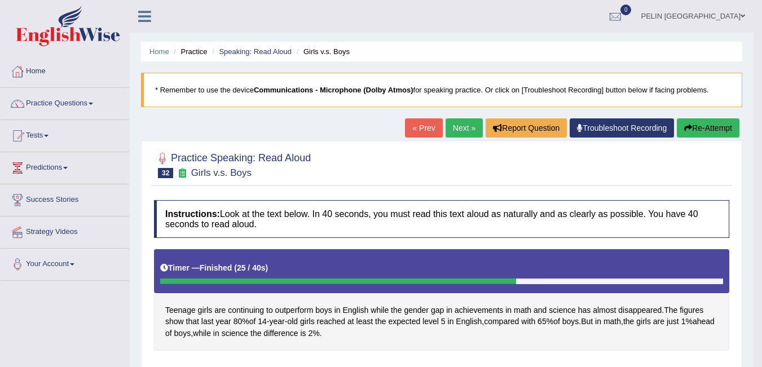
click at [714, 127] on button "Re-Attempt" at bounding box center [708, 127] width 63 height 19
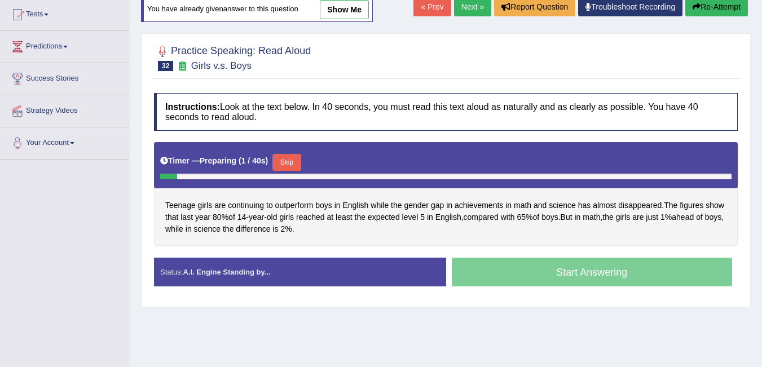
scroll to position [169, 0]
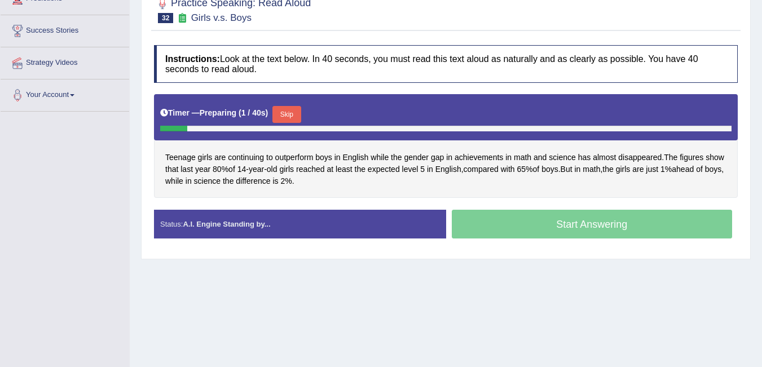
click at [289, 109] on button "Skip" at bounding box center [287, 114] width 28 height 17
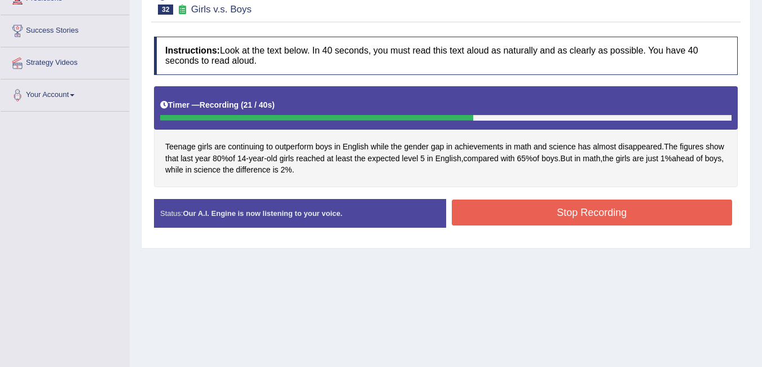
click at [675, 210] on button "Stop Recording" at bounding box center [592, 213] width 281 height 26
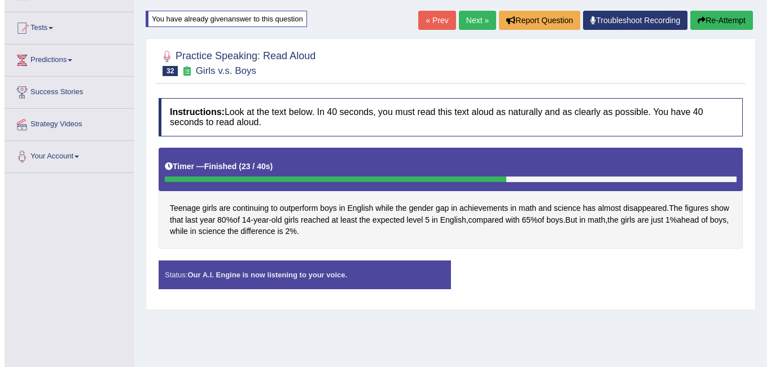
scroll to position [0, 0]
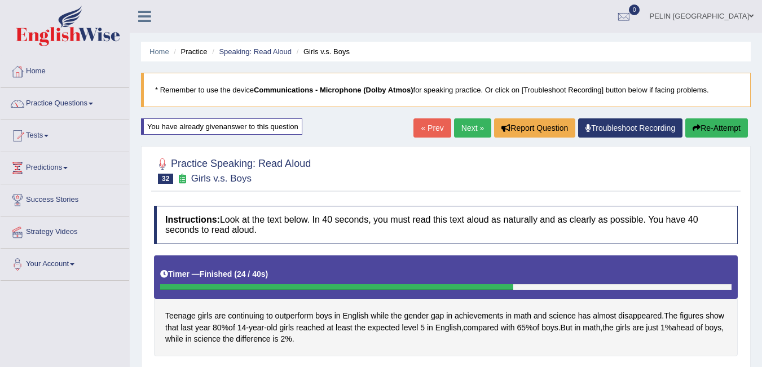
click at [710, 127] on button "Re-Attempt" at bounding box center [716, 127] width 63 height 19
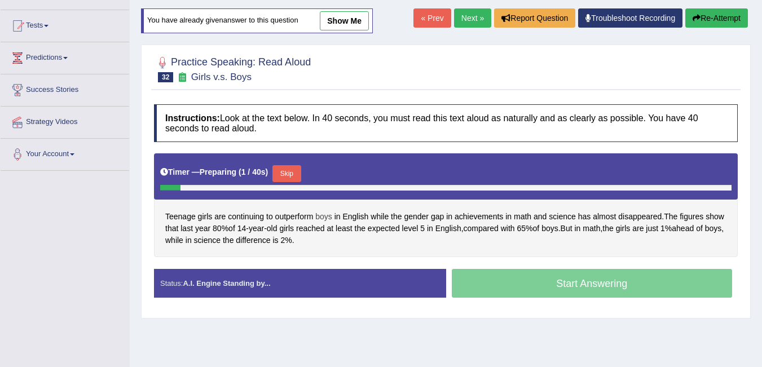
scroll to position [113, 0]
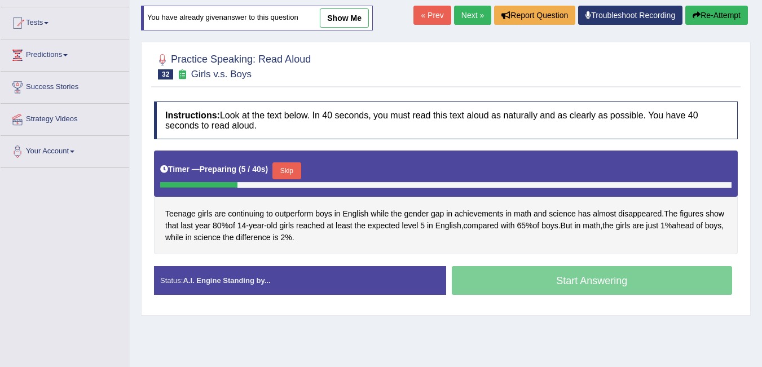
click at [293, 164] on button "Skip" at bounding box center [287, 170] width 28 height 17
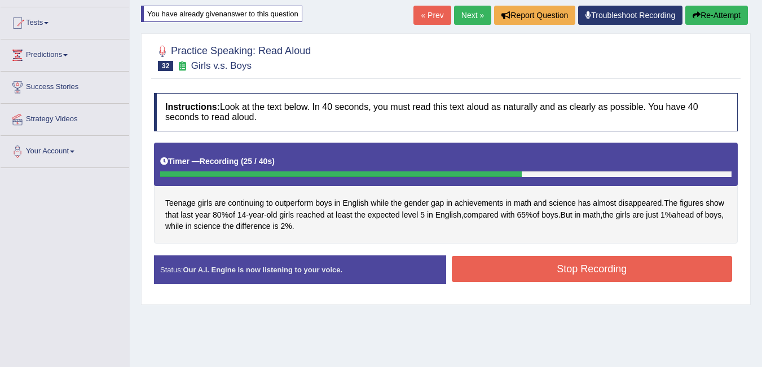
click at [540, 266] on button "Stop Recording" at bounding box center [592, 269] width 281 height 26
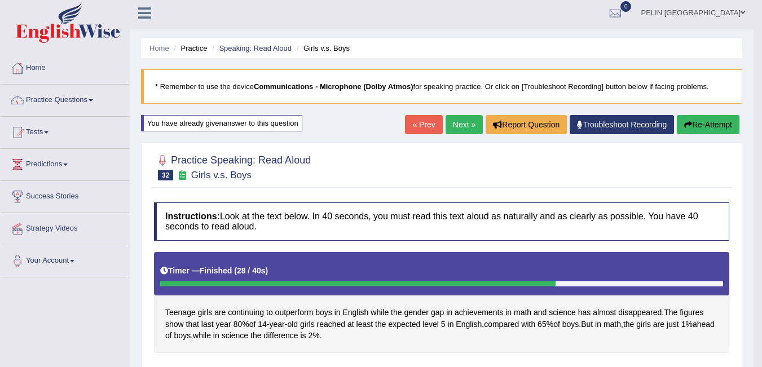
scroll to position [0, 0]
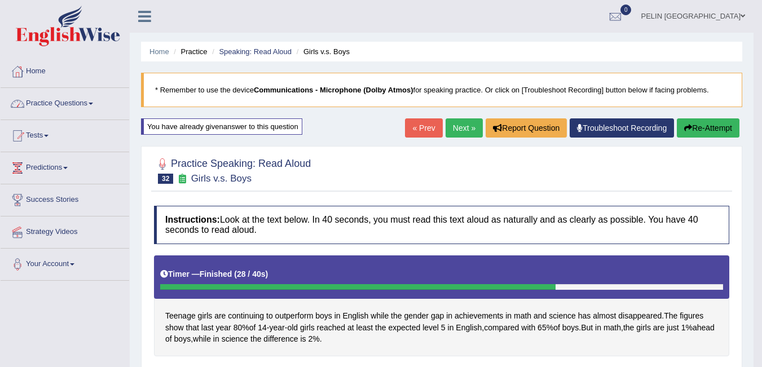
click at [68, 99] on link "Practice Questions" at bounding box center [65, 102] width 129 height 28
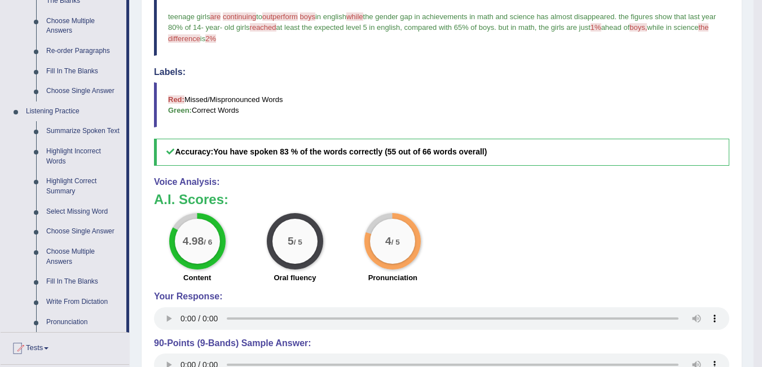
scroll to position [424, 0]
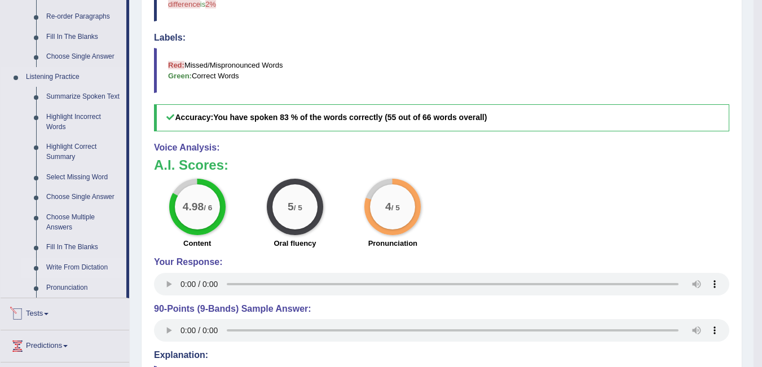
click at [73, 264] on link "Write From Dictation" at bounding box center [83, 268] width 85 height 20
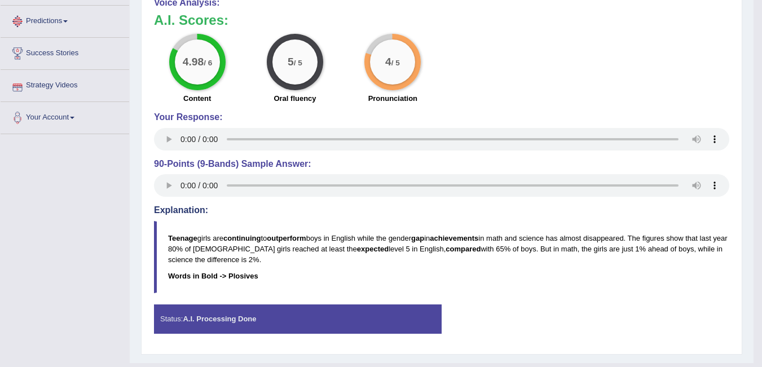
scroll to position [594, 0]
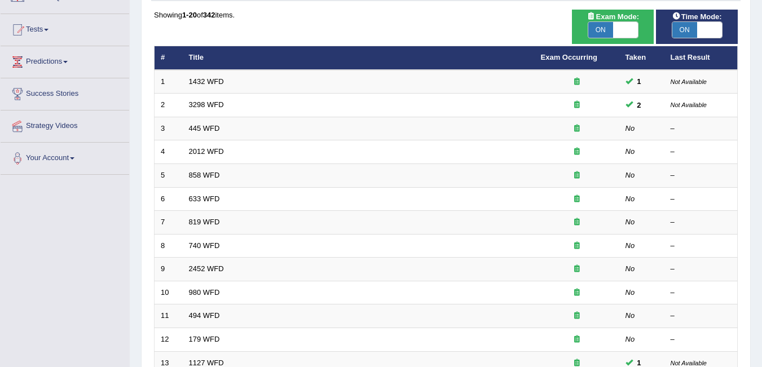
scroll to position [98, 0]
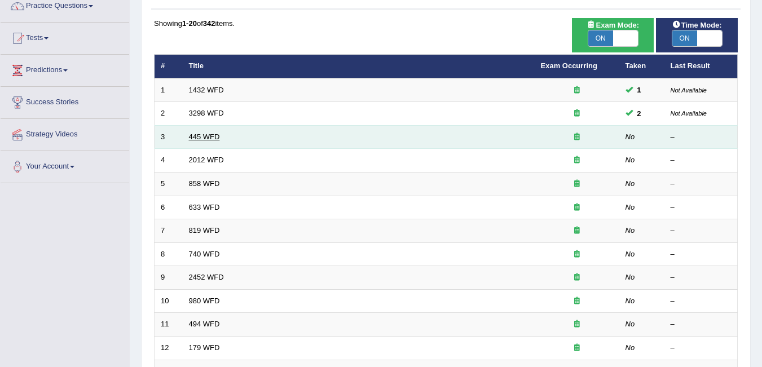
click at [189, 133] on link "445 WFD" at bounding box center [204, 137] width 31 height 8
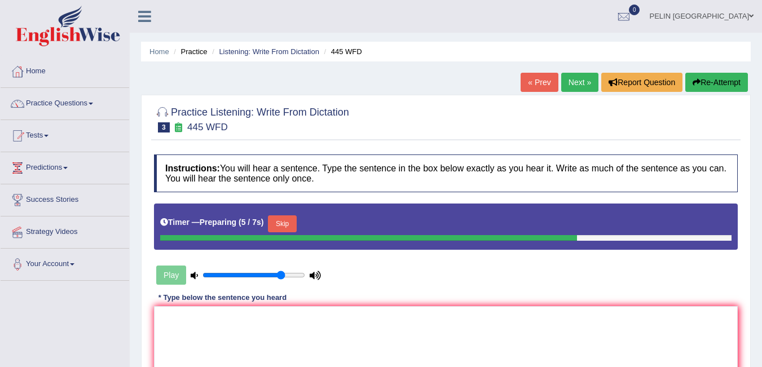
click at [287, 218] on button "Skip" at bounding box center [282, 224] width 28 height 17
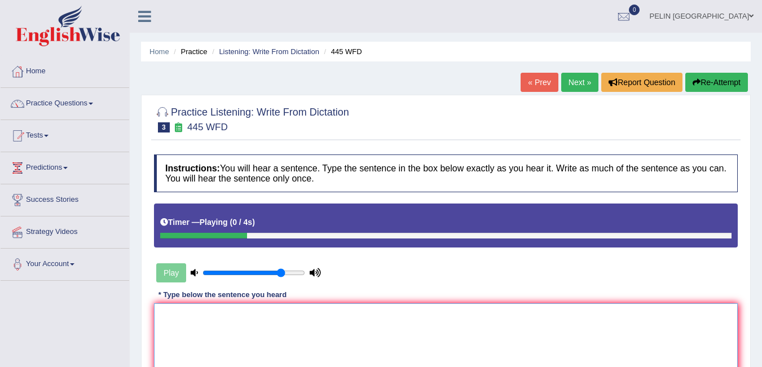
click at [306, 340] on textarea at bounding box center [446, 358] width 584 height 109
click at [178, 315] on textarea "the [DEMOGRAPHIC_DATA] astronomers made a plan on Mars." at bounding box center [446, 358] width 584 height 109
click at [164, 315] on textarea "the [DEMOGRAPHIC_DATA] astronomers made a plan on Mars." at bounding box center [446, 358] width 584 height 109
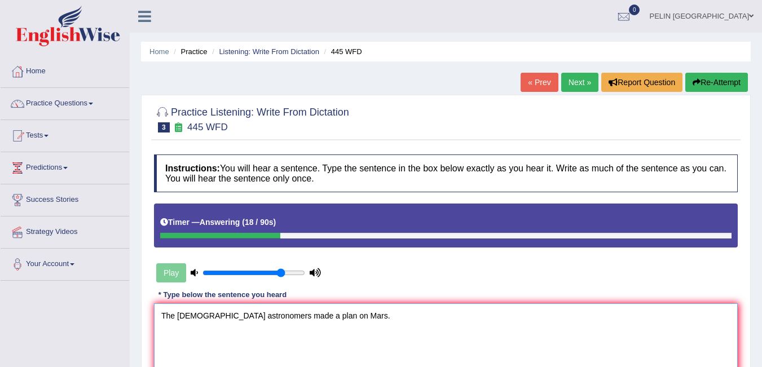
click at [201, 317] on textarea "The [DEMOGRAPHIC_DATA] astronomers made a plan on Mars." at bounding box center [446, 358] width 584 height 109
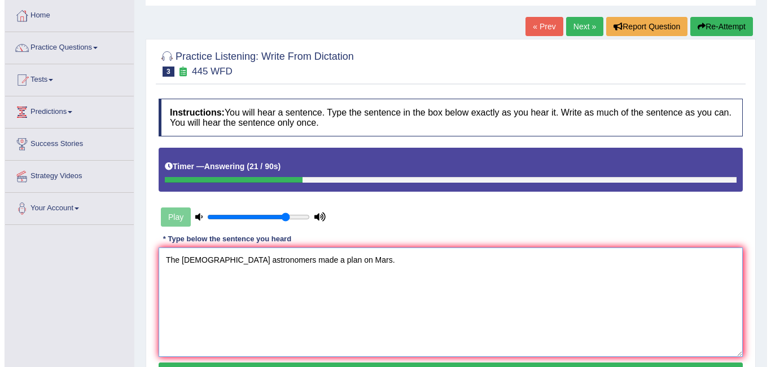
scroll to position [81, 0]
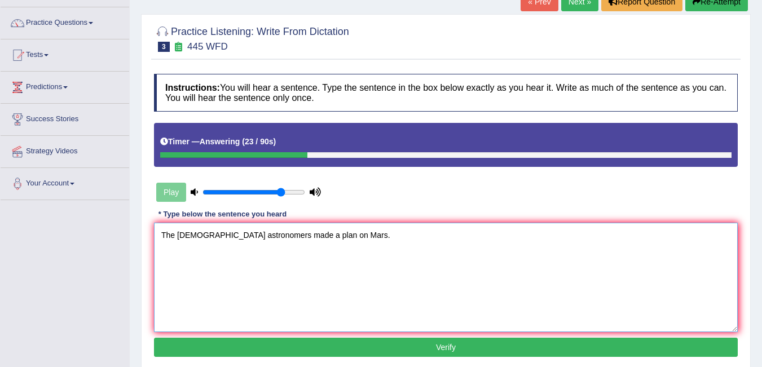
type textarea "The [DEMOGRAPHIC_DATA] astronomers made a plan on Mars."
click at [418, 345] on button "Verify" at bounding box center [446, 347] width 584 height 19
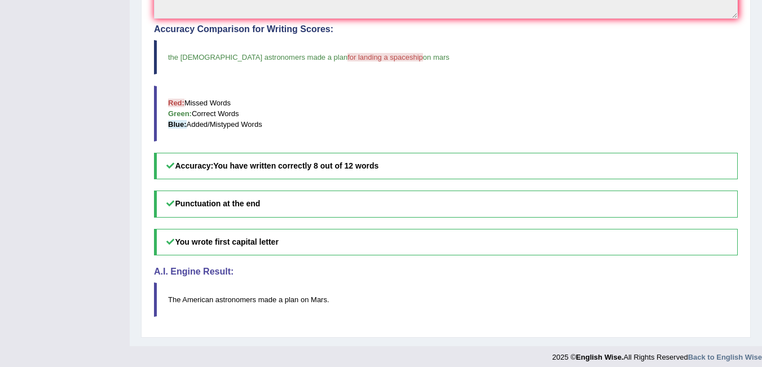
scroll to position [390, 0]
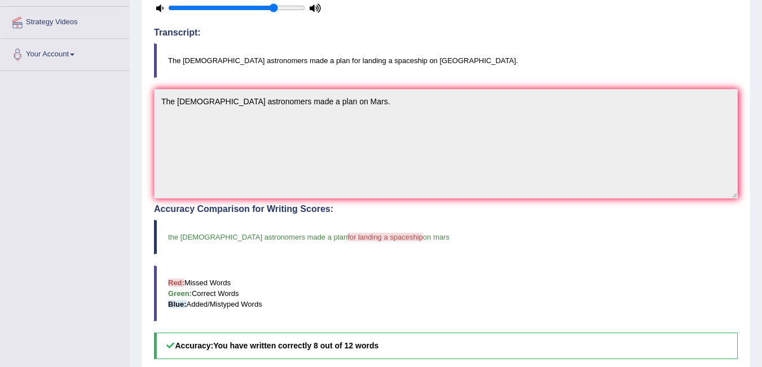
click at [530, 239] on blockquote "the [DEMOGRAPHIC_DATA] astronomers made a plan for landing a spaceship on mars" at bounding box center [446, 237] width 584 height 34
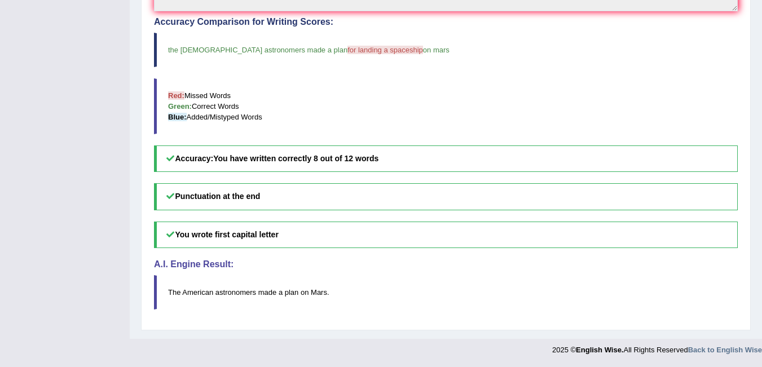
scroll to position [59, 0]
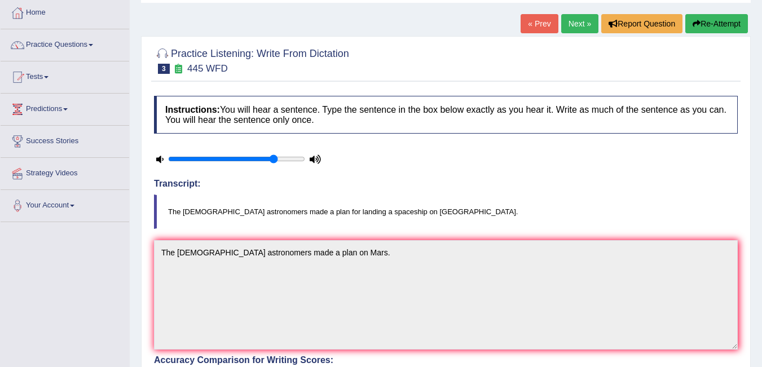
click at [576, 17] on link "Next »" at bounding box center [579, 23] width 37 height 19
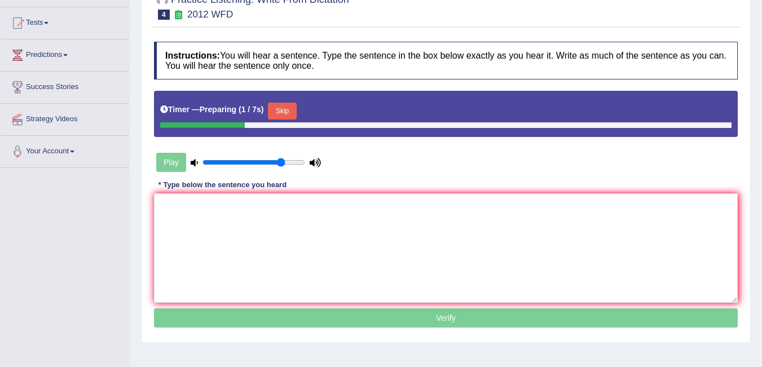
click at [293, 108] on button "Skip" at bounding box center [282, 111] width 28 height 17
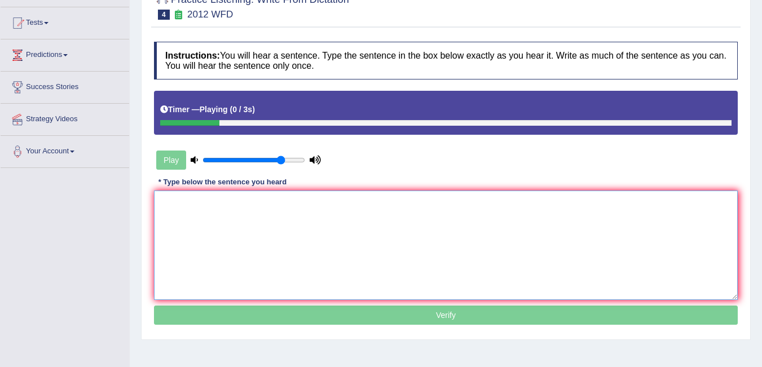
click at [347, 227] on textarea at bounding box center [446, 245] width 584 height 109
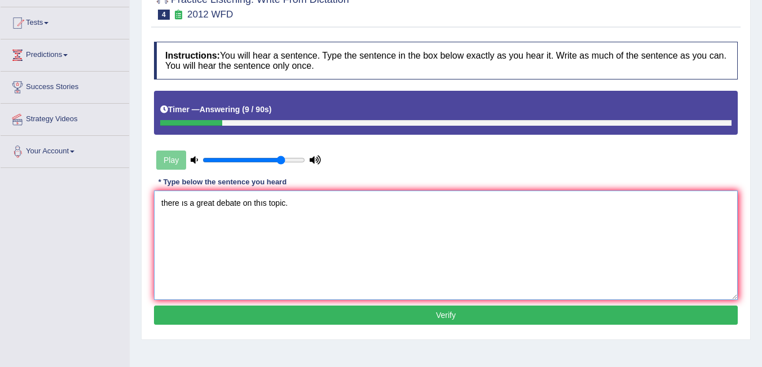
click at [184, 202] on textarea "there ıs a great debate on thıs topic." at bounding box center [446, 245] width 584 height 109
click at [162, 202] on textarea "there is a great debate on thıs topic." at bounding box center [446, 245] width 584 height 109
click at [263, 205] on textarea "There is a great debate on thıs topic." at bounding box center [446, 245] width 584 height 109
type textarea "There is a great debate on this topic."
click at [296, 314] on button "Verify" at bounding box center [446, 315] width 584 height 19
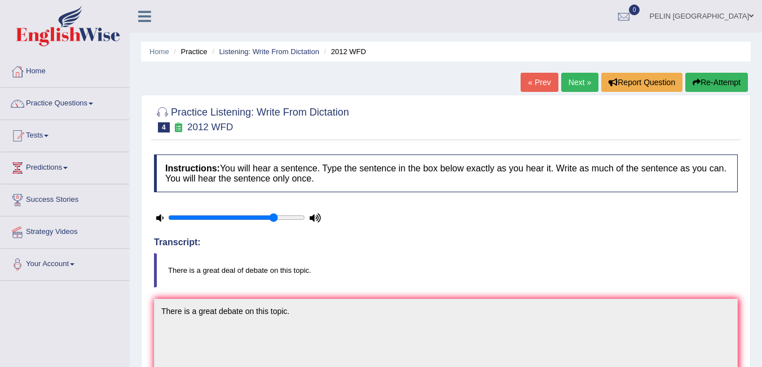
click at [715, 83] on button "Re-Attempt" at bounding box center [716, 82] width 63 height 19
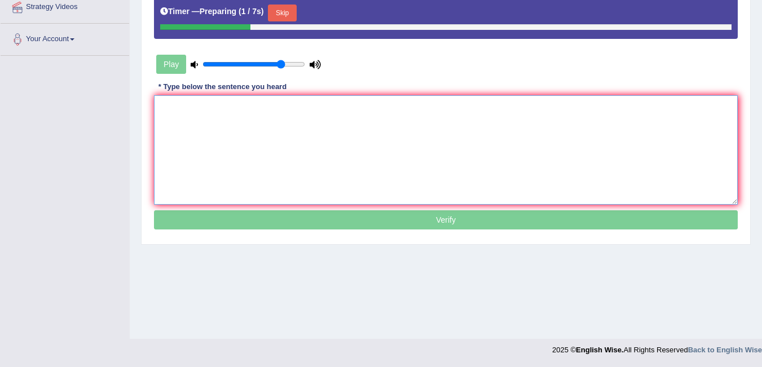
click at [301, 170] on textarea at bounding box center [446, 149] width 584 height 109
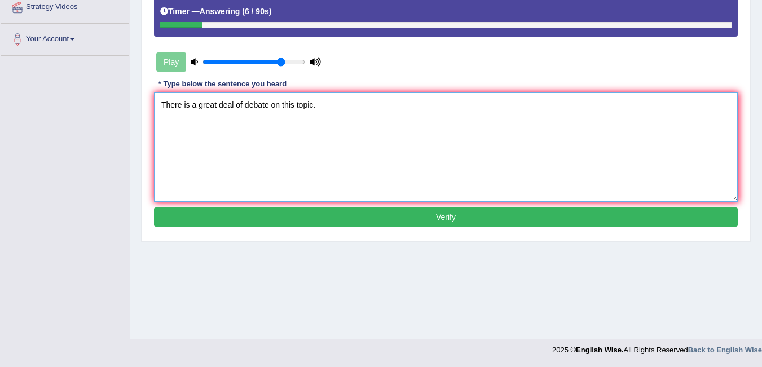
type textarea "There is a great deal of debate on this topic."
click at [328, 208] on button "Verify" at bounding box center [446, 217] width 584 height 19
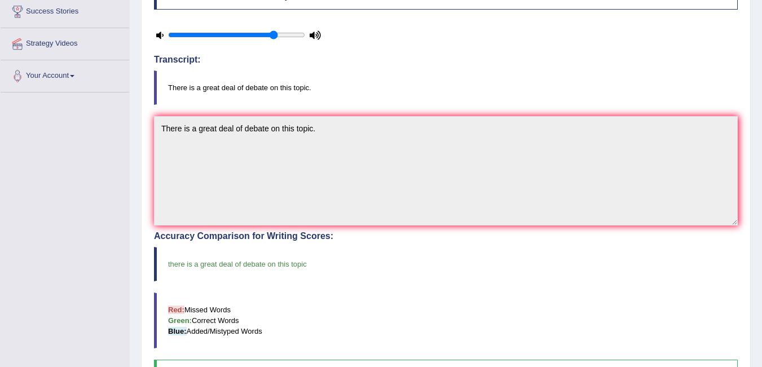
scroll to position [56, 0]
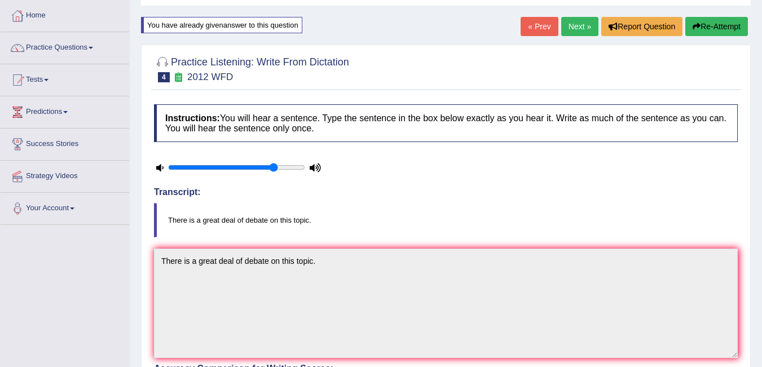
click at [576, 25] on link "Next »" at bounding box center [579, 26] width 37 height 19
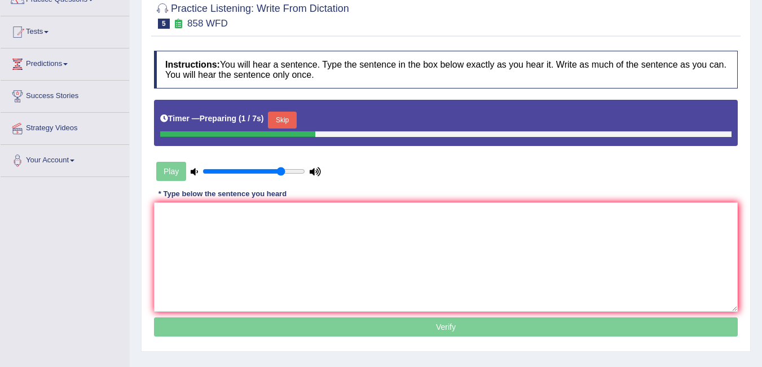
scroll to position [113, 0]
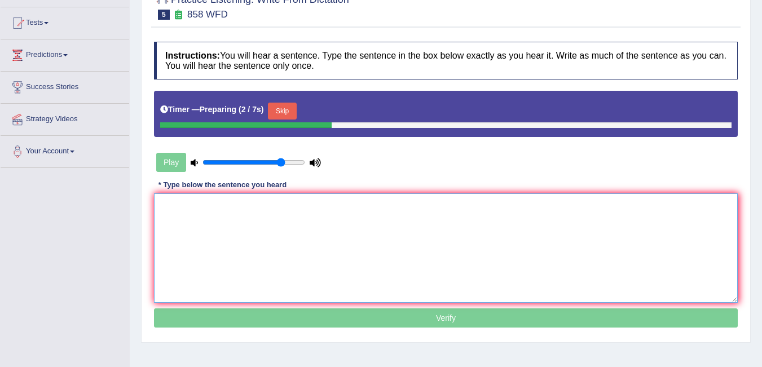
click at [421, 249] on textarea at bounding box center [446, 248] width 584 height 109
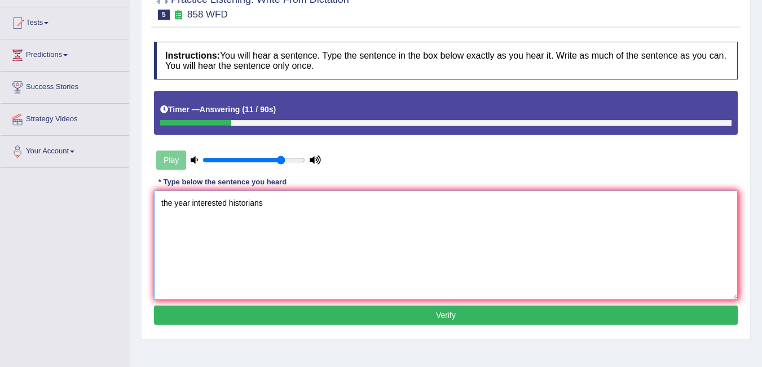
click at [166, 203] on textarea "the year interested historians" at bounding box center [446, 245] width 584 height 109
click at [162, 202] on textarea "the year interested historians" at bounding box center [446, 245] width 584 height 109
click at [385, 245] on textarea "The year interested historians" at bounding box center [446, 245] width 584 height 109
type textarea "The year interested historians."
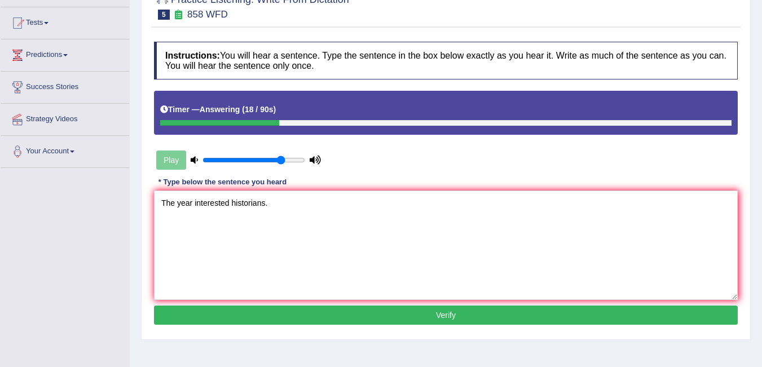
click at [529, 308] on button "Verify" at bounding box center [446, 315] width 584 height 19
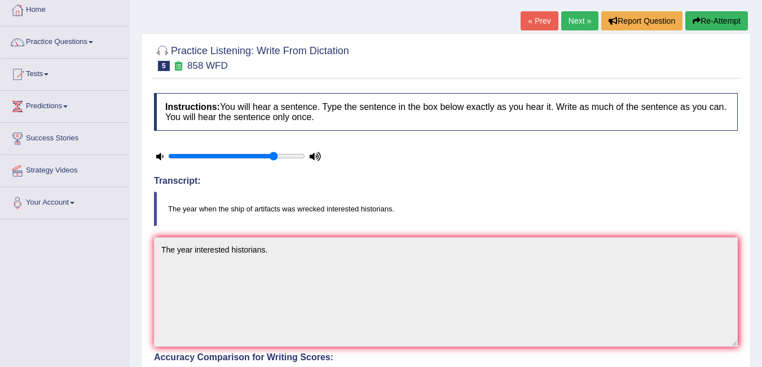
scroll to position [0, 0]
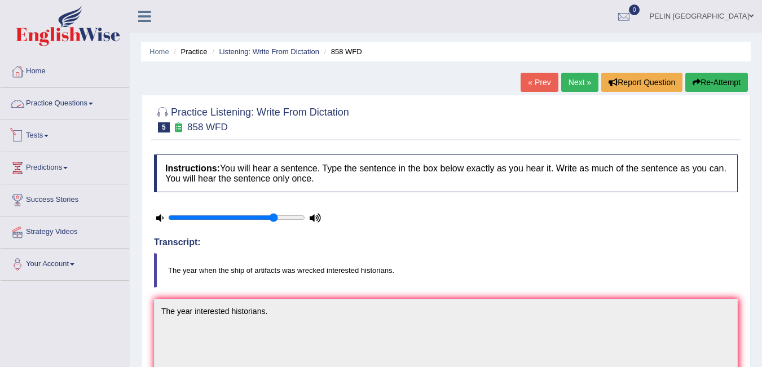
click at [48, 94] on link "Practice Questions" at bounding box center [65, 102] width 129 height 28
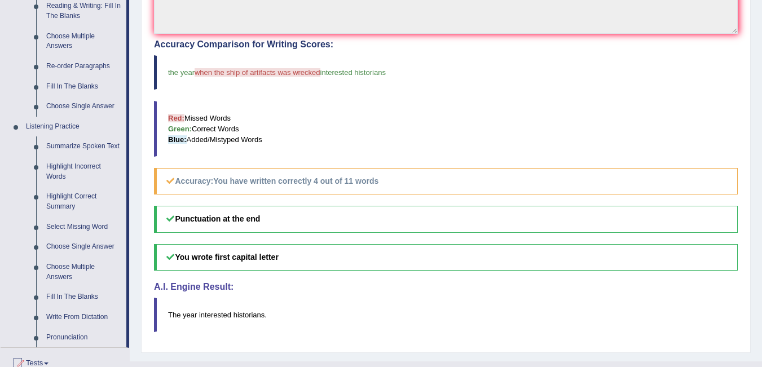
scroll to position [517, 0]
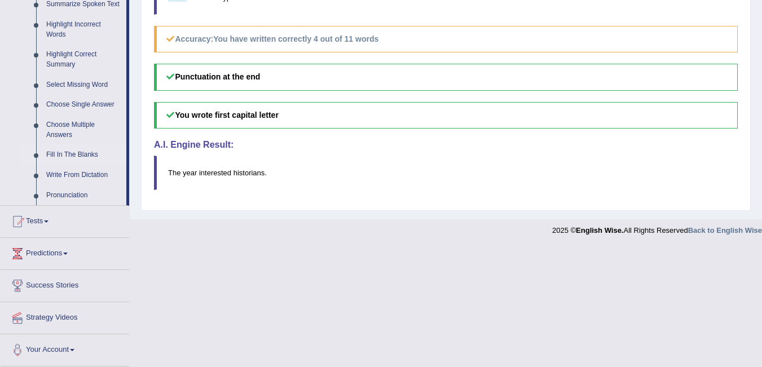
click at [90, 154] on link "Fill In The Blanks" at bounding box center [83, 155] width 85 height 20
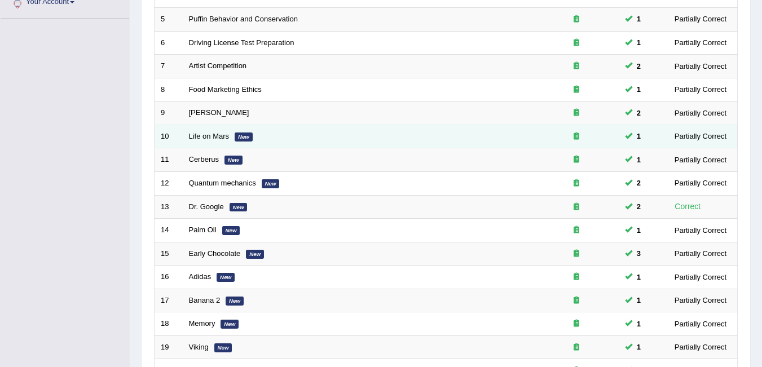
scroll to position [380, 0]
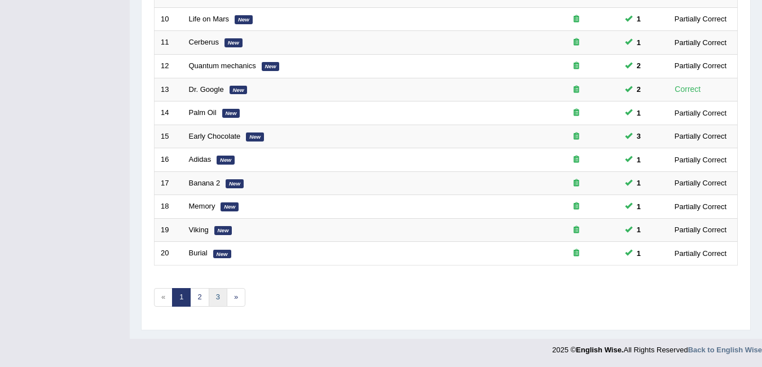
click at [219, 298] on link "3" at bounding box center [218, 297] width 19 height 19
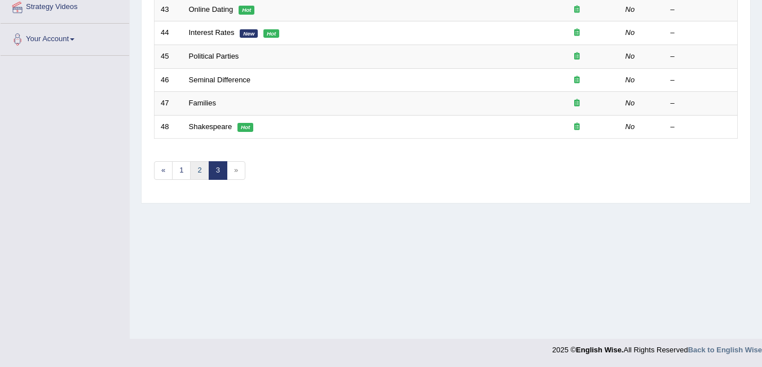
click at [196, 172] on link "2" at bounding box center [199, 170] width 19 height 19
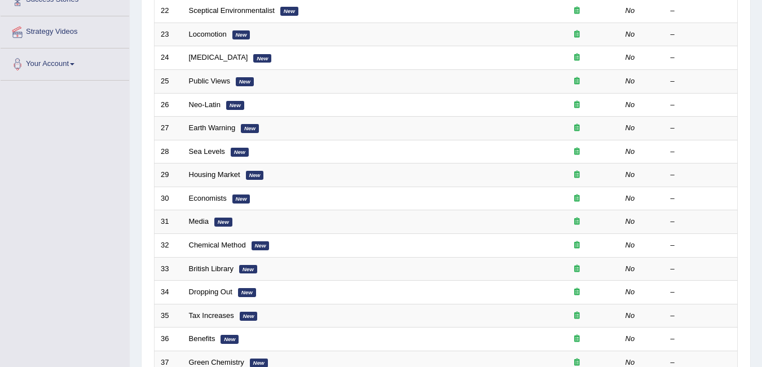
scroll to position [98, 0]
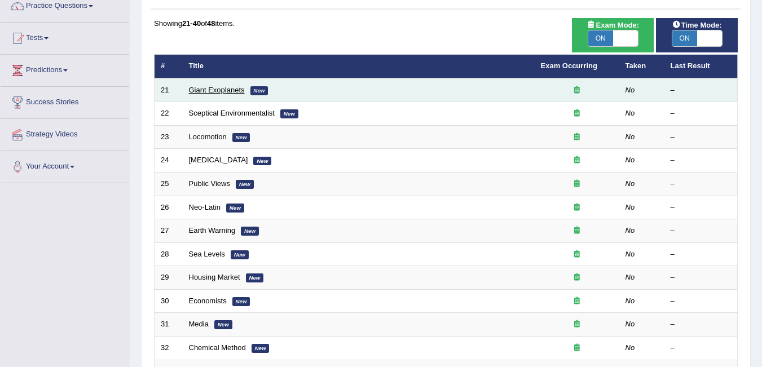
click at [238, 91] on link "Giant Exoplanets" at bounding box center [217, 90] width 56 height 8
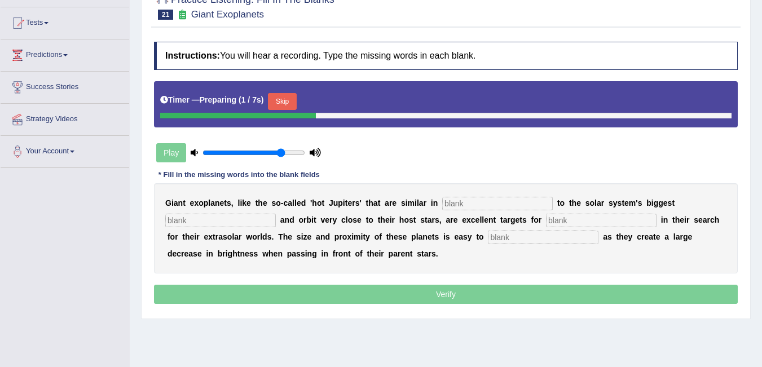
click at [467, 198] on input "text" at bounding box center [497, 204] width 111 height 14
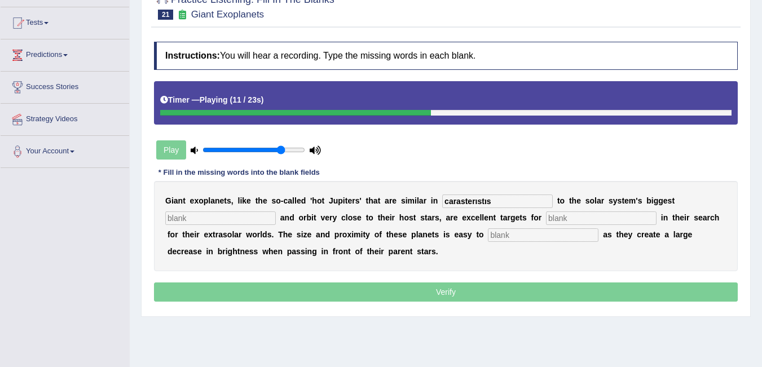
type input "carasterıstıs"
click at [212, 225] on input "text" at bounding box center [220, 219] width 111 height 14
click at [528, 235] on input "text" at bounding box center [543, 235] width 111 height 14
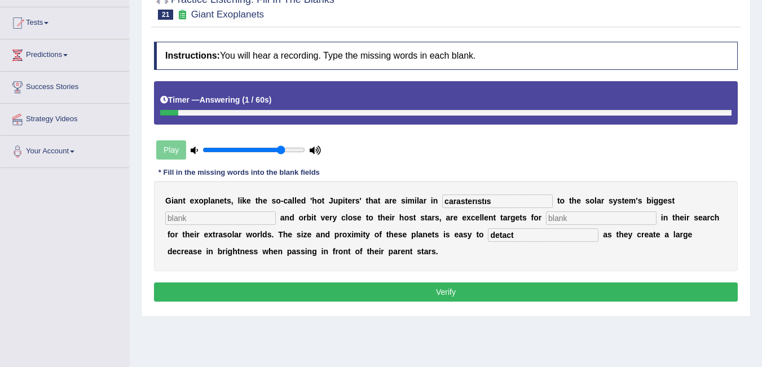
type input "detact"
click at [500, 284] on button "Verify" at bounding box center [446, 292] width 584 height 19
click at [475, 289] on button "Verify" at bounding box center [446, 292] width 584 height 19
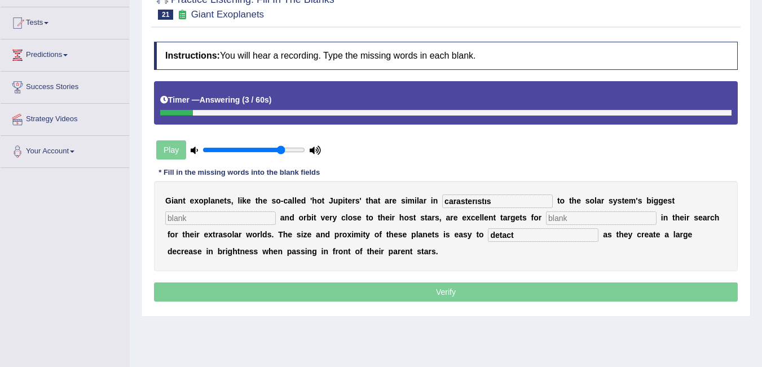
click at [475, 289] on p "Verify" at bounding box center [446, 292] width 584 height 19
click at [263, 212] on input "text" at bounding box center [220, 219] width 111 height 14
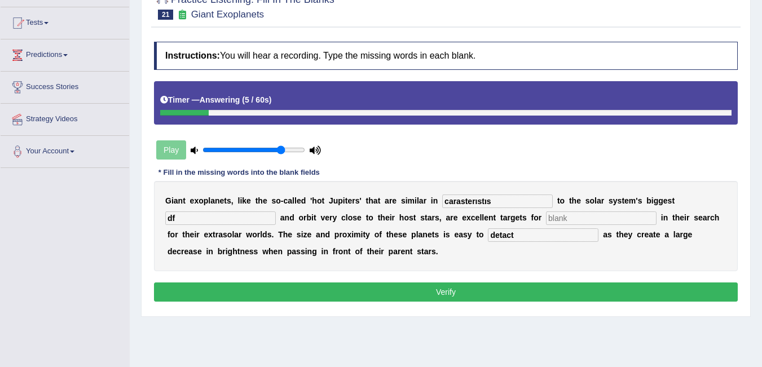
type input "df"
click at [579, 213] on input "text" at bounding box center [601, 219] width 111 height 14
type input "s"
click at [565, 283] on button "Verify" at bounding box center [446, 292] width 584 height 19
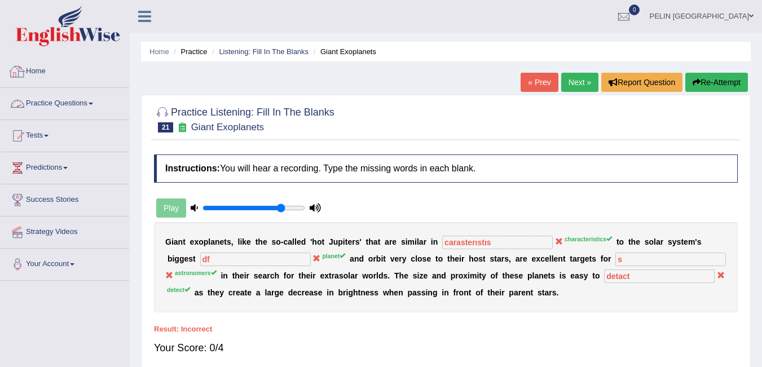
click at [59, 106] on link "Practice Questions" at bounding box center [65, 102] width 129 height 28
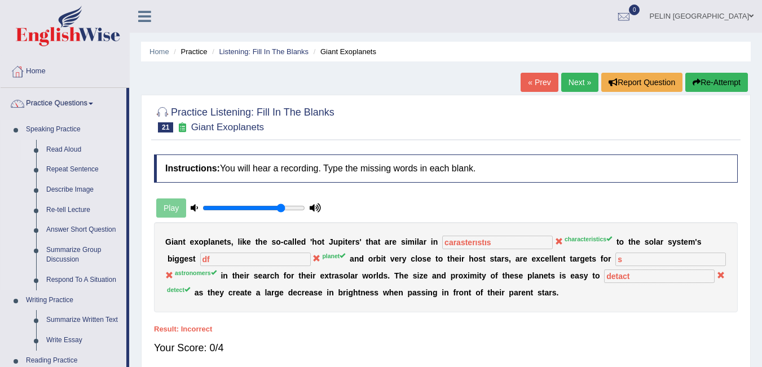
click at [68, 146] on link "Read Aloud" at bounding box center [83, 150] width 85 height 20
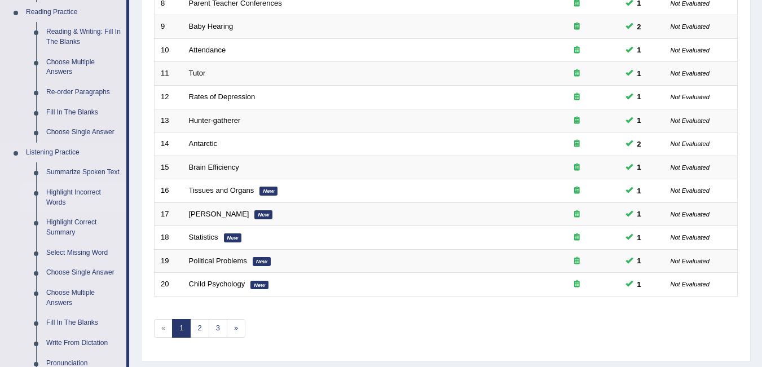
scroll to position [339, 0]
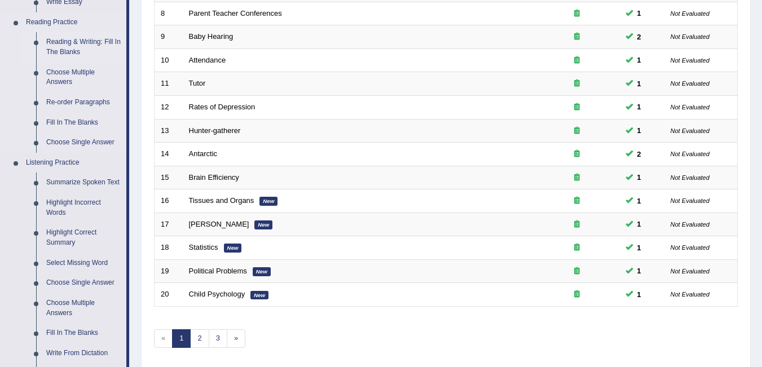
click at [82, 37] on link "Reading & Writing: Fill In The Blanks" at bounding box center [83, 47] width 85 height 30
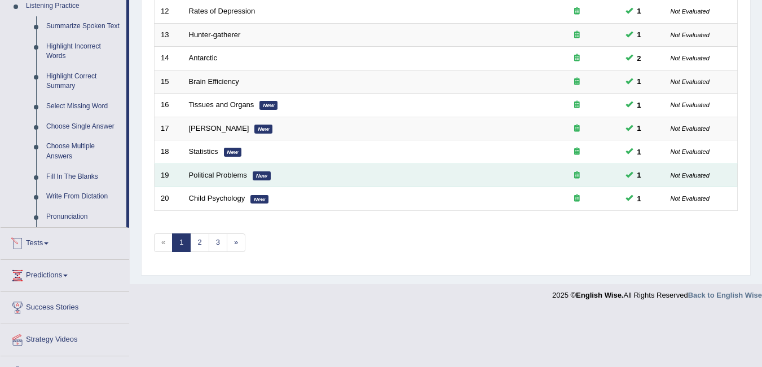
scroll to position [398, 0]
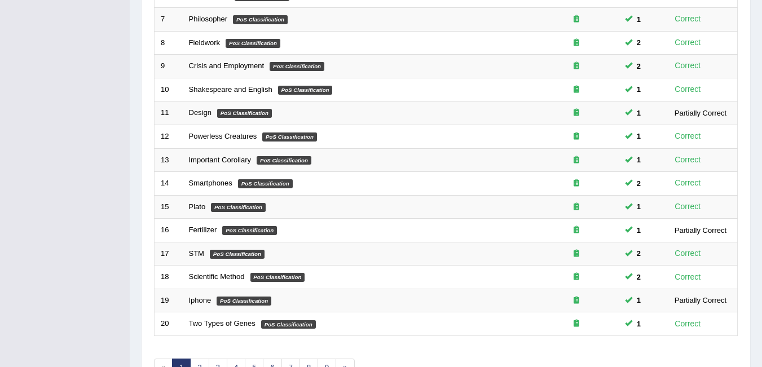
scroll to position [380, 0]
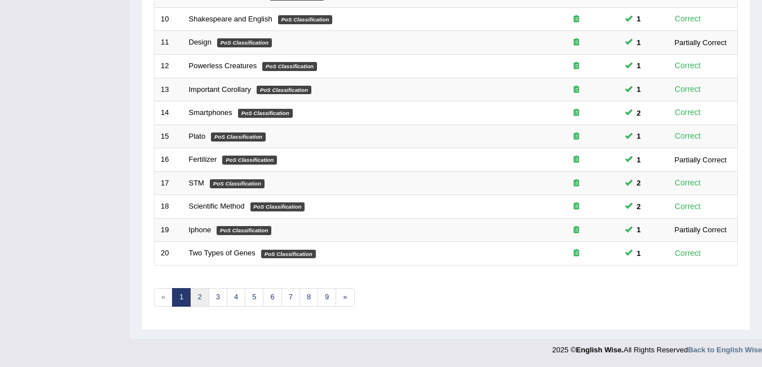
click at [202, 299] on link "2" at bounding box center [199, 297] width 19 height 19
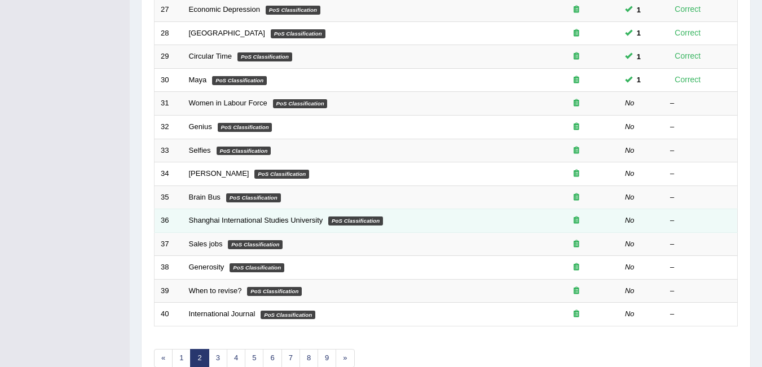
scroll to position [339, 0]
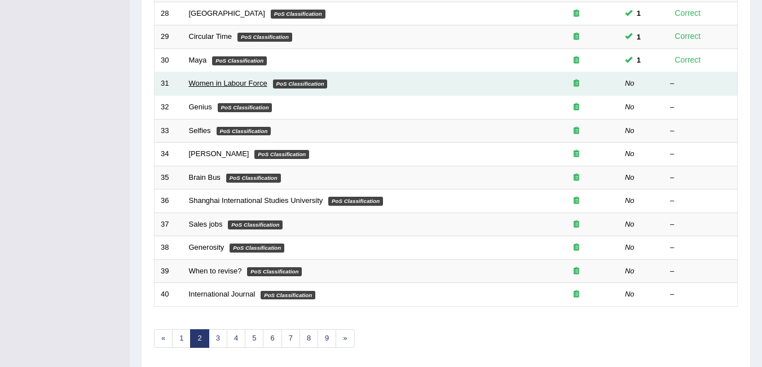
click at [261, 82] on link "Women in Labour Force" at bounding box center [228, 83] width 78 height 8
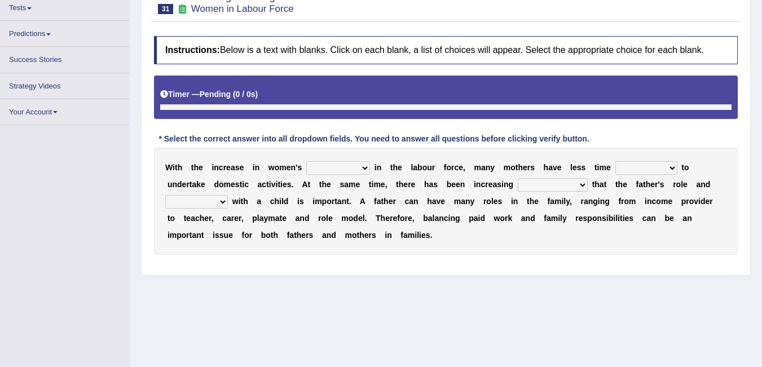
scroll to position [128, 0]
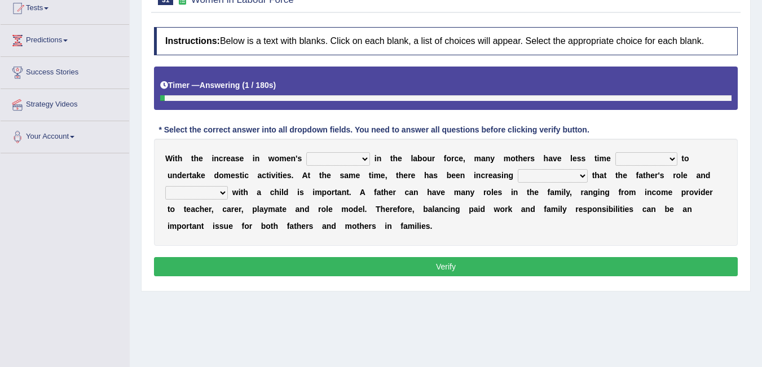
click at [337, 160] on select "attendance substitution participation definition" at bounding box center [338, 159] width 64 height 14
select select "participation"
click at [306, 152] on select "attendance substitution participation definition" at bounding box center [338, 159] width 64 height 14
click at [645, 157] on select "available related consumable useful" at bounding box center [647, 159] width 62 height 14
select select "available"
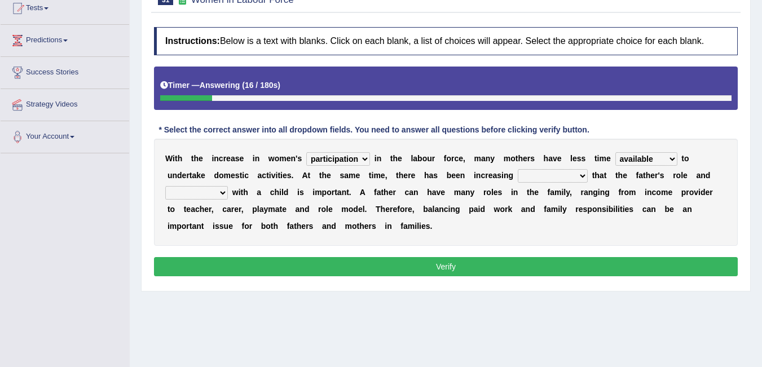
click at [616, 152] on select "available related consumable useful" at bounding box center [647, 159] width 62 height 14
click at [555, 177] on select "recognition discrimination resolution recreation" at bounding box center [553, 176] width 70 height 14
select select "recognition"
click at [518, 169] on select "recognition discrimination resolution recreation" at bounding box center [553, 176] width 70 height 14
click at [204, 193] on select "scholarship realtionship worship employment" at bounding box center [196, 193] width 63 height 14
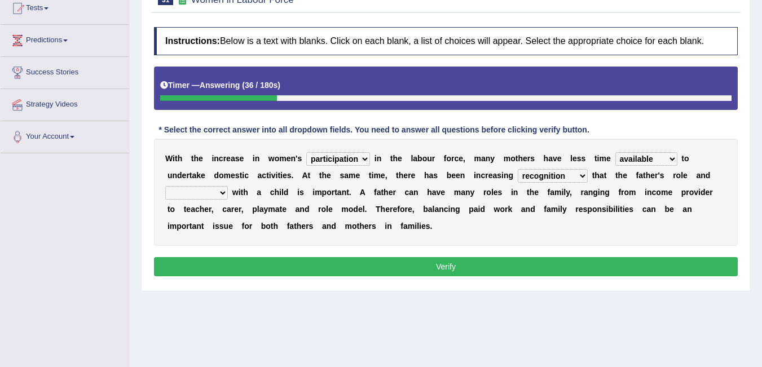
select select "realtionship"
click at [165, 186] on select "scholarship realtionship worship employment" at bounding box center [196, 193] width 63 height 14
click at [262, 265] on button "Verify" at bounding box center [446, 266] width 584 height 19
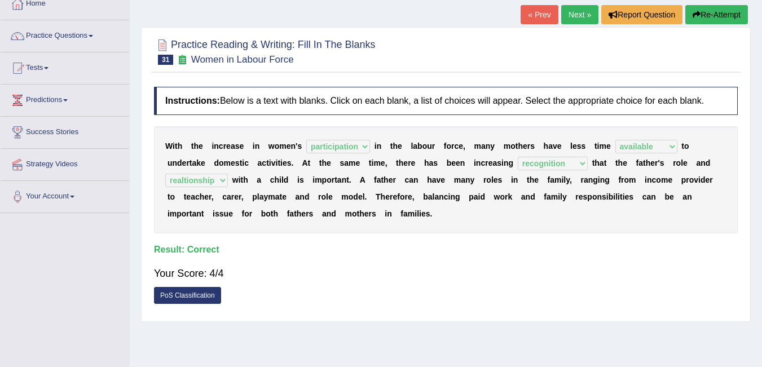
scroll to position [15, 0]
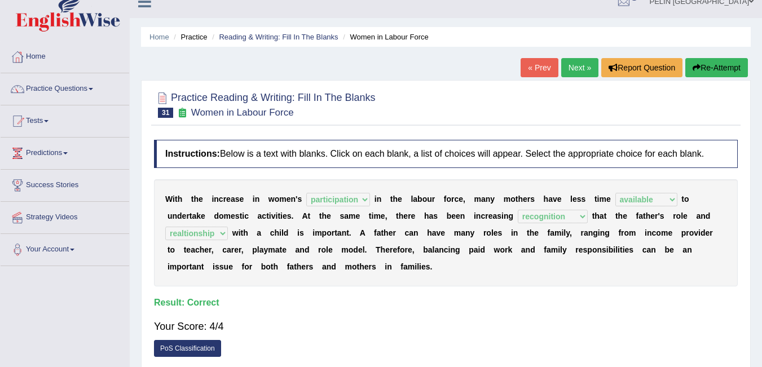
click at [580, 71] on link "Next »" at bounding box center [579, 67] width 37 height 19
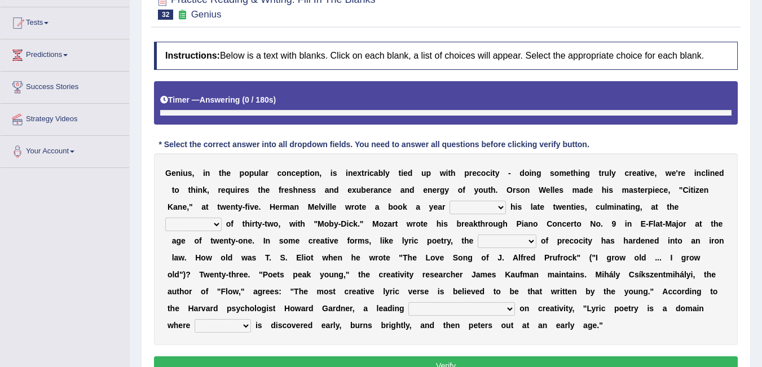
scroll to position [128, 0]
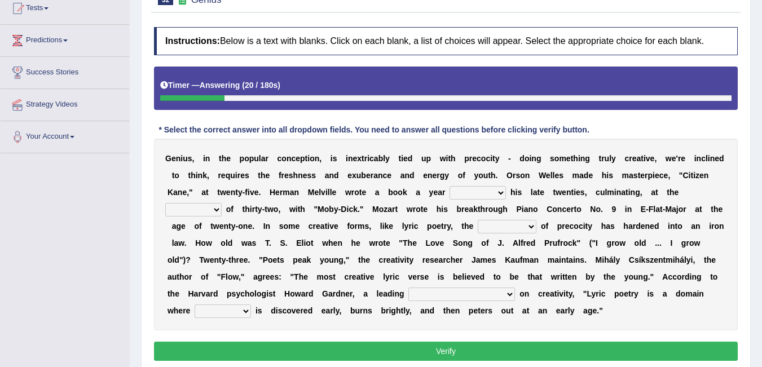
click at [484, 192] on select "on without through over" at bounding box center [478, 193] width 56 height 14
select select "on"
click at [450, 186] on select "on without through over" at bounding box center [478, 193] width 56 height 14
click at [494, 194] on select "on without through over" at bounding box center [478, 193] width 56 height 14
click at [450, 186] on select "on without through over" at bounding box center [478, 193] width 56 height 14
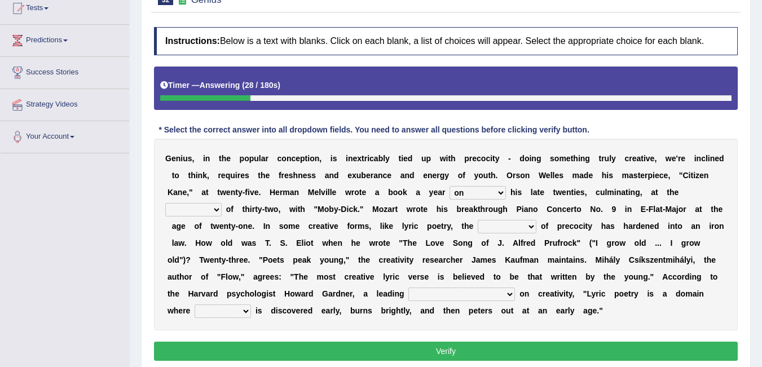
click at [196, 207] on select "proportion rate age cost" at bounding box center [193, 210] width 56 height 14
select select "age"
click at [165, 203] on select "proportion rate age cost" at bounding box center [193, 210] width 56 height 14
click at [504, 226] on select "junction importance structure inferiority" at bounding box center [507, 227] width 59 height 14
select select "structure"
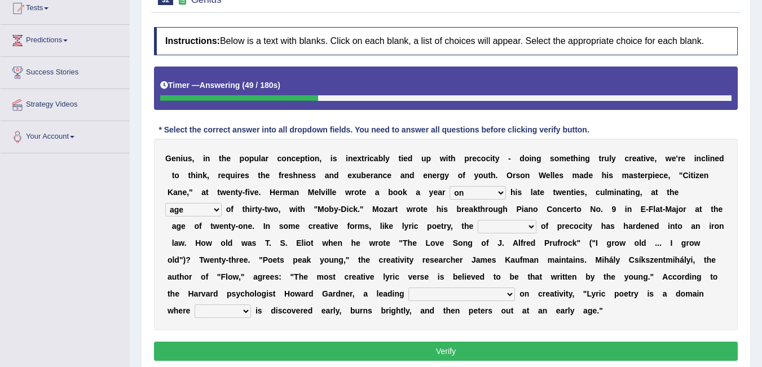
click at [478, 220] on select "junction importance structure inferiority" at bounding box center [507, 227] width 59 height 14
click at [427, 293] on select "master supremacy authority [DEMOGRAPHIC_DATA]" at bounding box center [461, 295] width 107 height 14
select select "authority"
click at [408, 288] on select "master supremacy authority [DEMOGRAPHIC_DATA]" at bounding box center [461, 295] width 107 height 14
click at [196, 305] on select "fire derk offender talent" at bounding box center [223, 312] width 56 height 14
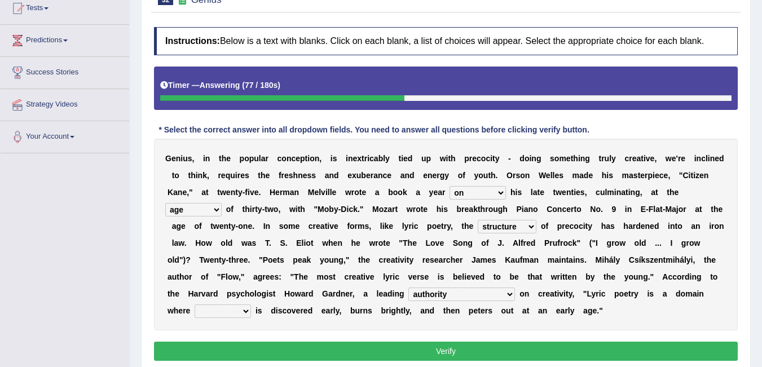
select select "talent"
click at [195, 305] on select "fire derk offender talent" at bounding box center [223, 312] width 56 height 14
click at [267, 348] on button "Verify" at bounding box center [446, 351] width 584 height 19
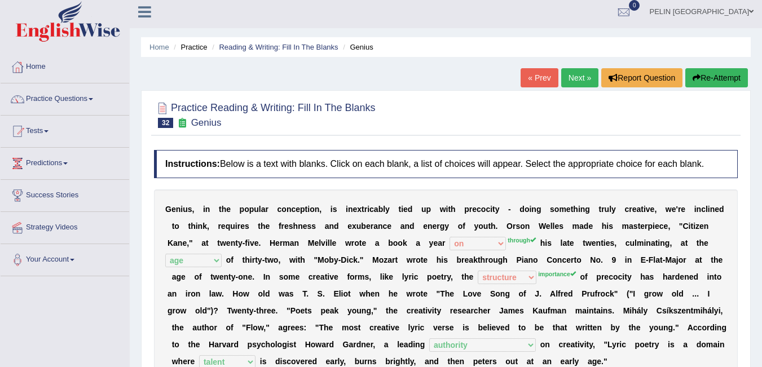
scroll to position [0, 0]
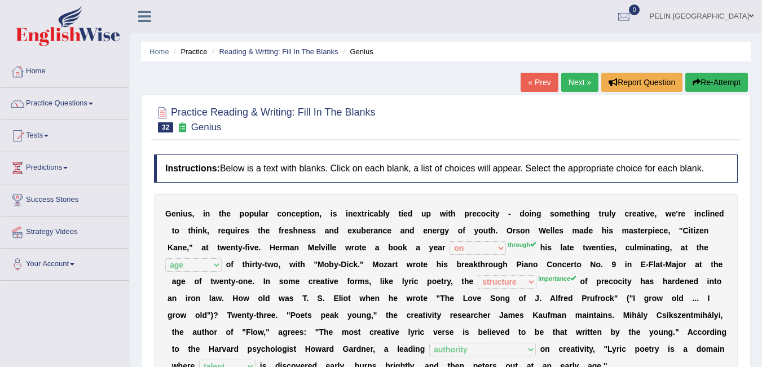
click at [726, 80] on button "Re-Attempt" at bounding box center [716, 82] width 63 height 19
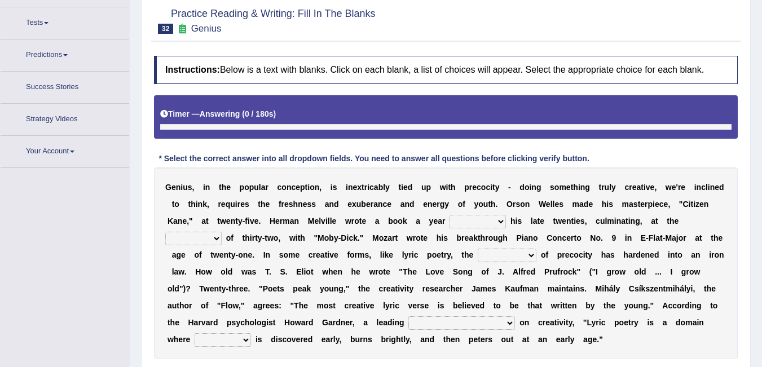
click at [481, 215] on select "on without through over" at bounding box center [478, 222] width 56 height 14
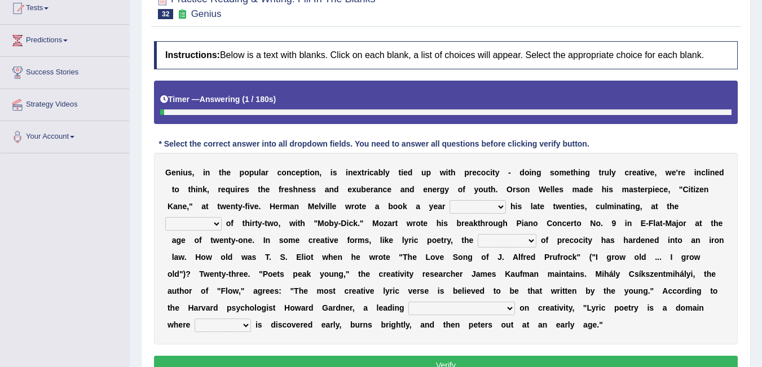
select select "through"
click at [450, 200] on select "on without through over" at bounding box center [478, 207] width 56 height 14
click at [509, 237] on select "junction importance structure inferiority" at bounding box center [507, 241] width 59 height 14
select select "importance"
click at [478, 234] on select "junction importance structure inferiority" at bounding box center [507, 241] width 59 height 14
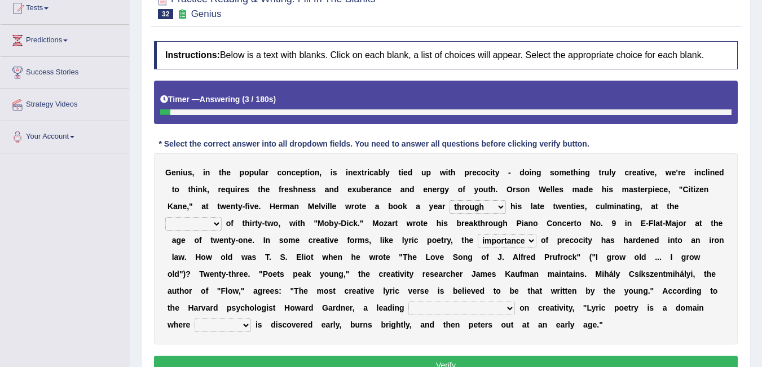
click at [210, 230] on select "proportion rate age cost" at bounding box center [193, 224] width 56 height 14
select select "age"
click at [165, 217] on select "proportion rate age cost" at bounding box center [193, 224] width 56 height 14
click at [451, 310] on select "master supremacy authority [DEMOGRAPHIC_DATA]" at bounding box center [461, 309] width 107 height 14
select select "authority"
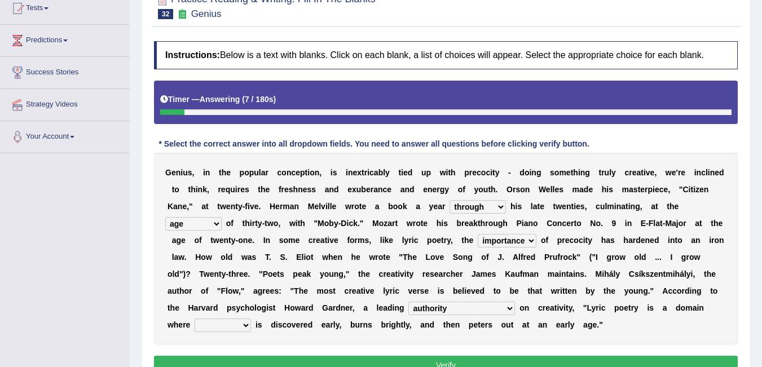
click at [408, 302] on select "master supremacy authority [DEMOGRAPHIC_DATA]" at bounding box center [461, 309] width 107 height 14
click at [195, 323] on select "fire derk offender talent" at bounding box center [223, 326] width 56 height 14
click at [195, 319] on select "fire derk offender talent" at bounding box center [223, 326] width 56 height 14
click at [196, 326] on select "fire derk offender talent" at bounding box center [223, 326] width 56 height 14
select select "talent"
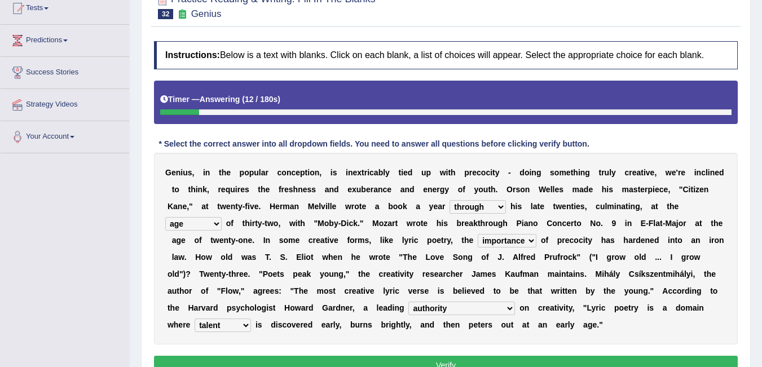
click at [195, 319] on select "fire derk offender talent" at bounding box center [223, 326] width 56 height 14
click at [342, 358] on button "Verify" at bounding box center [446, 365] width 584 height 19
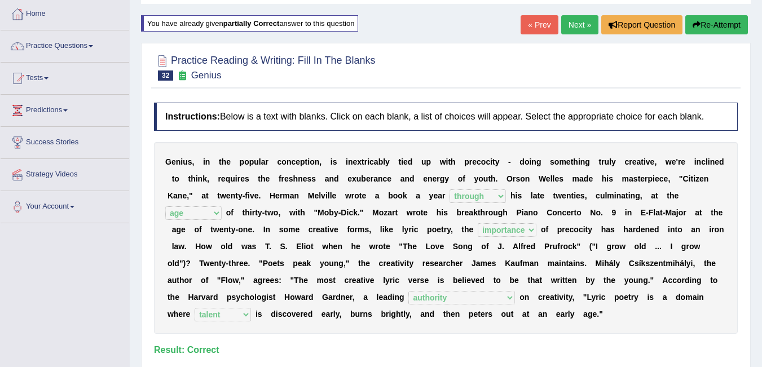
scroll to position [0, 0]
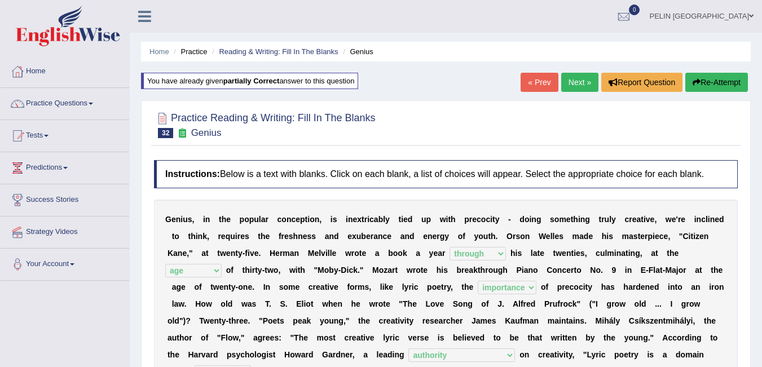
click at [580, 85] on link "Next »" at bounding box center [579, 82] width 37 height 19
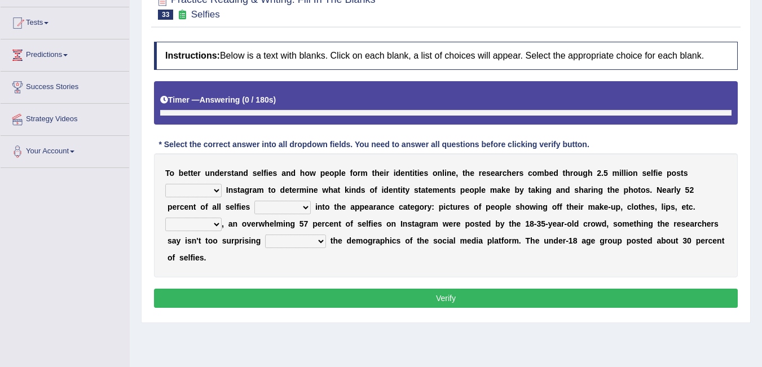
scroll to position [128, 0]
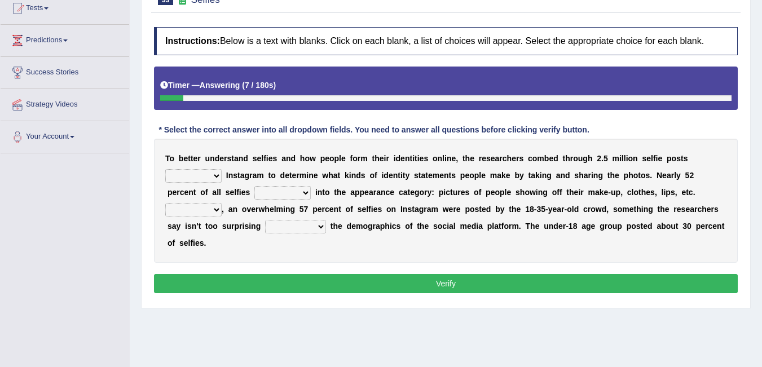
click at [197, 176] on select "of in above on" at bounding box center [193, 176] width 56 height 14
select select "on"
click at [165, 169] on select "of in above on" at bounding box center [193, 176] width 56 height 14
click at [290, 191] on select "fall fallen fell falls" at bounding box center [282, 193] width 56 height 14
select select "fallen"
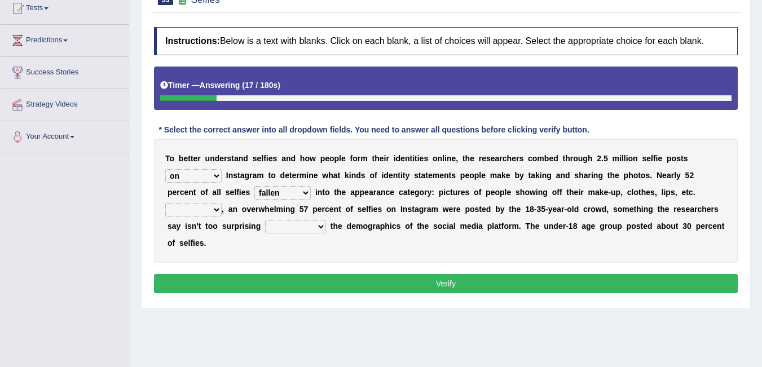
click at [254, 186] on select "fall fallen fell falls" at bounding box center [282, 193] width 56 height 14
click at [200, 204] on select "Along with Although Overall However" at bounding box center [193, 210] width 56 height 14
select select "Although"
click at [165, 203] on select "Along with Although Overall However" at bounding box center [193, 210] width 56 height 14
click at [313, 226] on select "consider considered considering to consider" at bounding box center [295, 227] width 61 height 14
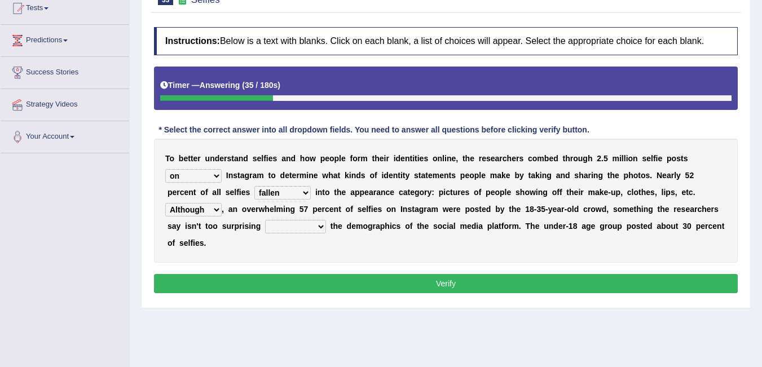
select select "considering"
click at [265, 220] on select "consider considered considering to consider" at bounding box center [295, 227] width 61 height 14
click at [336, 280] on button "Verify" at bounding box center [446, 283] width 584 height 19
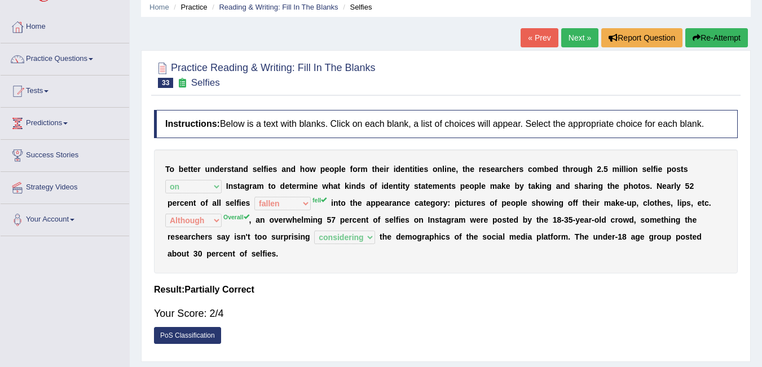
scroll to position [15, 0]
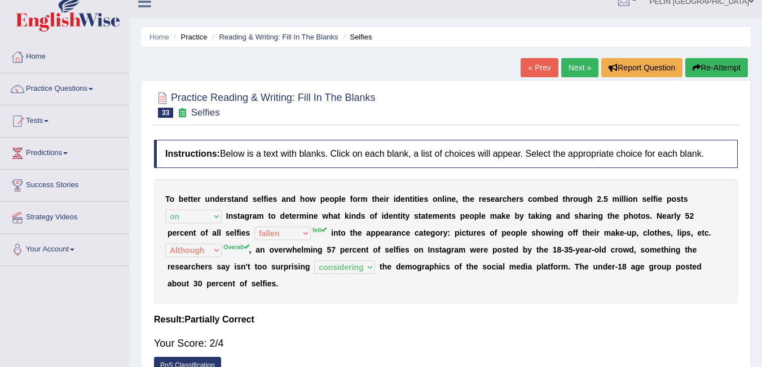
click at [709, 59] on button "Re-Attempt" at bounding box center [716, 67] width 63 height 19
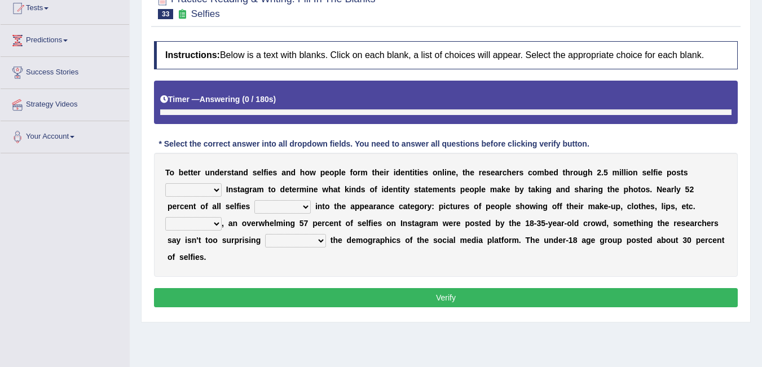
scroll to position [140, 0]
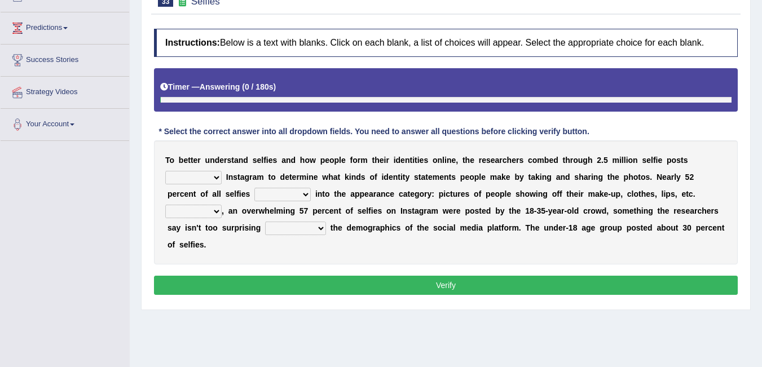
click at [195, 178] on select "of in above on" at bounding box center [193, 178] width 56 height 14
select select "on"
click at [165, 171] on select "of in above on" at bounding box center [193, 178] width 56 height 14
drag, startPoint x: 277, startPoint y: 192, endPoint x: 277, endPoint y: 198, distance: 6.2
click at [277, 192] on select "fall fallen fell falls" at bounding box center [282, 195] width 56 height 14
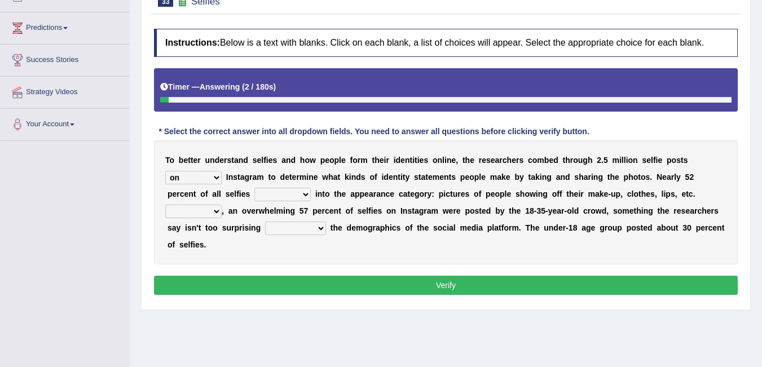
select select "fell"
click at [254, 188] on select "fall fallen fell falls" at bounding box center [282, 195] width 56 height 14
click at [287, 225] on select "consider considered considering to consider" at bounding box center [295, 229] width 61 height 14
select select "considering"
click at [265, 222] on select "consider considered considering to consider" at bounding box center [295, 229] width 61 height 14
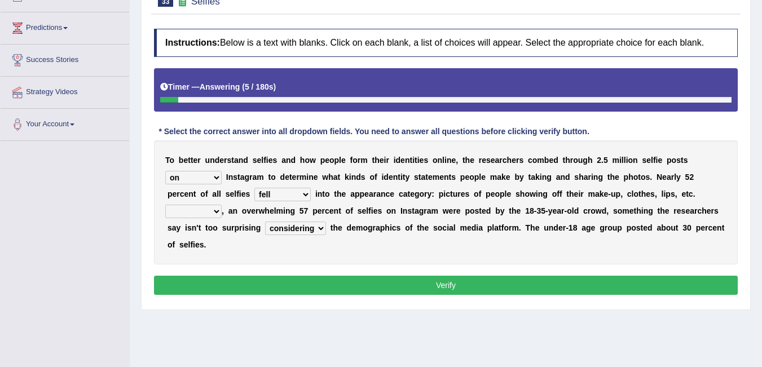
click at [207, 213] on select "Along with Although Overall However" at bounding box center [193, 212] width 56 height 14
click at [165, 205] on select "Along with Although Overall However" at bounding box center [193, 212] width 56 height 14
click at [205, 213] on select "Along with Although Overall However" at bounding box center [193, 212] width 56 height 14
select select "Overall"
click at [165, 205] on select "Along with Although Overall However" at bounding box center [193, 212] width 56 height 14
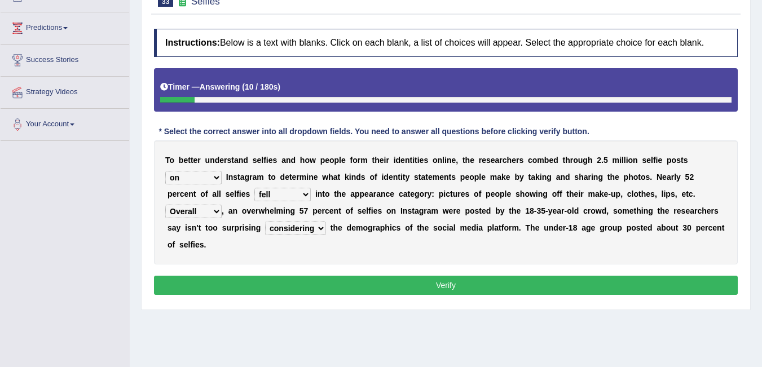
click at [311, 291] on button "Verify" at bounding box center [446, 285] width 584 height 19
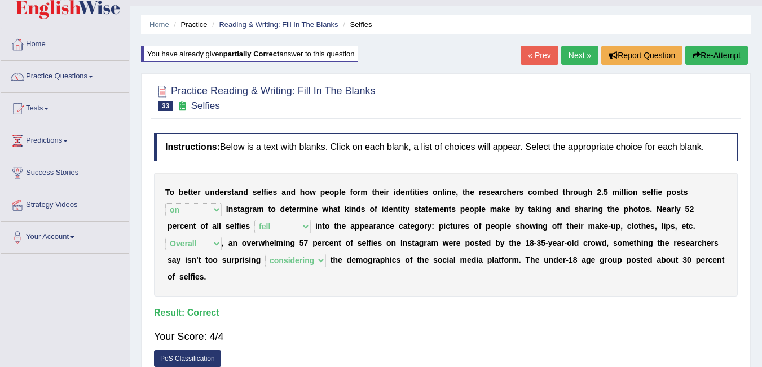
click at [368, 280] on div "T o b e t t e r u n d e r s t a n d s e l f i e s a n d h o w p e o p l e f o r…" at bounding box center [446, 235] width 584 height 124
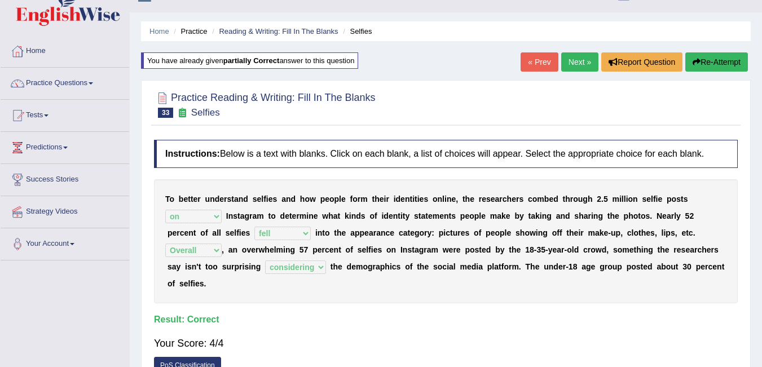
scroll to position [0, 0]
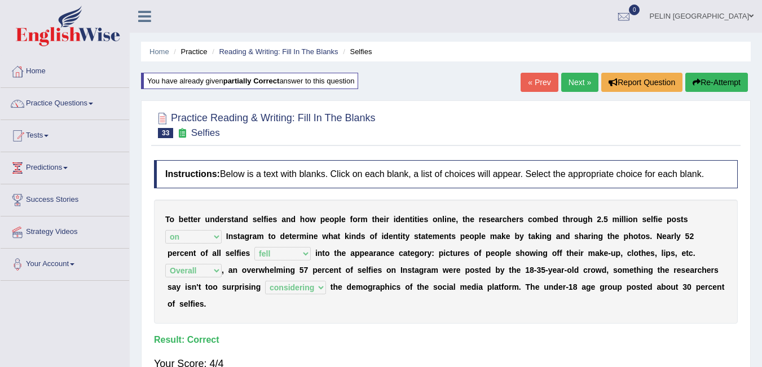
click at [572, 89] on link "Next »" at bounding box center [579, 82] width 37 height 19
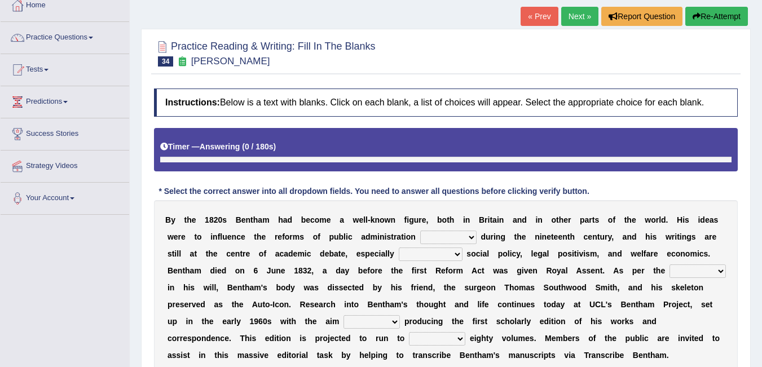
scroll to position [65, 0]
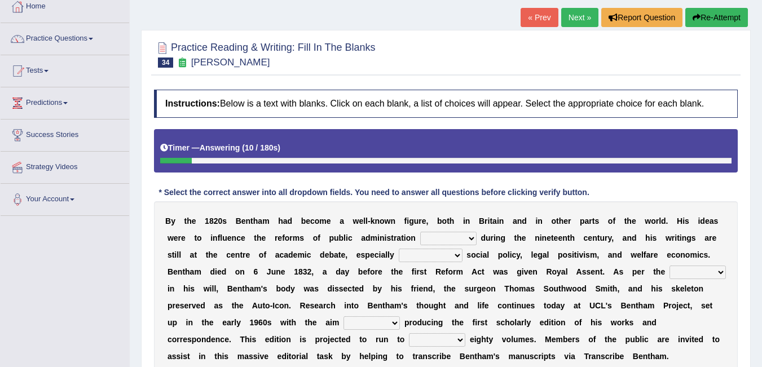
click at [451, 236] on select "made caused taken happened" at bounding box center [448, 239] width 56 height 14
select select "taken"
click at [420, 232] on select "made caused taken happened" at bounding box center [448, 239] width 56 height 14
click at [438, 253] on select "as regards compared to as long as in case of" at bounding box center [431, 256] width 64 height 14
select select "as regards"
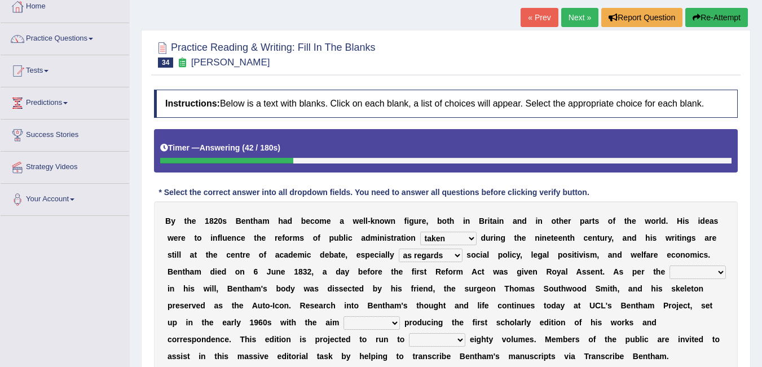
click at [399, 249] on select "as regards compared to as long as in case of" at bounding box center [431, 256] width 64 height 14
click at [704, 271] on select "directions parts categories levels" at bounding box center [698, 273] width 56 height 14
select select "categories"
click at [670, 266] on select "directions parts categories levels" at bounding box center [698, 273] width 56 height 14
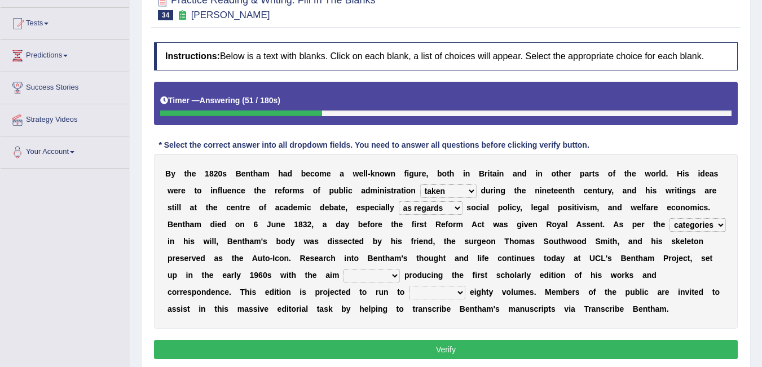
scroll to position [178, 0]
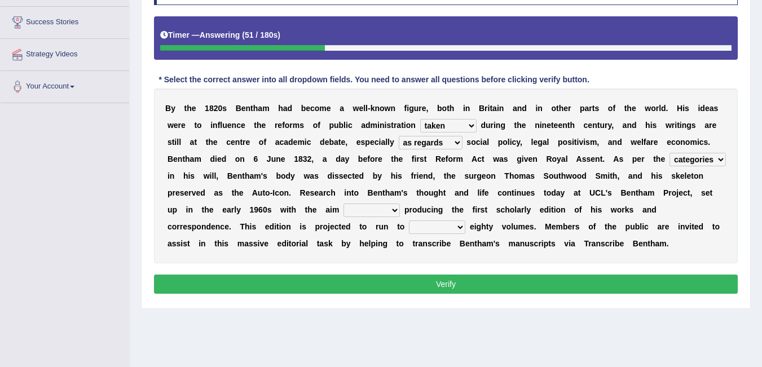
click at [382, 213] on select "for about as of" at bounding box center [372, 211] width 56 height 14
select select "for"
click at [344, 204] on select "for about as of" at bounding box center [372, 211] width 56 height 14
click at [427, 224] on select "mostly almost just some" at bounding box center [437, 228] width 56 height 14
select select "almost"
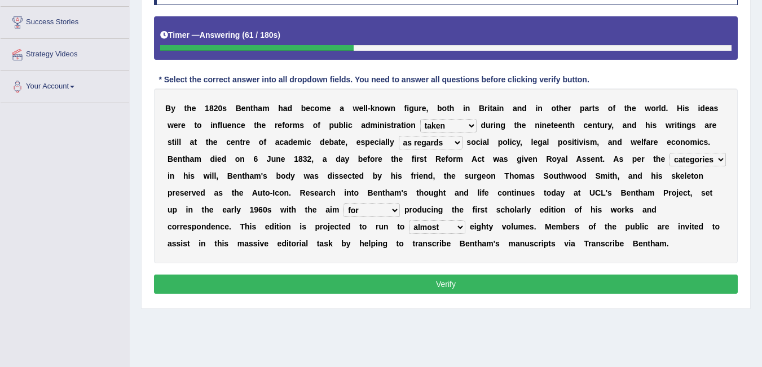
click at [409, 221] on select "mostly almost just some" at bounding box center [437, 228] width 56 height 14
click at [469, 276] on button "Verify" at bounding box center [446, 284] width 584 height 19
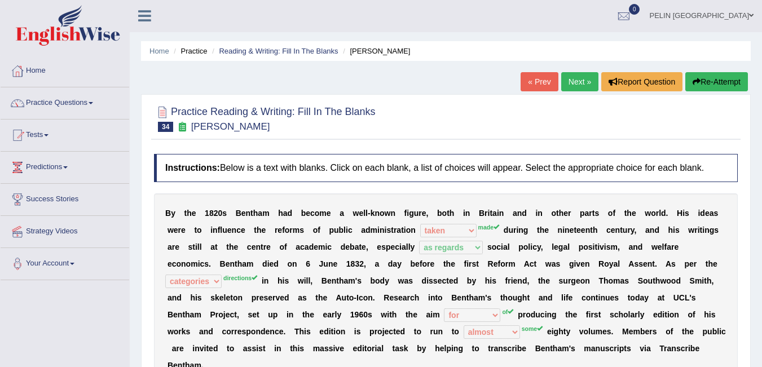
scroll to position [0, 0]
click at [696, 87] on button "Re-Attempt" at bounding box center [716, 82] width 63 height 19
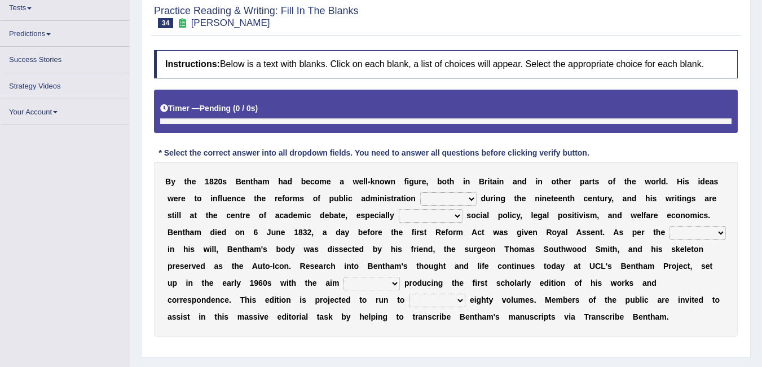
click at [454, 195] on select "made caused taken happened" at bounding box center [448, 199] width 56 height 14
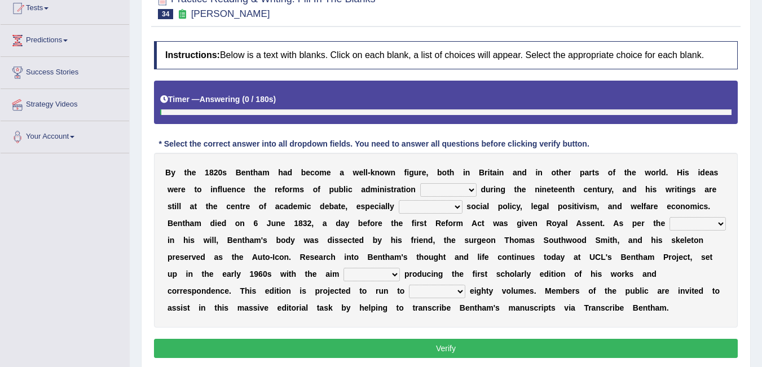
select select "taken"
click at [420, 183] on select "made caused taken happened" at bounding box center [448, 190] width 56 height 14
click at [434, 212] on select "as regards compared to as long as in case of" at bounding box center [431, 207] width 64 height 14
select select "as regards"
click at [399, 200] on select "as regards compared to as long as in case of" at bounding box center [431, 207] width 64 height 14
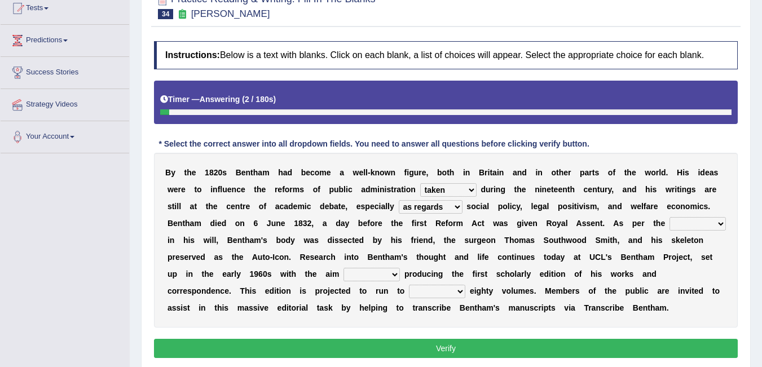
click at [678, 219] on select "directions parts categories levels" at bounding box center [698, 224] width 56 height 14
select select "directions"
click at [670, 217] on select "directions parts categories levels" at bounding box center [698, 224] width 56 height 14
click at [355, 285] on div "B y t h e 1 8 2 0 s B e n t h a m h a d b e c o m e a w e l l - k n o w n f i g…" at bounding box center [446, 240] width 584 height 175
click at [370, 271] on select "for about as of" at bounding box center [372, 275] width 56 height 14
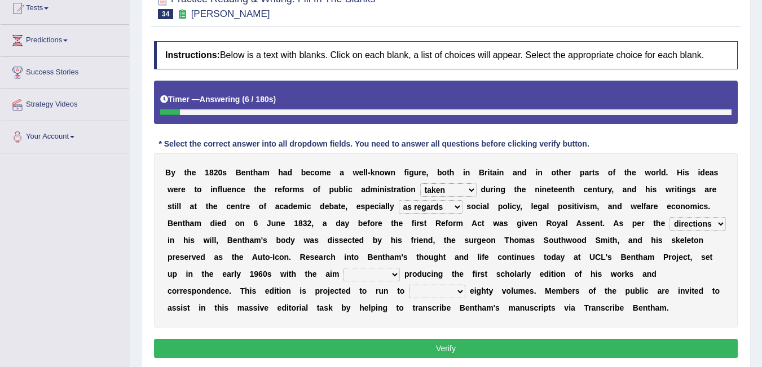
select select "for"
click at [344, 268] on select "for about as of" at bounding box center [372, 275] width 56 height 14
click at [446, 297] on select "mostly almost just some" at bounding box center [437, 292] width 56 height 14
select select "some"
click at [409, 285] on select "mostly almost just some" at bounding box center [437, 292] width 56 height 14
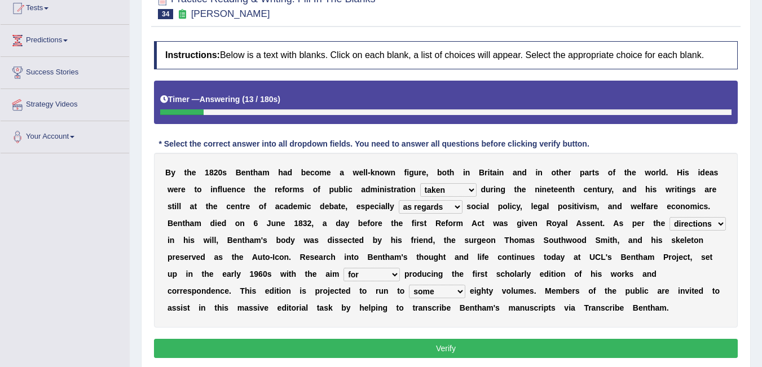
click at [462, 346] on button "Verify" at bounding box center [446, 348] width 584 height 19
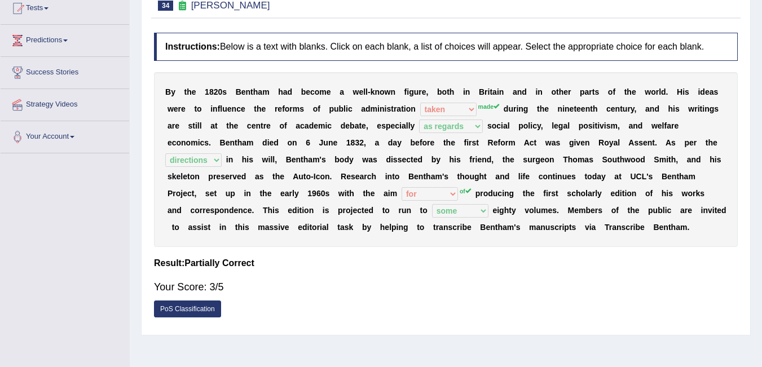
click at [451, 302] on div "PoS Classification" at bounding box center [446, 311] width 584 height 20
